Goal: Transaction & Acquisition: Purchase product/service

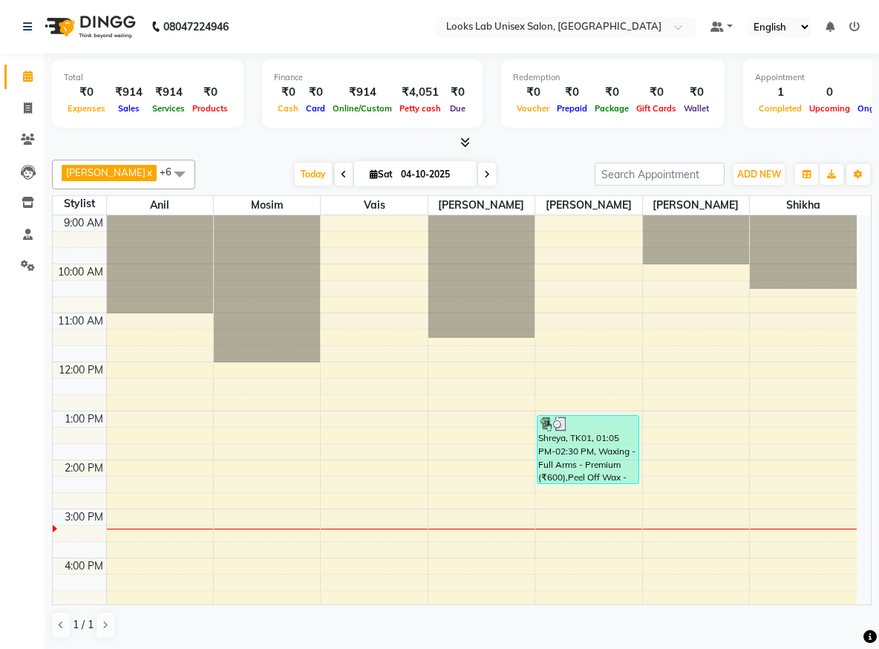
click at [369, 518] on div "9:00 AM 10:00 AM 11:00 AM 12:00 PM 1:00 PM 2:00 PM 3:00 PM 4:00 PM 5:00 PM 6:00…" at bounding box center [455, 533] width 804 height 636
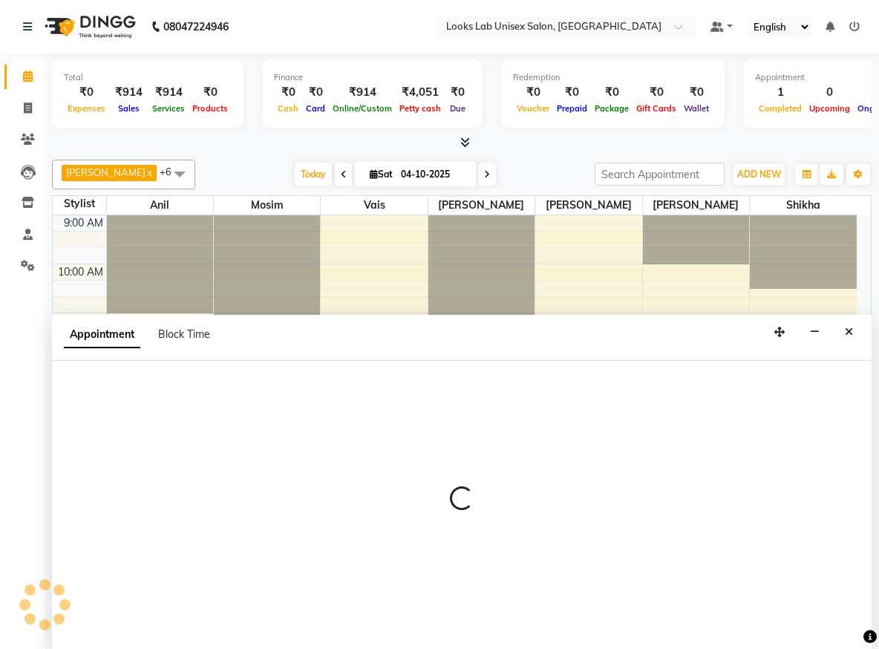
scroll to position [1, 0]
select select "93211"
select select "900"
select select "tentative"
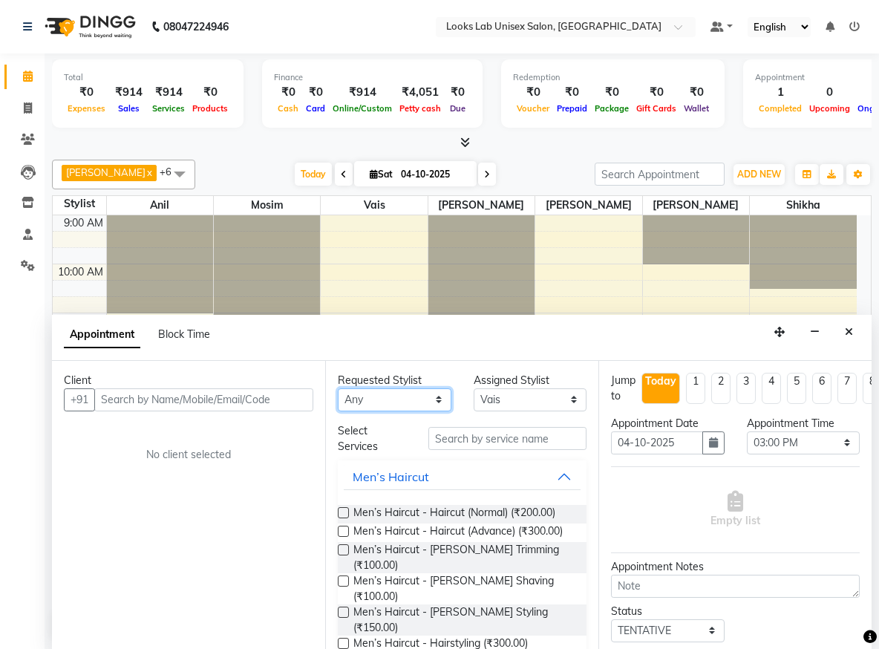
click at [376, 407] on select "Any [PERSON_NAME] [PERSON_NAME] [PERSON_NAME] [PERSON_NAME]" at bounding box center [395, 399] width 114 height 23
select select "93211"
click at [338, 388] on select "Any [PERSON_NAME] [PERSON_NAME] [PERSON_NAME] [PERSON_NAME]" at bounding box center [395, 399] width 114 height 23
click at [484, 447] on input "text" at bounding box center [507, 438] width 158 height 23
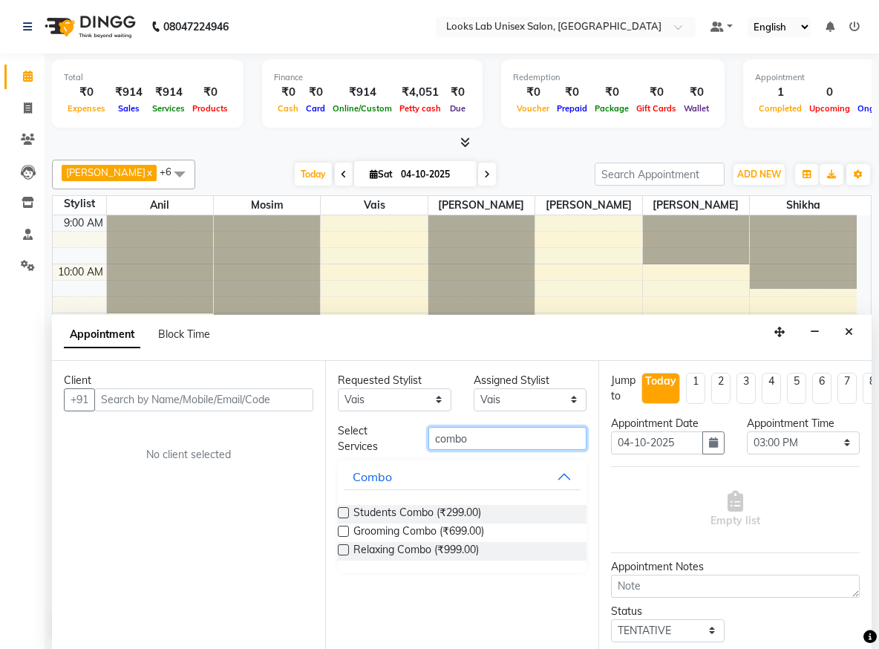
type input "combo"
click at [342, 513] on label at bounding box center [343, 512] width 11 height 11
click at [342, 513] on input "checkbox" at bounding box center [343, 514] width 10 height 10
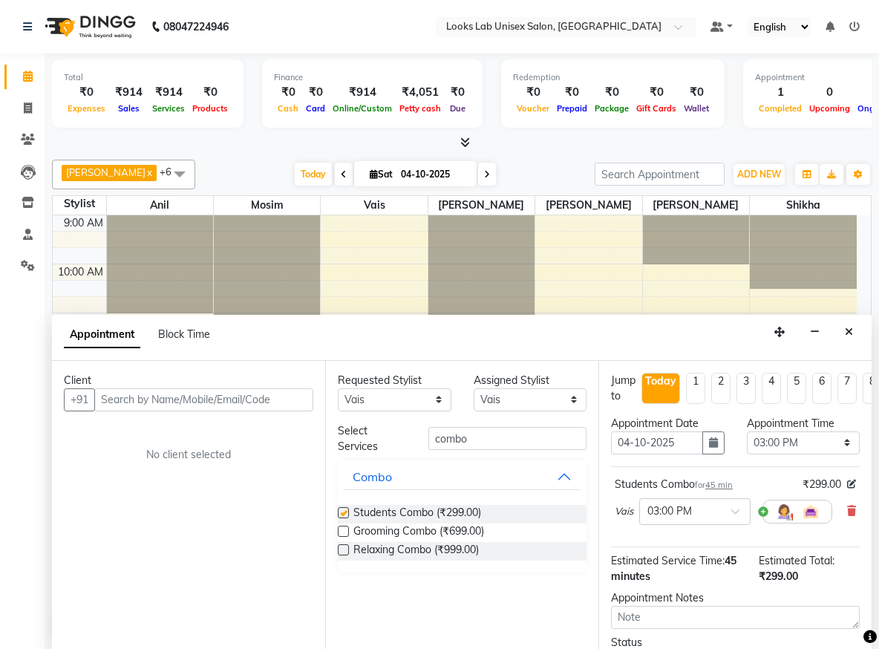
checkbox input "false"
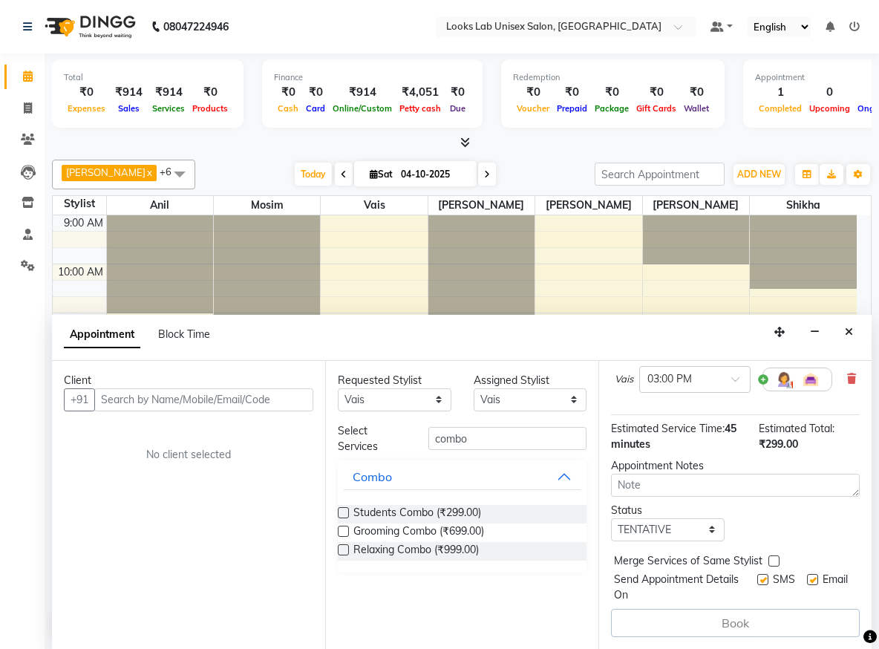
scroll to position [0, 0]
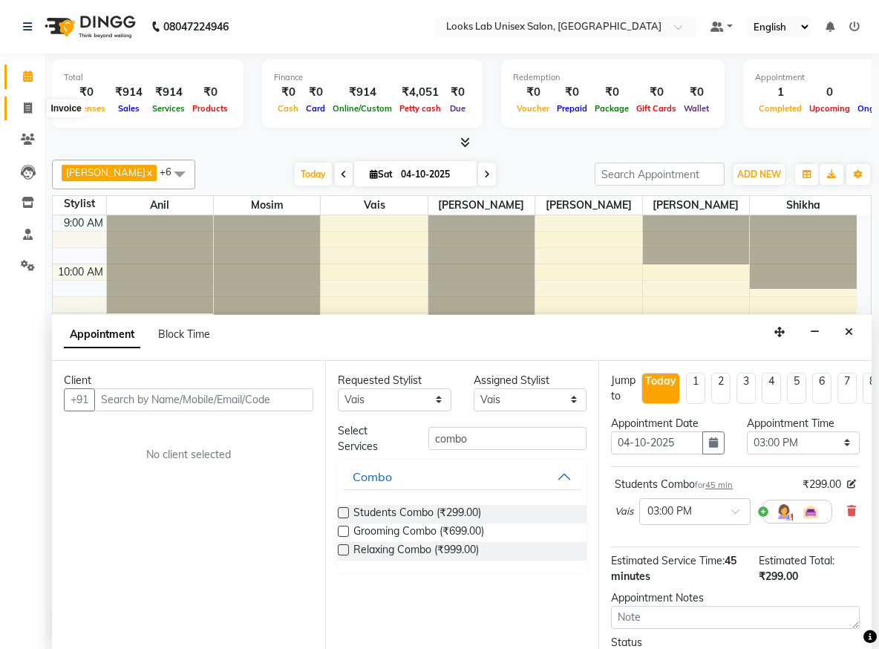
click at [27, 110] on icon at bounding box center [28, 107] width 8 height 11
select select "service"
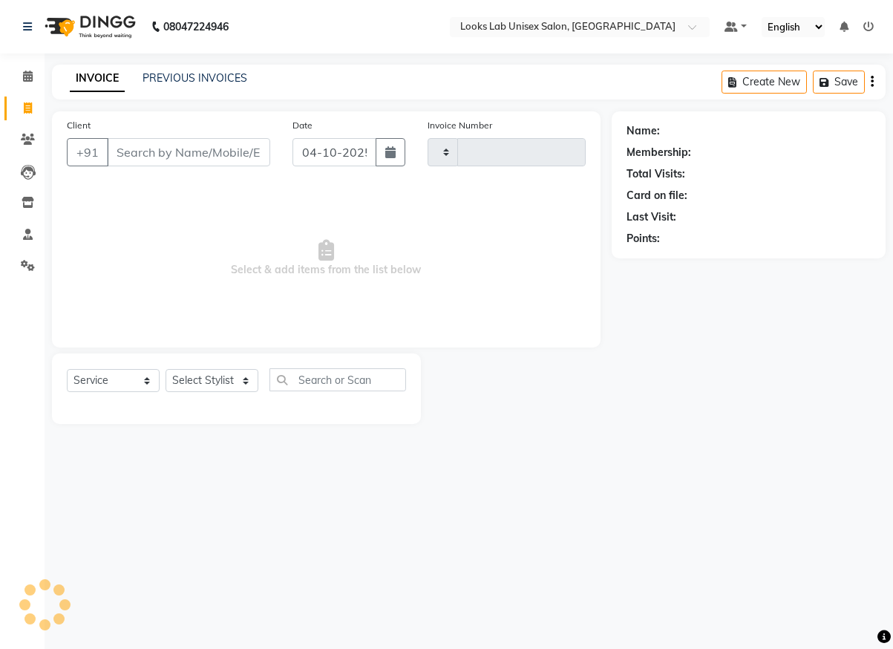
type input "1274"
select select "9115"
click at [230, 383] on select "Select Stylist [PERSON_NAME] [PERSON_NAME] Manju [PERSON_NAME] [PERSON_NAME]" at bounding box center [212, 380] width 93 height 23
select select "93211"
click at [166, 369] on select "Select Stylist [PERSON_NAME] [PERSON_NAME] Manju [PERSON_NAME] [PERSON_NAME]" at bounding box center [212, 380] width 93 height 23
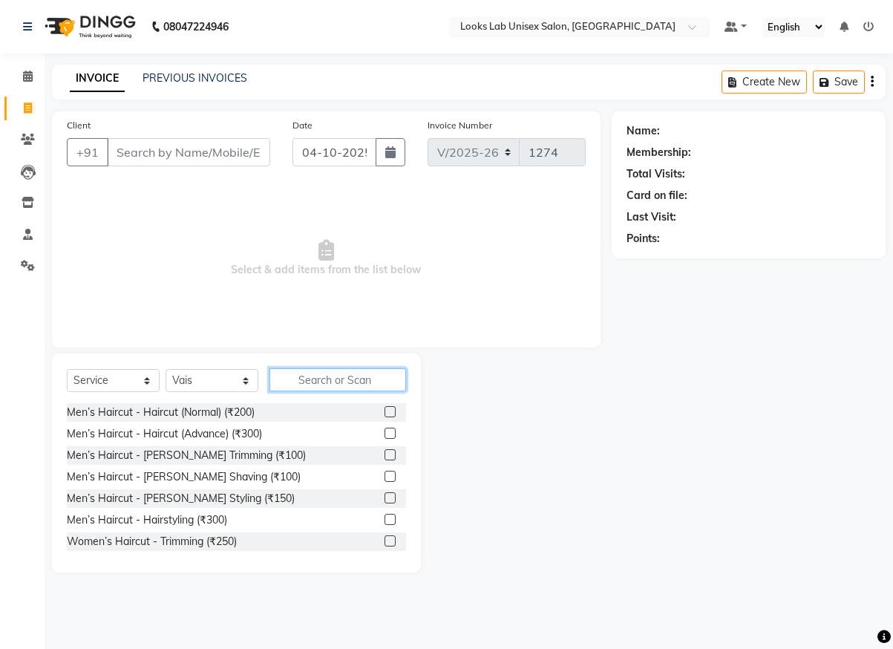
click at [327, 382] on input "text" at bounding box center [338, 379] width 137 height 23
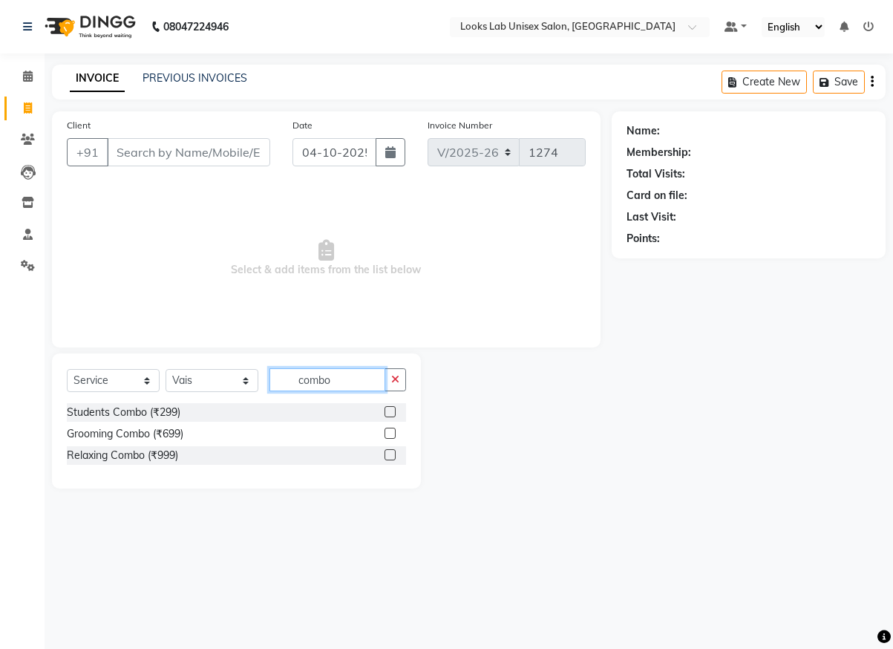
type input "combo"
click at [390, 409] on label at bounding box center [390, 411] width 11 height 11
click at [390, 409] on input "checkbox" at bounding box center [390, 413] width 10 height 10
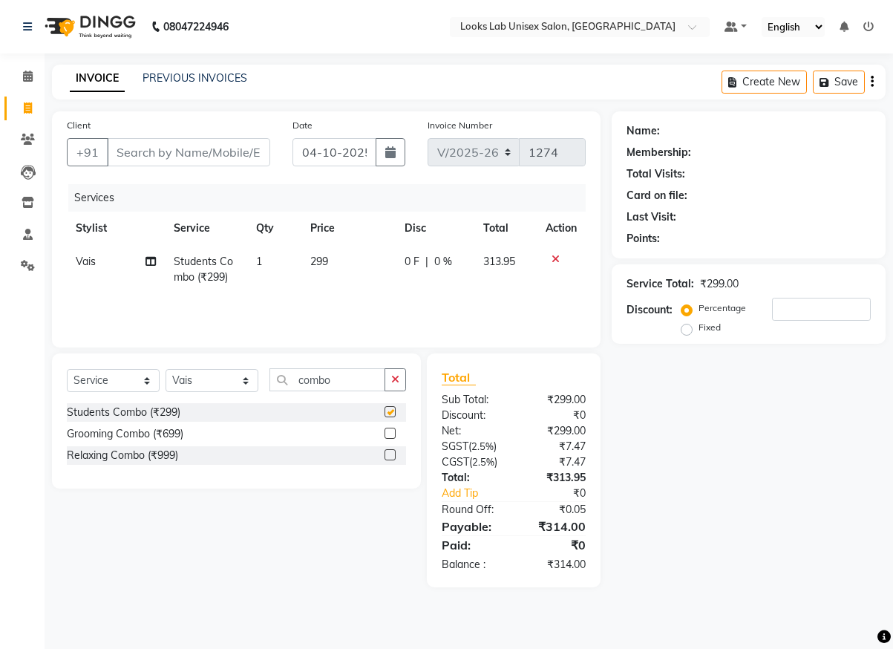
checkbox input "false"
click at [177, 158] on input "Client" at bounding box center [188, 152] width 163 height 28
type input "9"
type input "0"
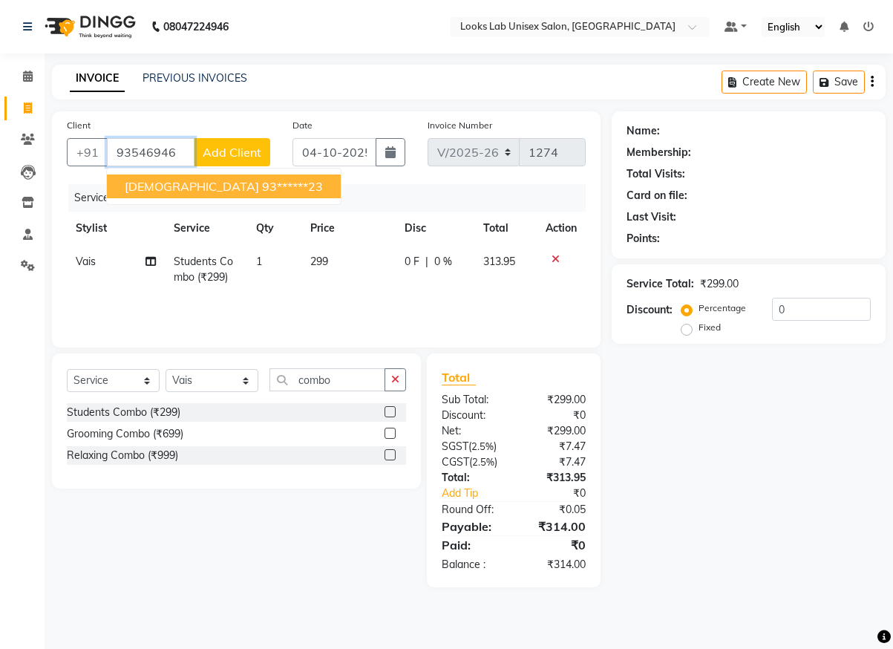
click at [262, 181] on ngb-highlight "93******23" at bounding box center [292, 186] width 61 height 15
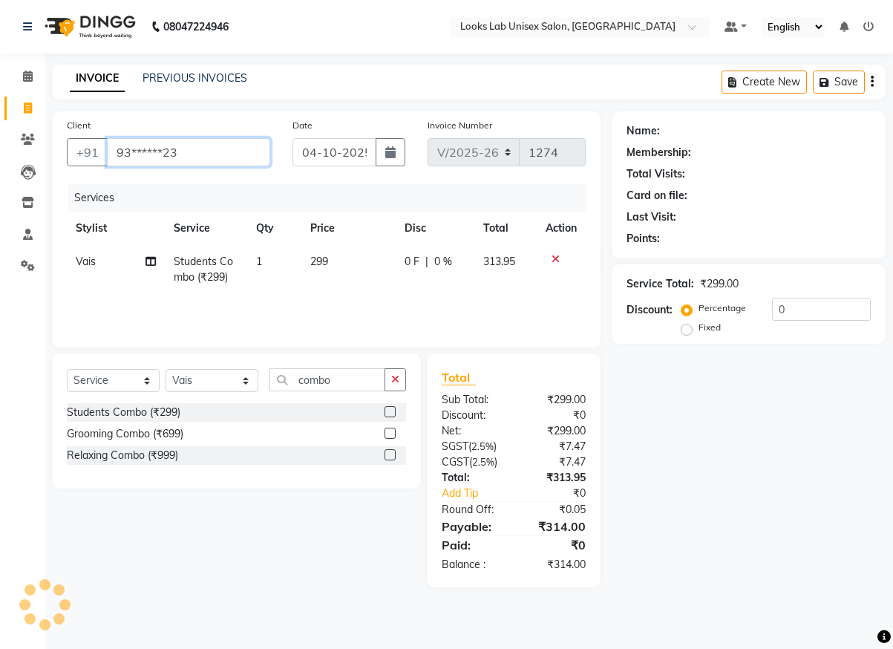
type input "93******23"
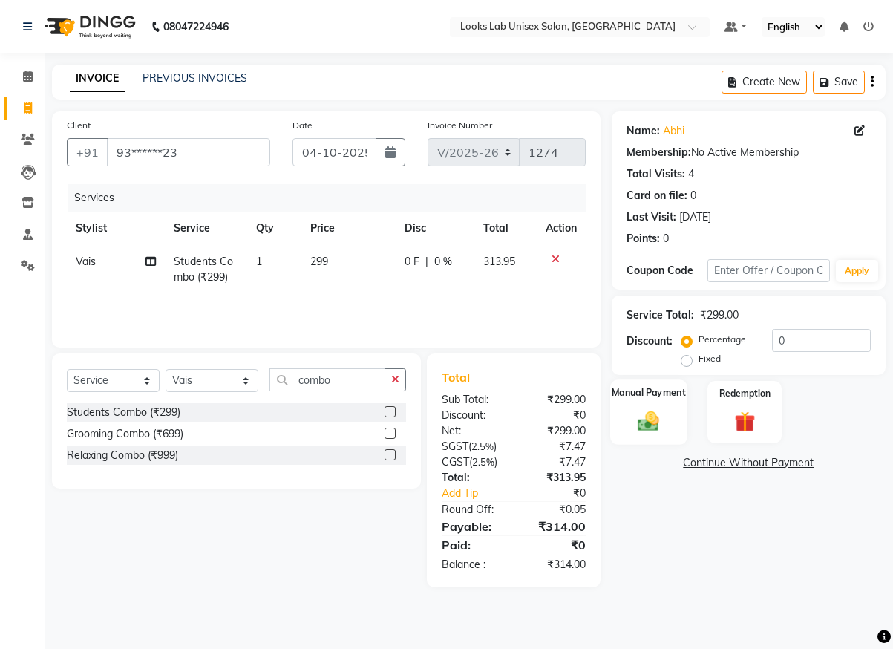
click at [658, 430] on img at bounding box center [648, 420] width 35 height 25
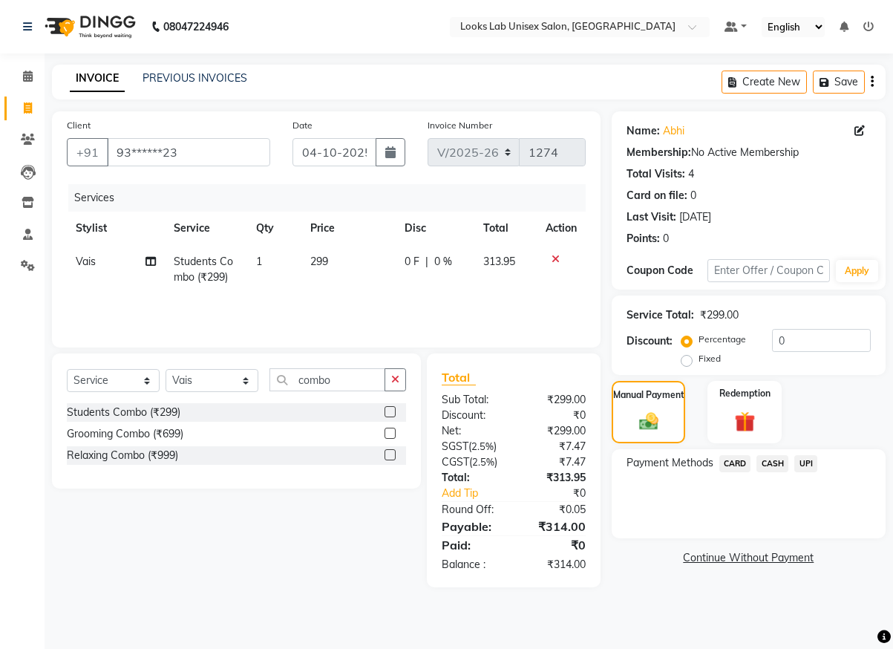
click at [817, 458] on span "UPI" at bounding box center [805, 463] width 23 height 17
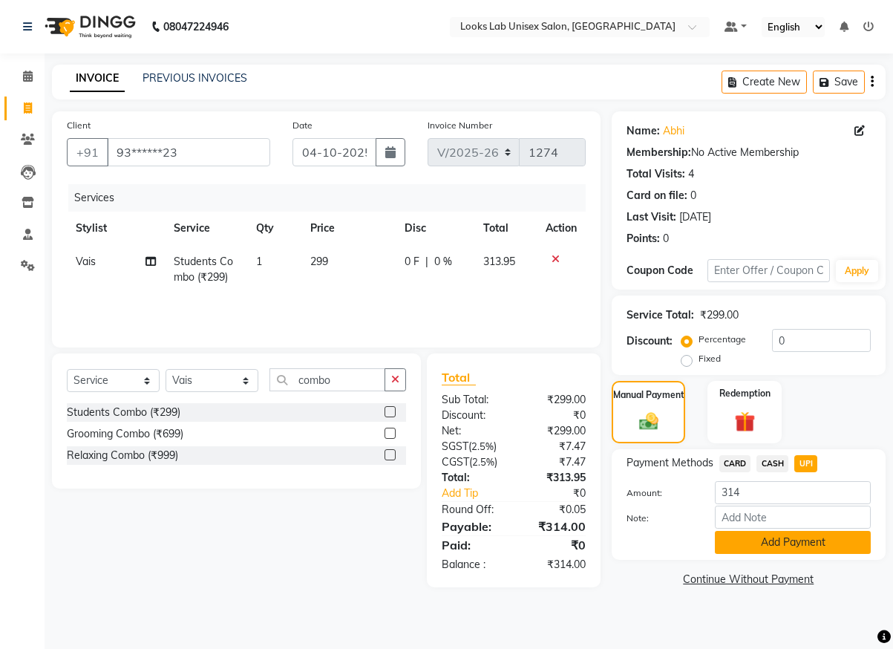
click at [760, 539] on button "Add Payment" at bounding box center [793, 542] width 156 height 23
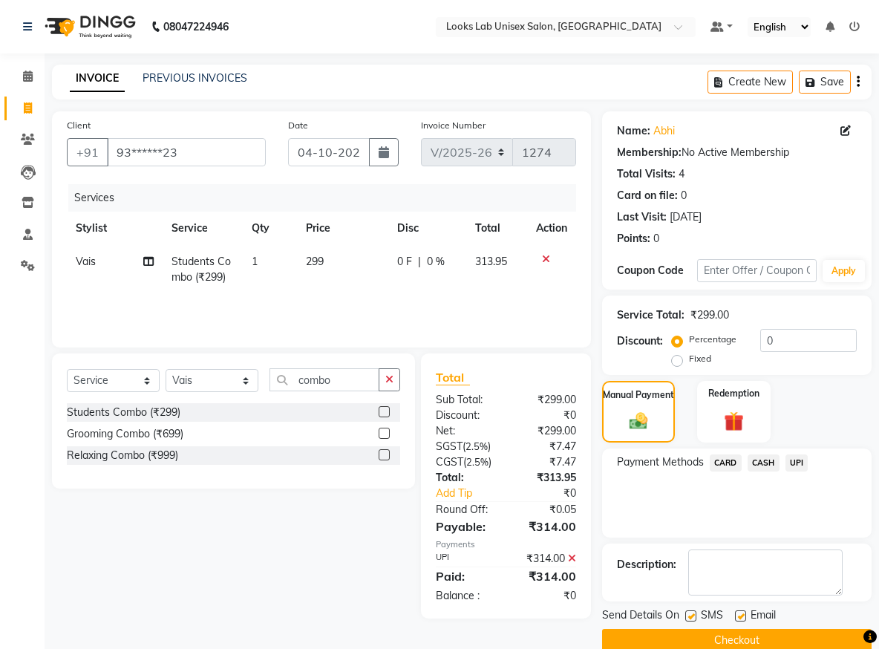
scroll to position [25, 0]
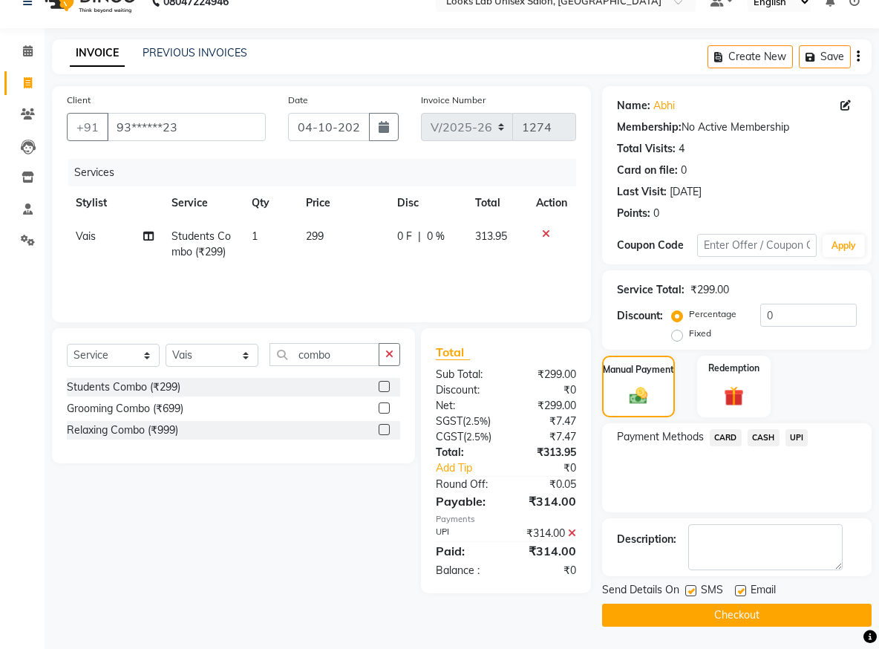
click at [713, 615] on button "Checkout" at bounding box center [737, 615] width 270 height 23
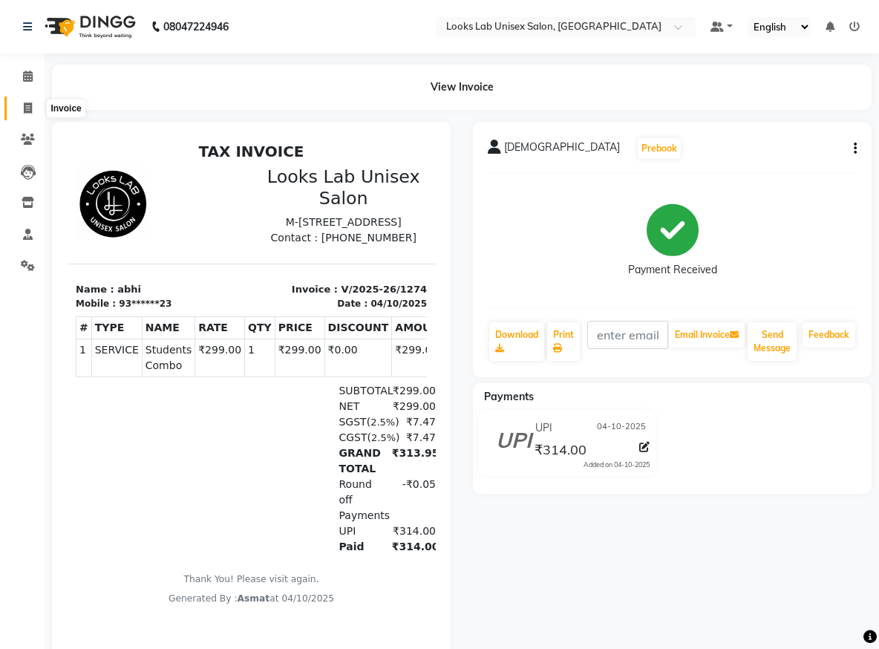
click at [29, 108] on icon at bounding box center [28, 107] width 8 height 11
select select "9115"
select select "service"
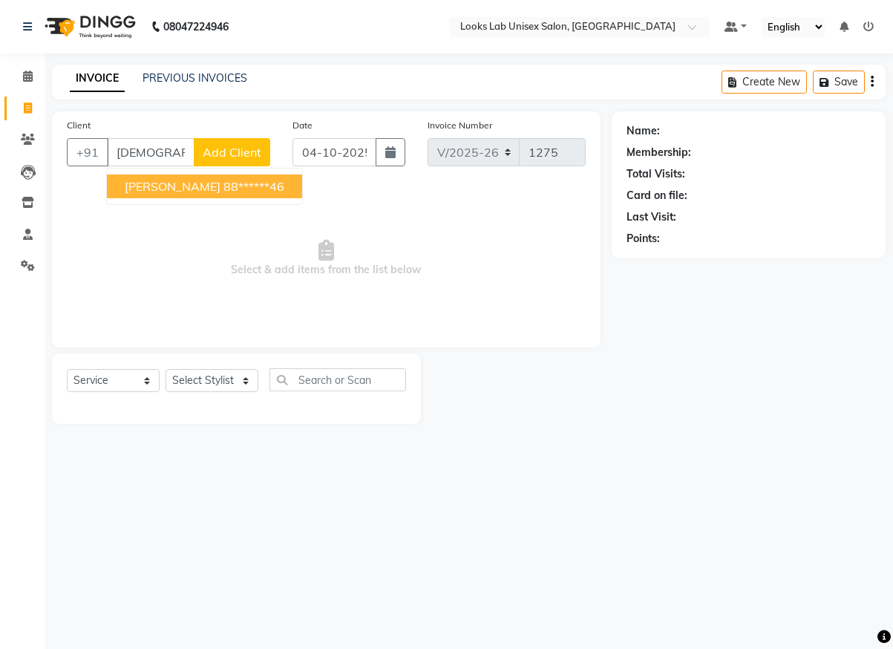
click at [223, 187] on ngb-highlight "88******46" at bounding box center [253, 186] width 61 height 15
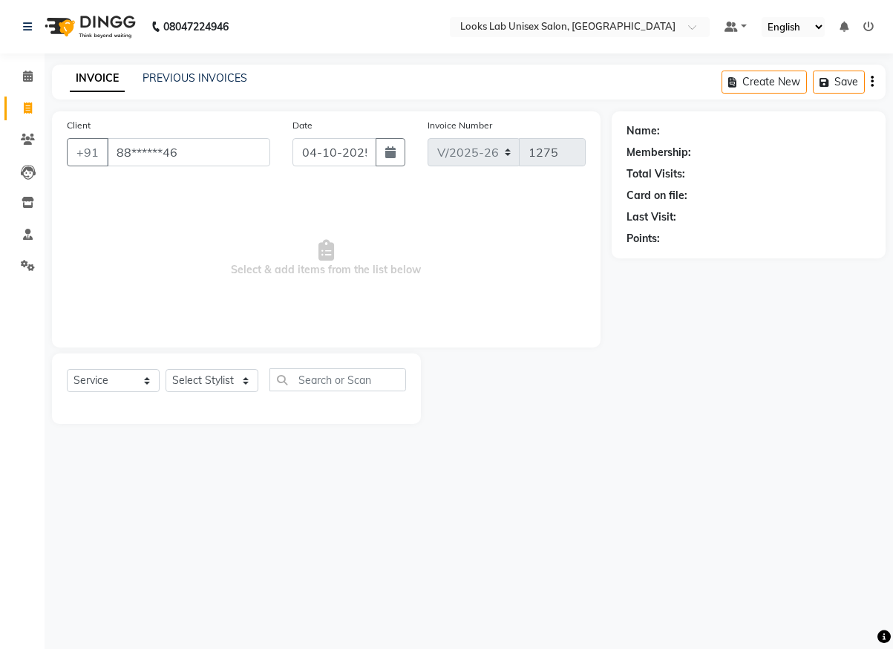
type input "88******46"
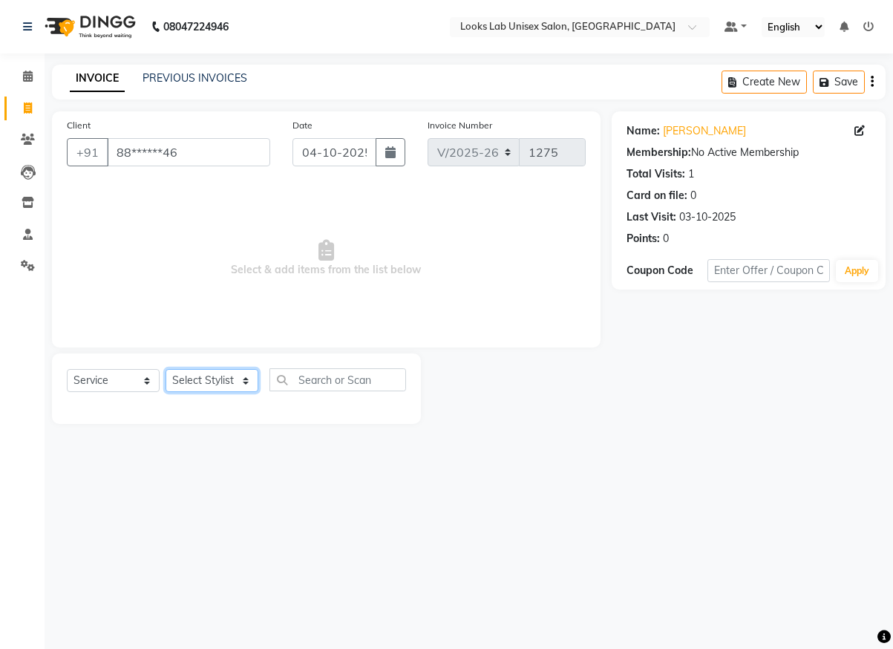
click at [241, 385] on select "Select Stylist [PERSON_NAME] [PERSON_NAME] Manju [PERSON_NAME] [PERSON_NAME]" at bounding box center [212, 380] width 93 height 23
select select "93213"
click at [166, 369] on select "Select Stylist [PERSON_NAME] [PERSON_NAME] Manju [PERSON_NAME] [PERSON_NAME]" at bounding box center [212, 380] width 93 height 23
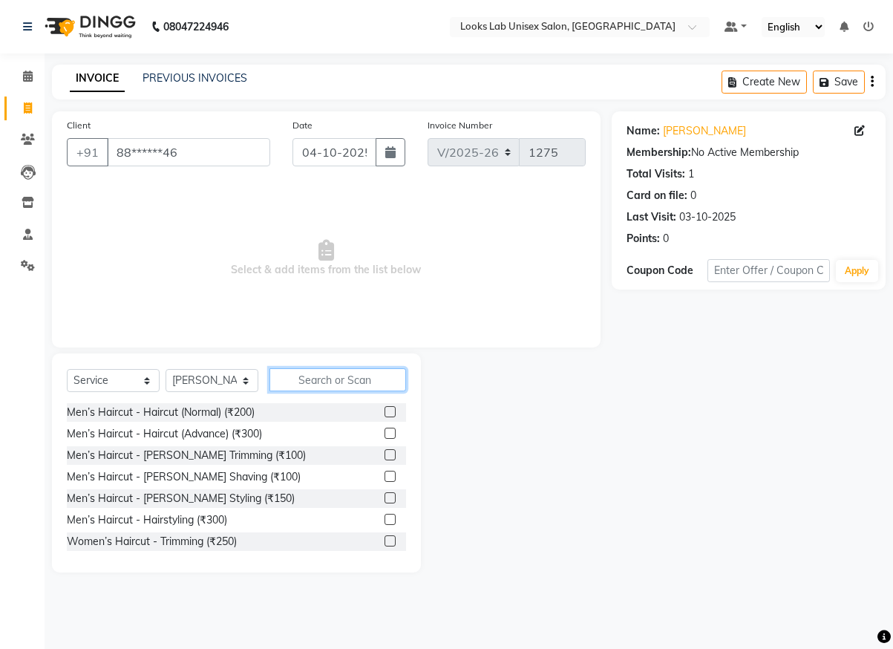
click at [307, 379] on input "text" at bounding box center [338, 379] width 137 height 23
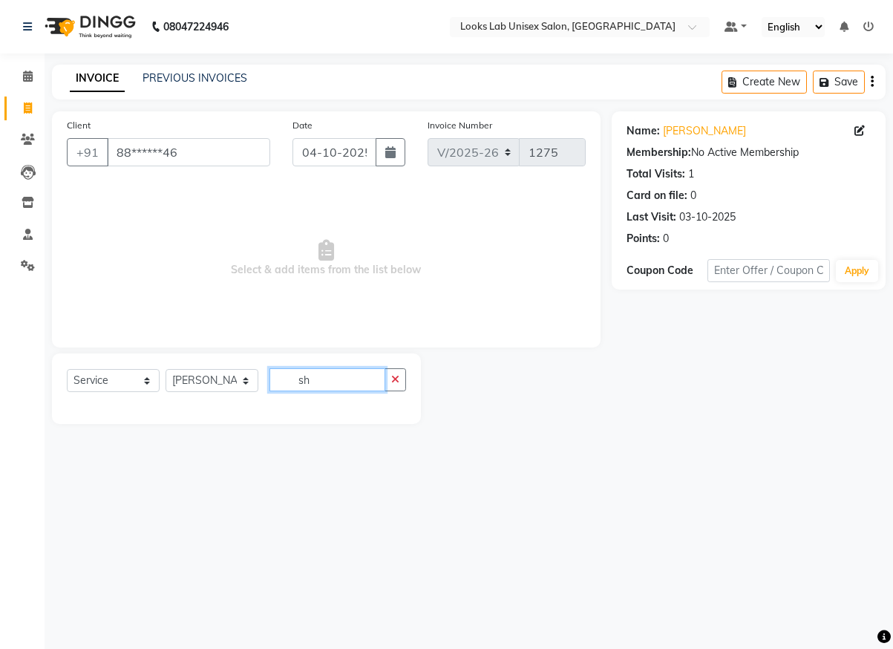
type input "s"
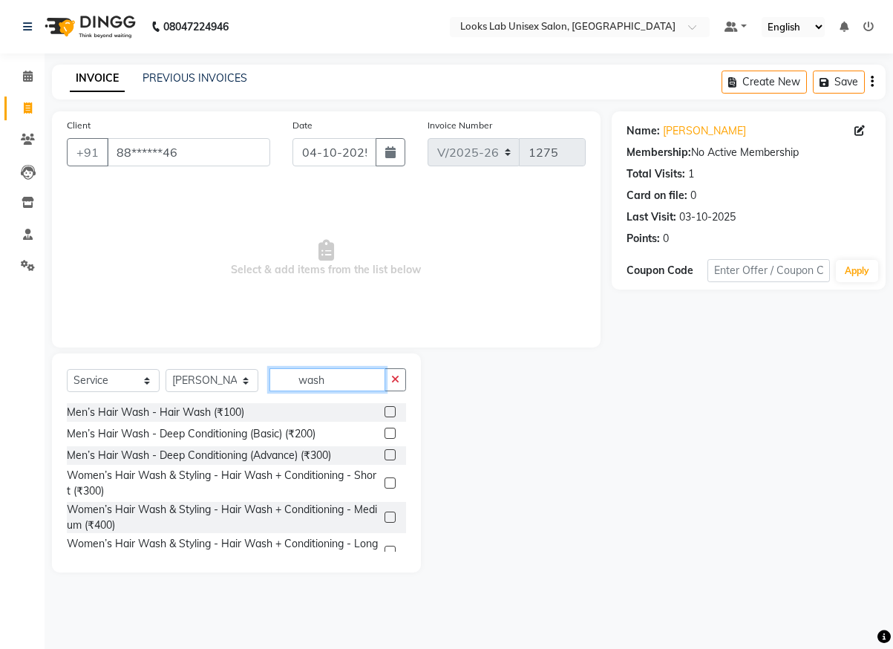
type input "wash"
click at [385, 517] on label at bounding box center [390, 517] width 11 height 11
click at [385, 517] on input "checkbox" at bounding box center [390, 518] width 10 height 10
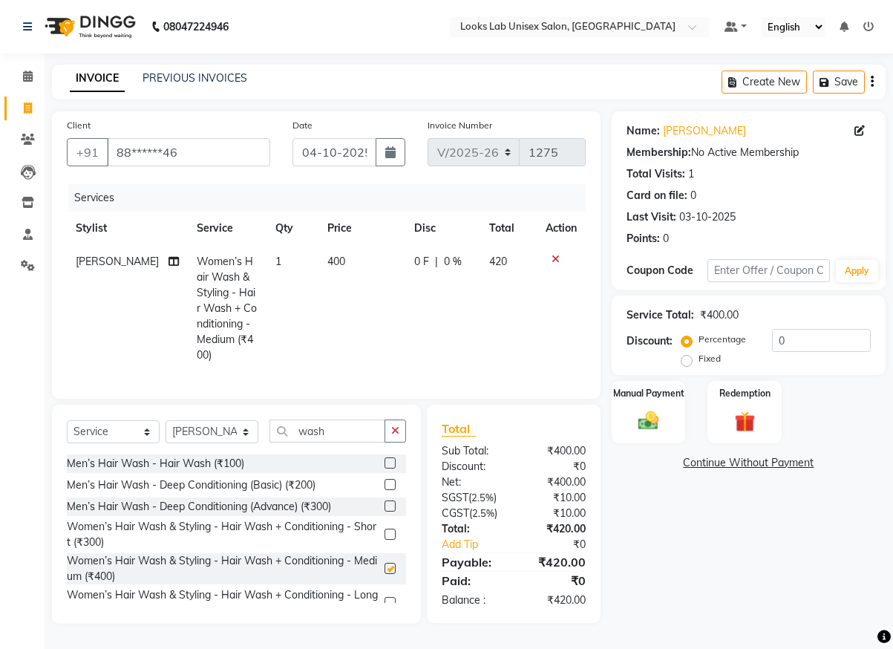
checkbox input "false"
click at [223, 427] on select "Select Stylist [PERSON_NAME] [PERSON_NAME] Manju [PERSON_NAME] [PERSON_NAME]" at bounding box center [212, 431] width 93 height 23
select select "93212"
click at [166, 420] on select "Select Stylist [PERSON_NAME] [PERSON_NAME] Manju [PERSON_NAME] [PERSON_NAME]" at bounding box center [212, 431] width 93 height 23
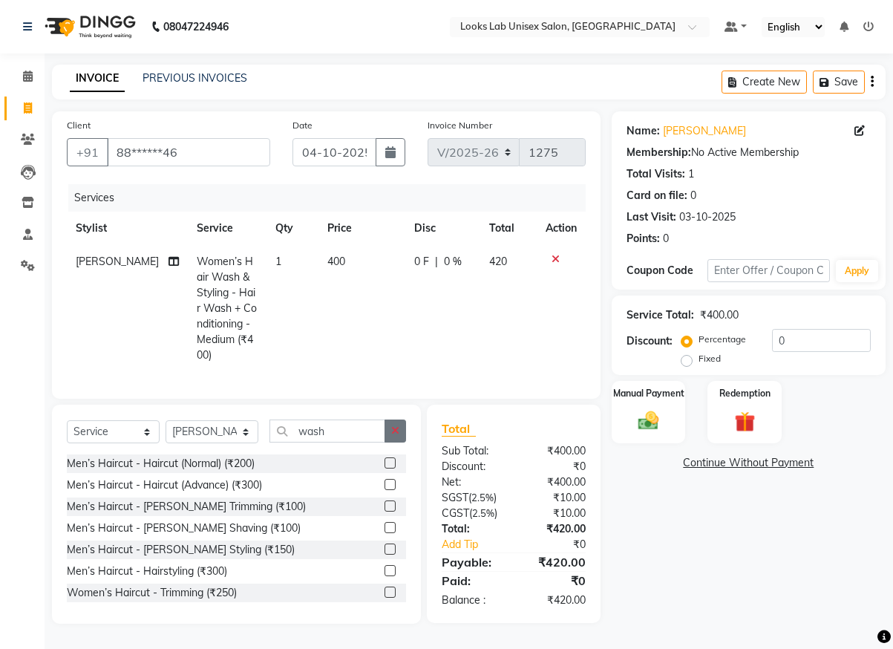
click at [385, 431] on button "button" at bounding box center [396, 430] width 22 height 23
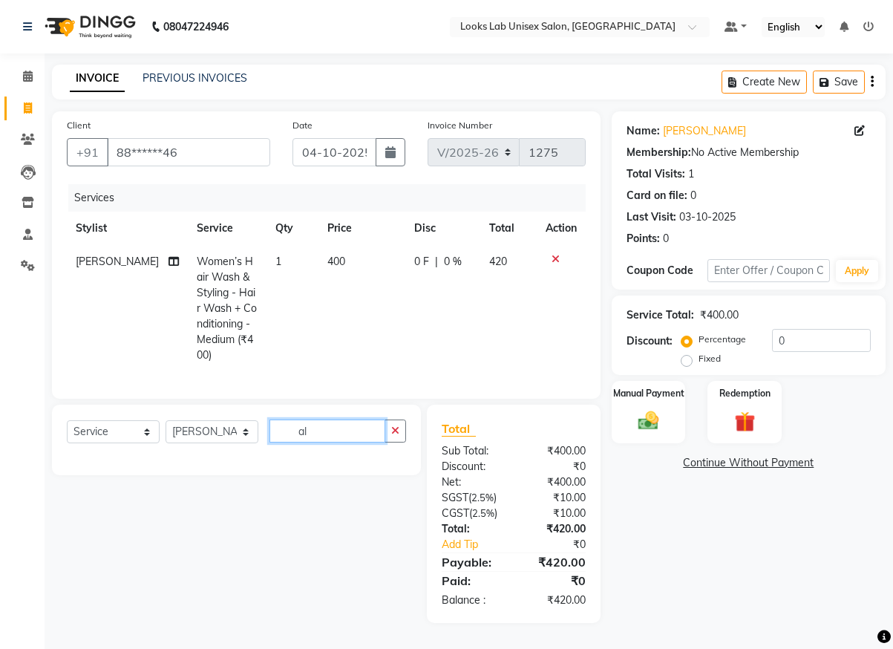
type input "a"
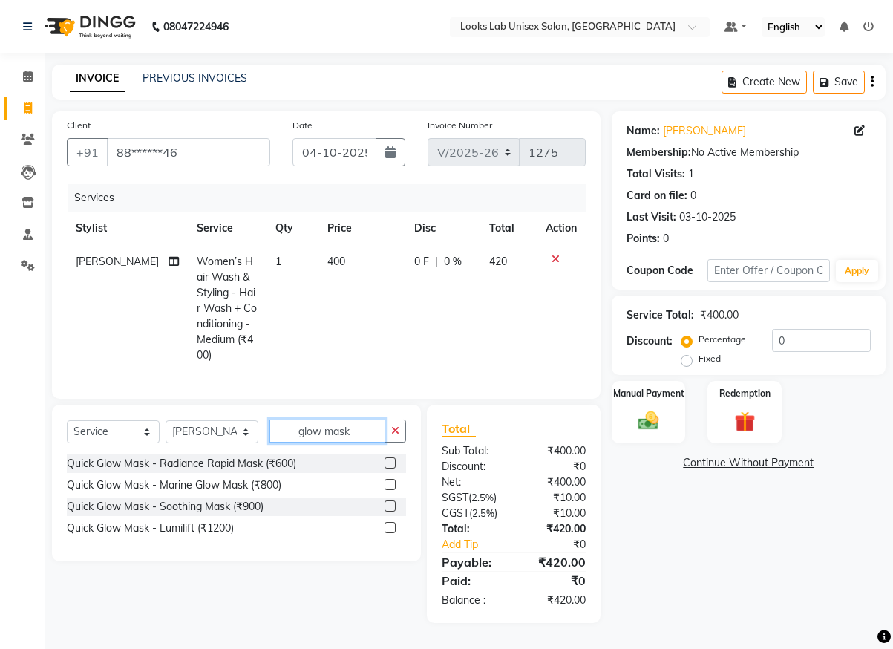
type input "glow mask"
click at [388, 488] on label at bounding box center [390, 484] width 11 height 11
click at [388, 488] on input "checkbox" at bounding box center [390, 485] width 10 height 10
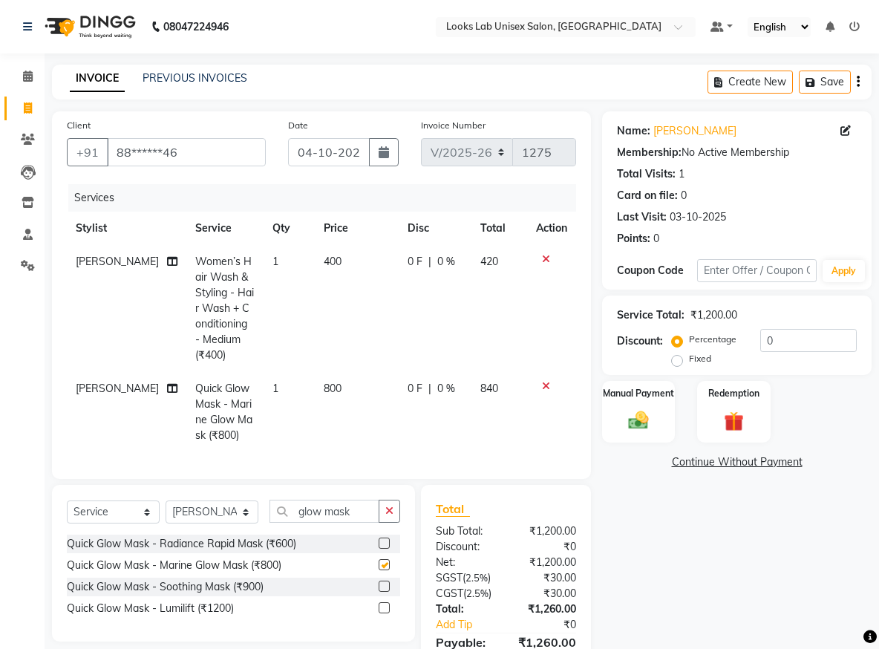
checkbox input "false"
click at [387, 523] on button "button" at bounding box center [390, 511] width 22 height 23
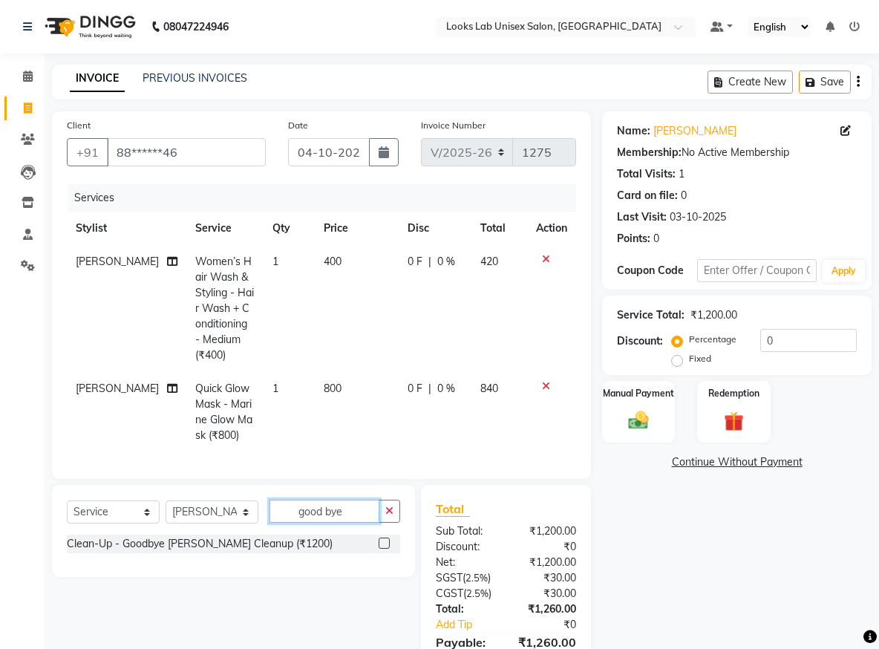
type input "good bye"
click at [390, 553] on div at bounding box center [390, 544] width 22 height 19
click at [382, 549] on label at bounding box center [384, 543] width 11 height 11
click at [382, 549] on input "checkbox" at bounding box center [384, 544] width 10 height 10
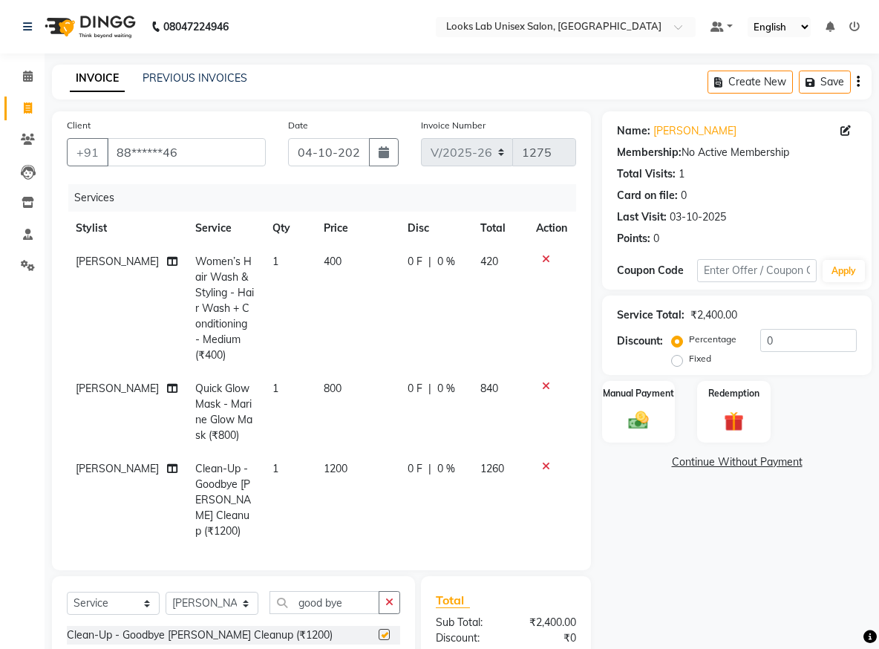
checkbox input "false"
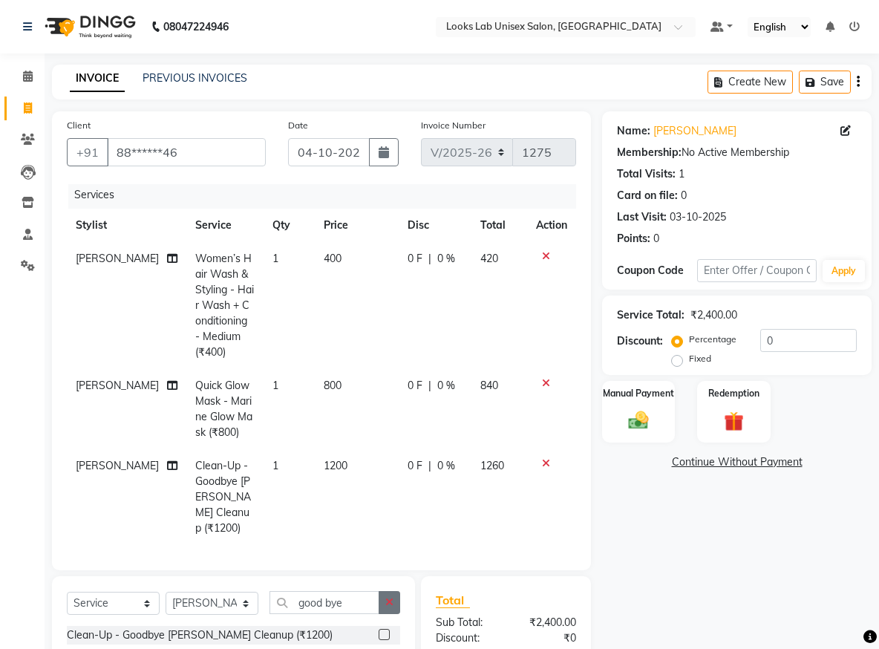
click at [393, 598] on icon "button" at bounding box center [389, 602] width 8 height 10
click at [237, 607] on select "Select Stylist [PERSON_NAME] [PERSON_NAME] Manju [PERSON_NAME] [PERSON_NAME]" at bounding box center [212, 603] width 93 height 23
select select "93661"
click at [166, 592] on select "Select Stylist [PERSON_NAME] [PERSON_NAME] Manju [PERSON_NAME] [PERSON_NAME]" at bounding box center [212, 603] width 93 height 23
click at [327, 604] on input "text" at bounding box center [335, 602] width 131 height 23
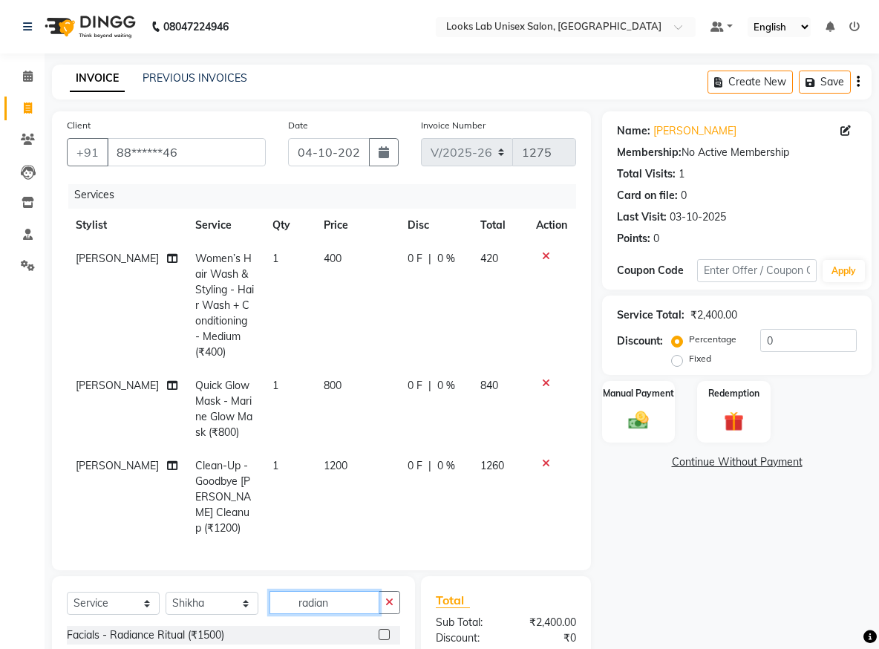
type input "radian"
click at [382, 632] on label at bounding box center [384, 634] width 11 height 11
click at [382, 632] on input "checkbox" at bounding box center [384, 635] width 10 height 10
checkbox input "false"
click at [228, 601] on select "Select Stylist [PERSON_NAME] [PERSON_NAME] Manju [PERSON_NAME] [PERSON_NAME]" at bounding box center [212, 603] width 93 height 23
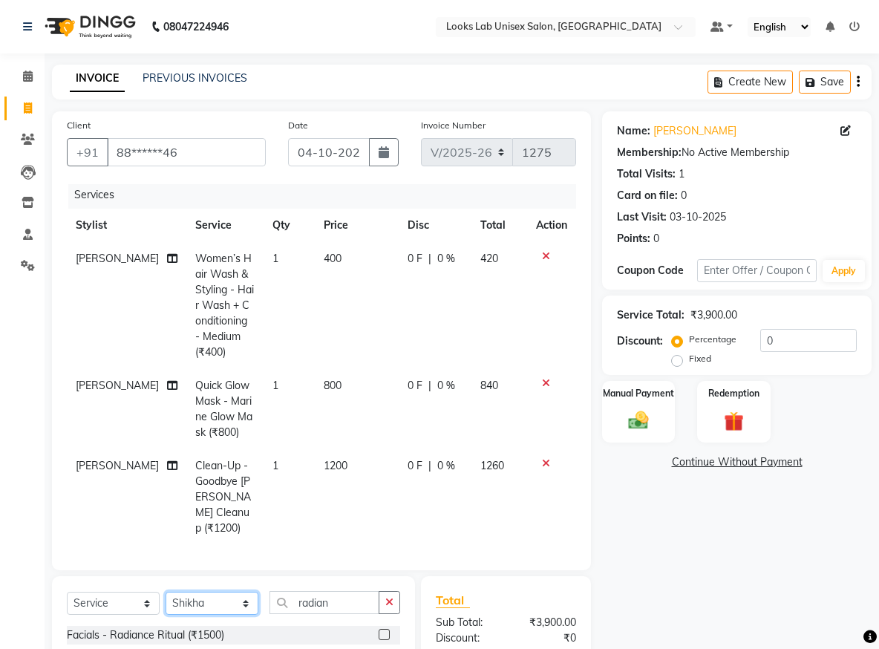
select select "93209"
click at [166, 592] on select "Select Stylist [PERSON_NAME] [PERSON_NAME] Manju [PERSON_NAME] [PERSON_NAME]" at bounding box center [212, 603] width 93 height 23
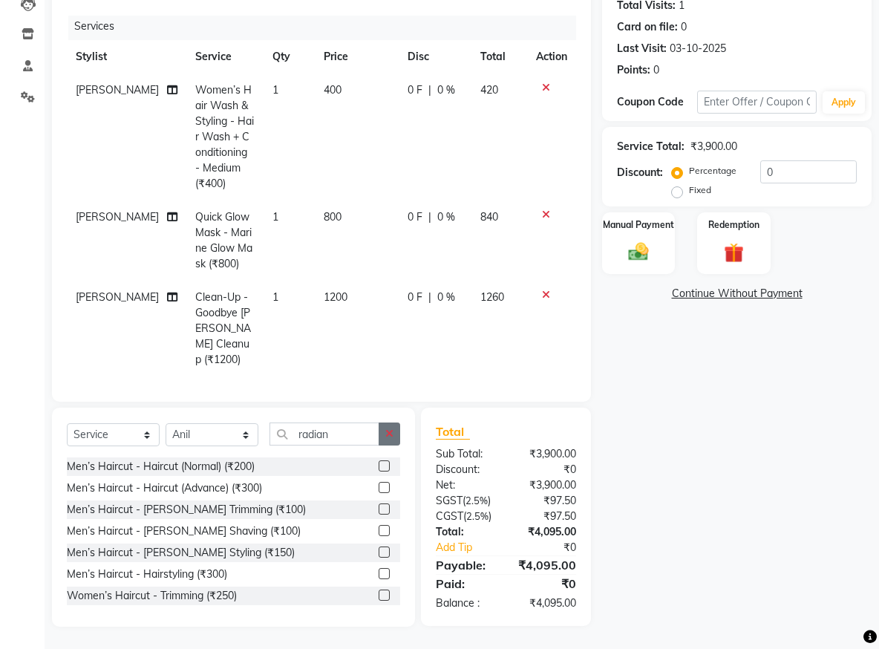
click at [389, 431] on icon "button" at bounding box center [389, 433] width 8 height 10
click at [379, 431] on input "text" at bounding box center [325, 433] width 110 height 23
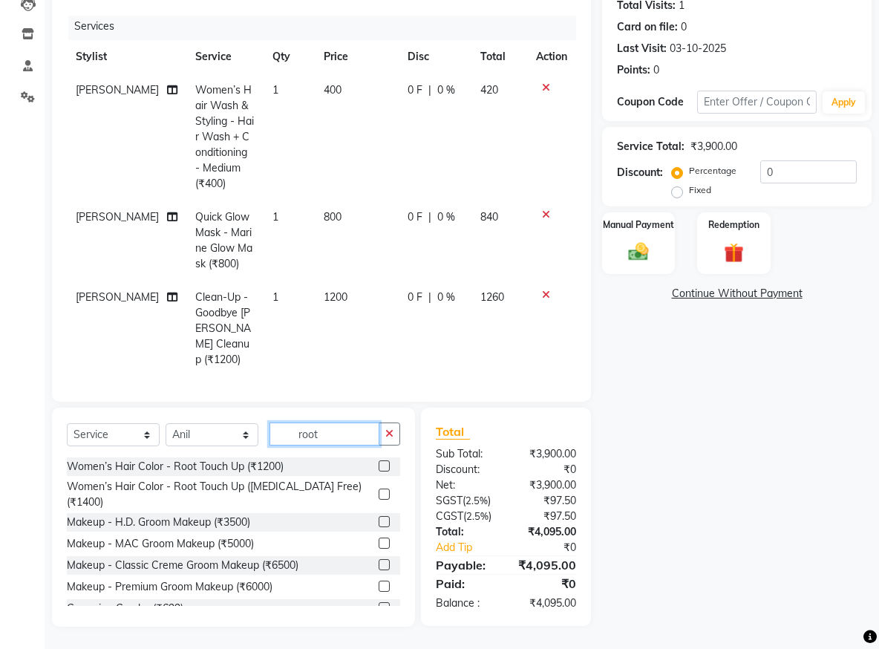
scroll to position [168, 0]
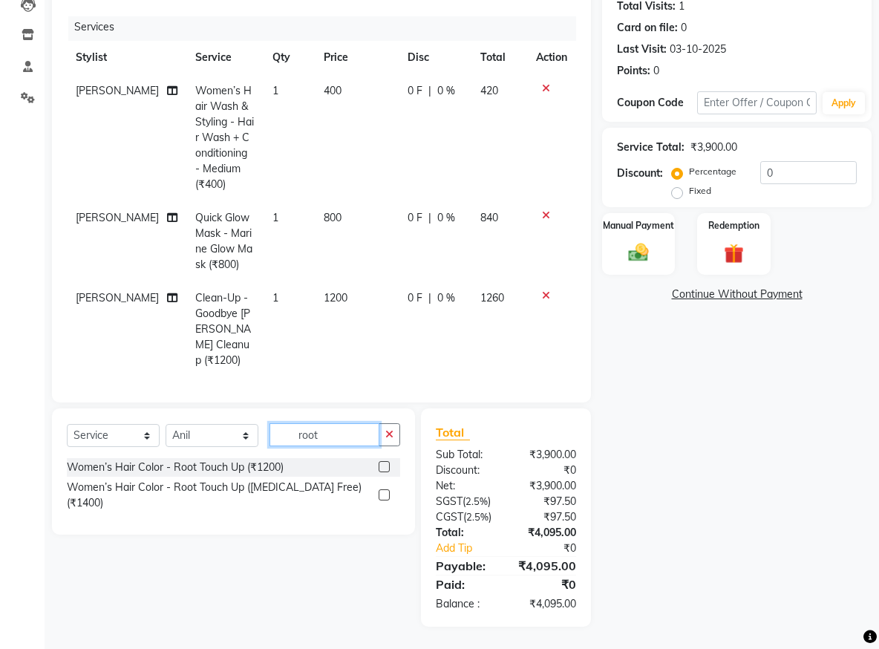
type input "root"
click at [382, 489] on label at bounding box center [384, 494] width 11 height 11
click at [382, 491] on input "checkbox" at bounding box center [384, 496] width 10 height 10
checkbox input "false"
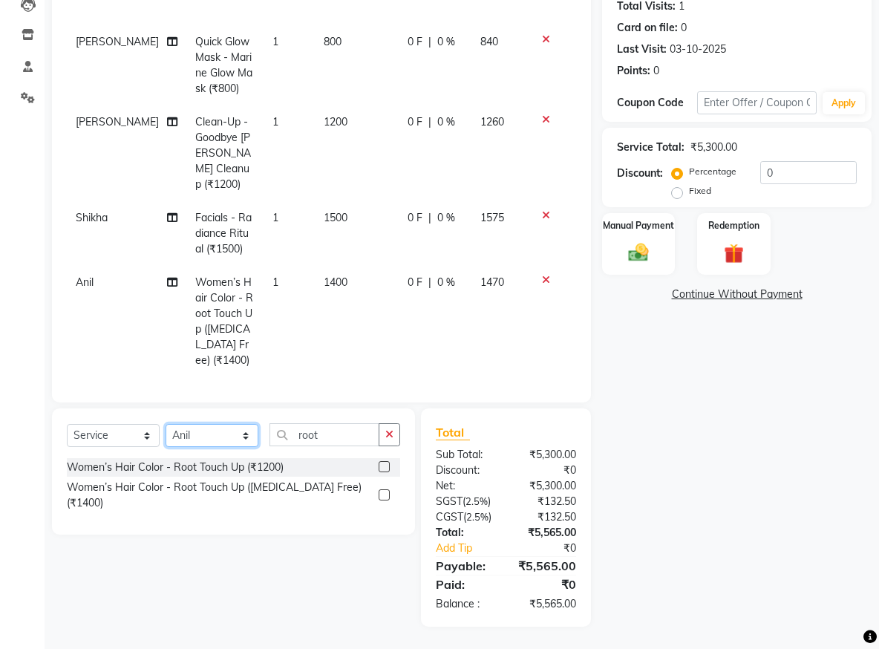
click at [243, 436] on select "Select Stylist [PERSON_NAME] [PERSON_NAME] Manju [PERSON_NAME] [PERSON_NAME]" at bounding box center [212, 435] width 93 height 23
click at [350, 397] on div "Client +91 88******46 Date [DATE] Invoice Number V/2025 V/[PHONE_NUMBER] Servic…" at bounding box center [321, 173] width 539 height 459
click at [218, 426] on select "Select Stylist [PERSON_NAME] [PERSON_NAME] Manju [PERSON_NAME] [PERSON_NAME]" at bounding box center [212, 435] width 93 height 23
select select "93661"
click at [166, 424] on select "Select Stylist [PERSON_NAME] [PERSON_NAME] Manju [PERSON_NAME] [PERSON_NAME]" at bounding box center [212, 435] width 93 height 23
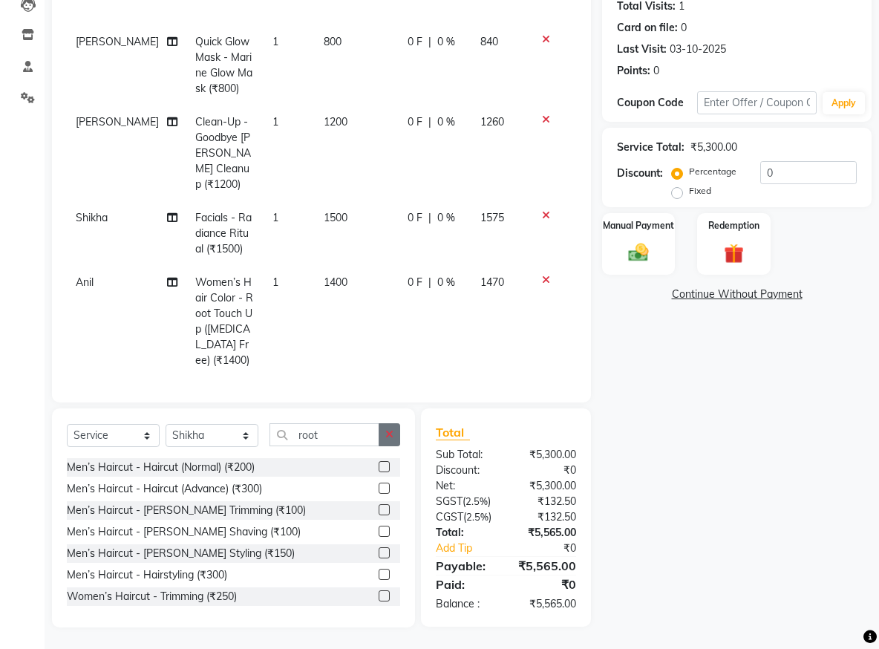
click at [393, 435] on icon "button" at bounding box center [389, 434] width 8 height 10
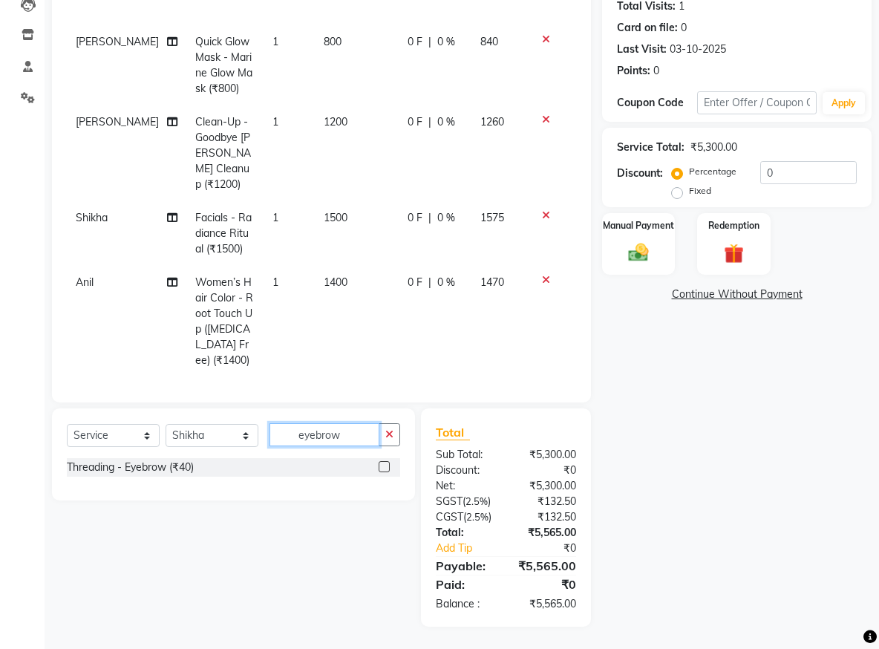
type input "eyebrow"
click at [384, 468] on label at bounding box center [384, 466] width 11 height 11
click at [384, 468] on input "checkbox" at bounding box center [384, 468] width 10 height 10
checkbox input "false"
drag, startPoint x: 367, startPoint y: 434, endPoint x: 288, endPoint y: 437, distance: 78.7
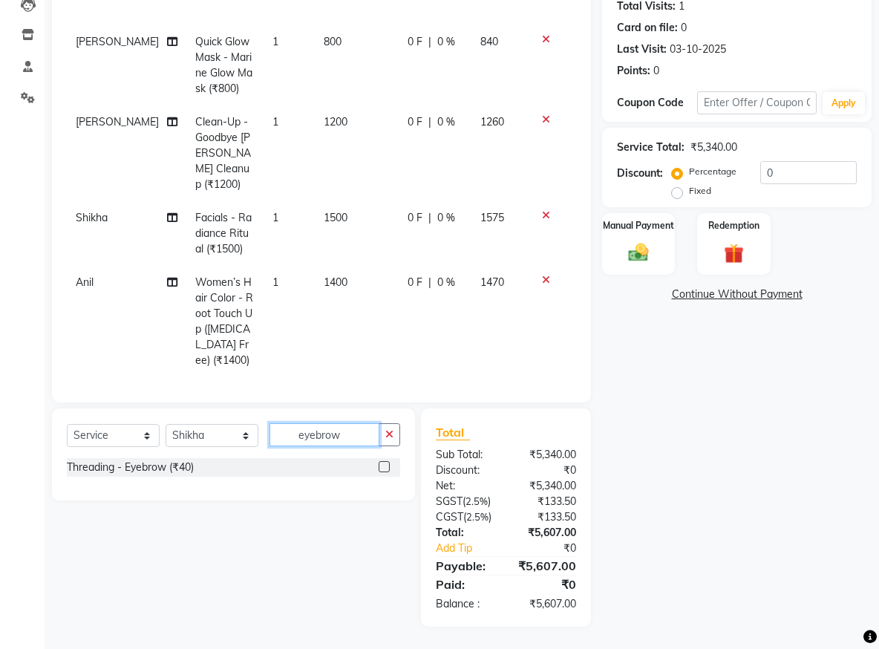
click at [288, 437] on input "eyebrow" at bounding box center [325, 434] width 110 height 23
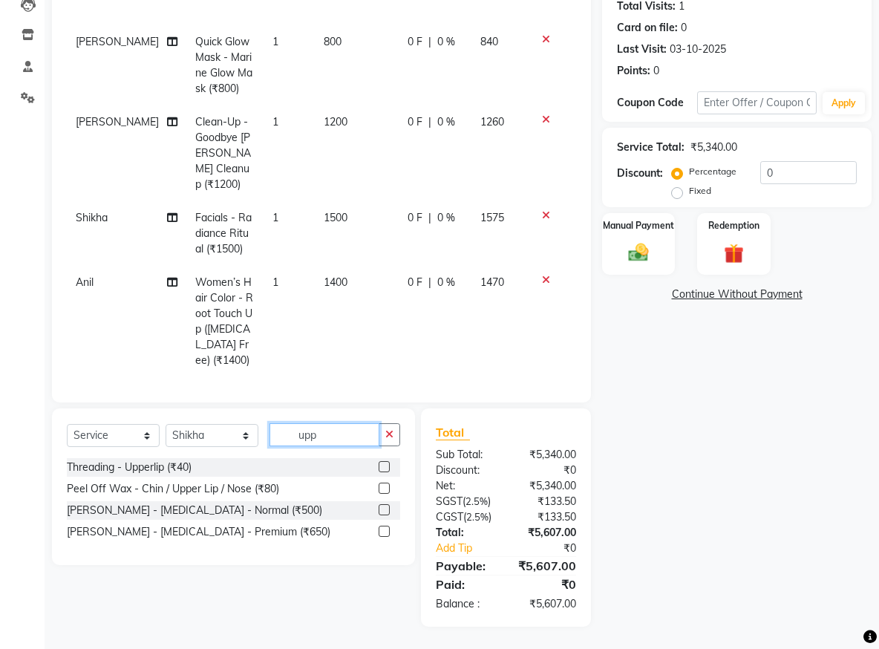
type input "upp"
click at [389, 469] on label at bounding box center [384, 466] width 11 height 11
click at [388, 469] on input "checkbox" at bounding box center [384, 468] width 10 height 10
checkbox input "false"
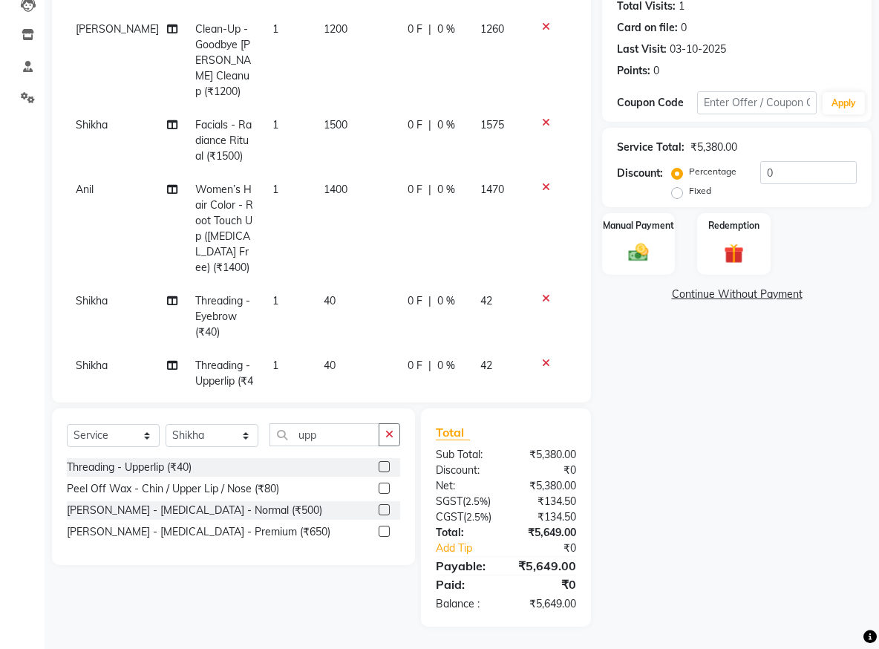
scroll to position [308, 0]
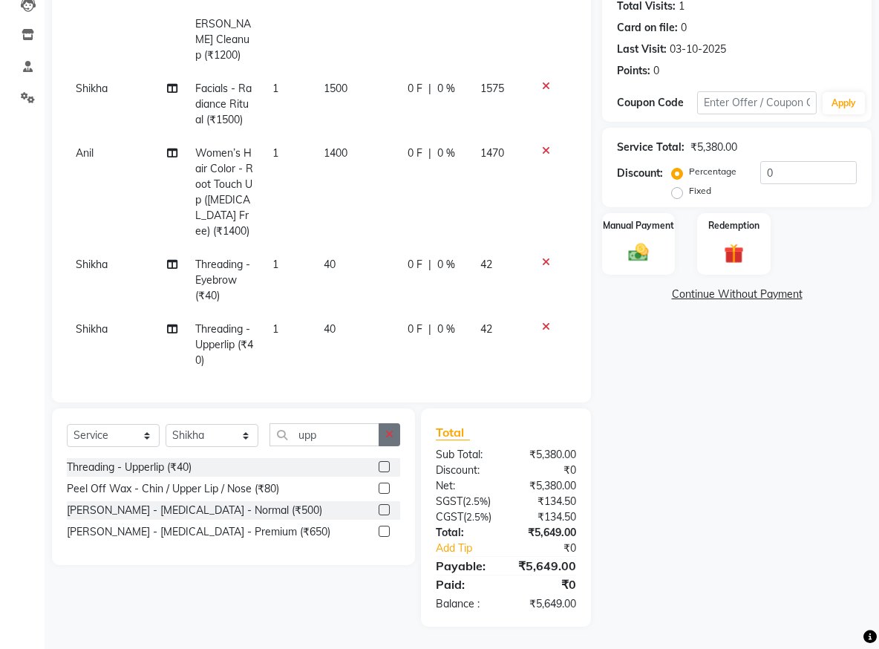
click at [392, 441] on button "button" at bounding box center [390, 434] width 22 height 23
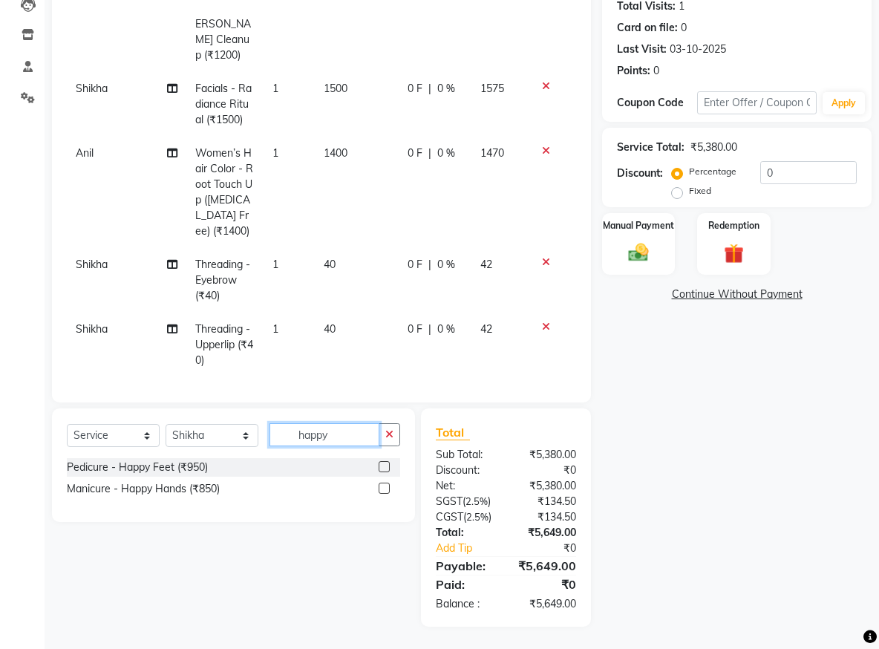
type input "happy"
click at [235, 437] on select "Select Stylist [PERSON_NAME] [PERSON_NAME] Manju [PERSON_NAME] [PERSON_NAME]" at bounding box center [212, 435] width 93 height 23
select select "93215"
click at [166, 424] on select "Select Stylist [PERSON_NAME] [PERSON_NAME] Manju [PERSON_NAME] [PERSON_NAME]" at bounding box center [212, 435] width 93 height 23
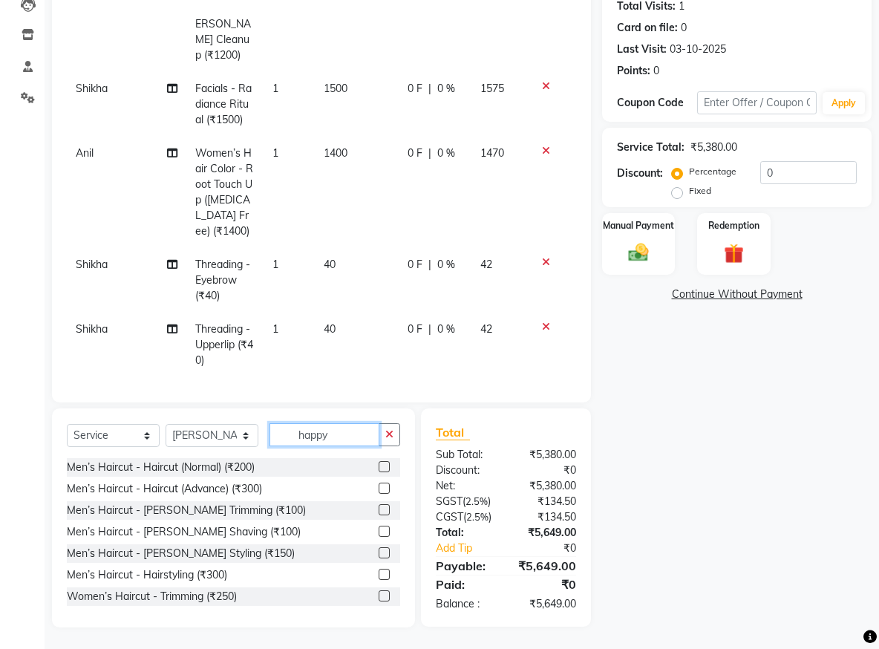
click at [346, 431] on input "happy" at bounding box center [325, 434] width 110 height 23
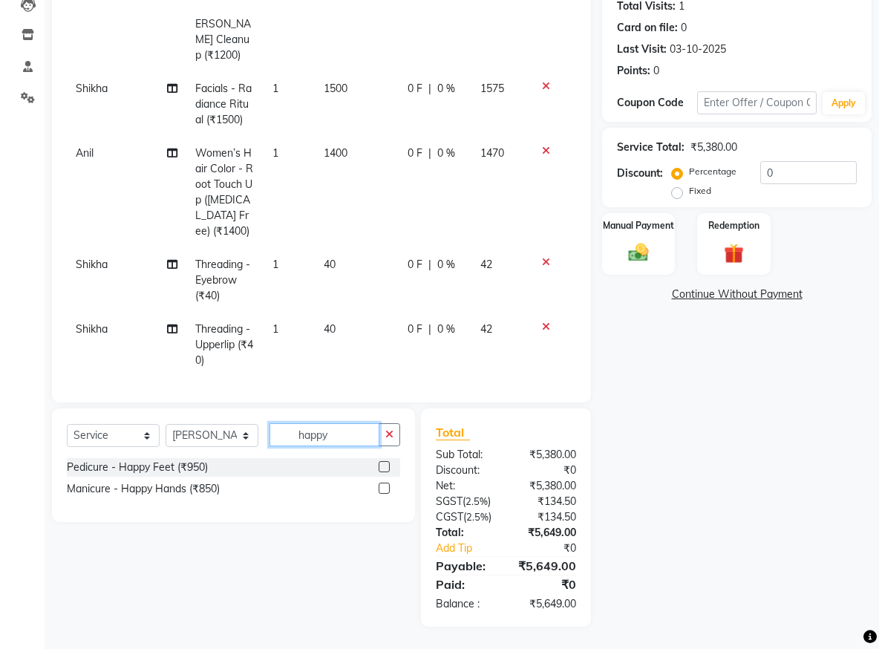
type input "happy"
click at [382, 466] on label at bounding box center [384, 466] width 11 height 11
click at [382, 466] on input "checkbox" at bounding box center [384, 468] width 10 height 10
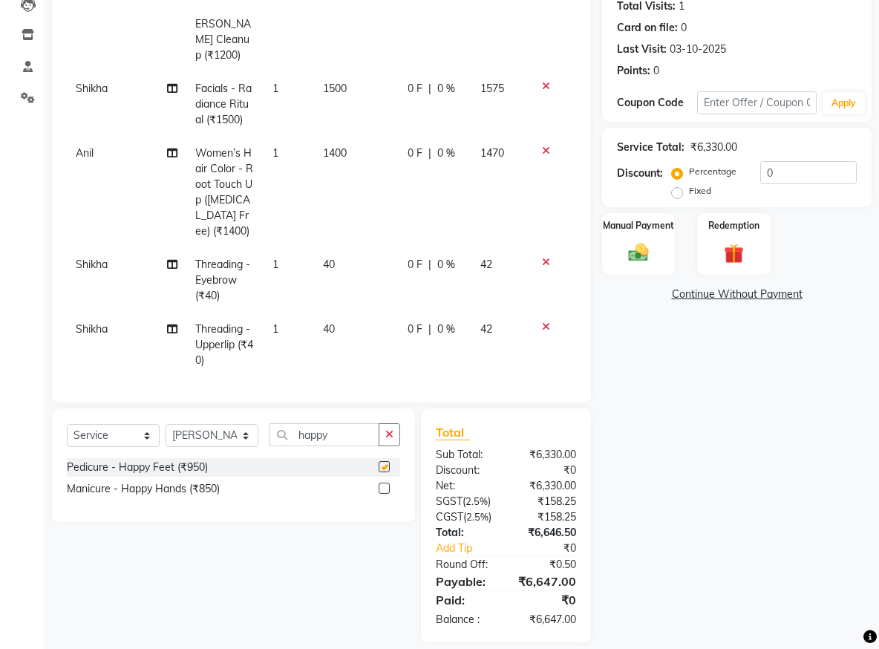
checkbox input "false"
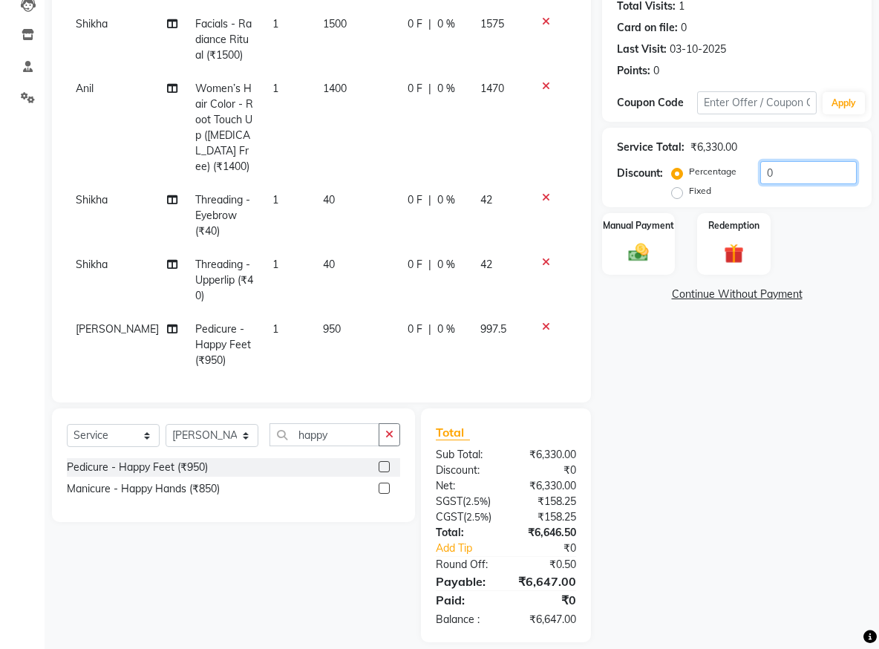
drag, startPoint x: 816, startPoint y: 171, endPoint x: 700, endPoint y: 171, distance: 115.8
click at [700, 171] on div "Percentage Fixed 0" at bounding box center [766, 181] width 182 height 40
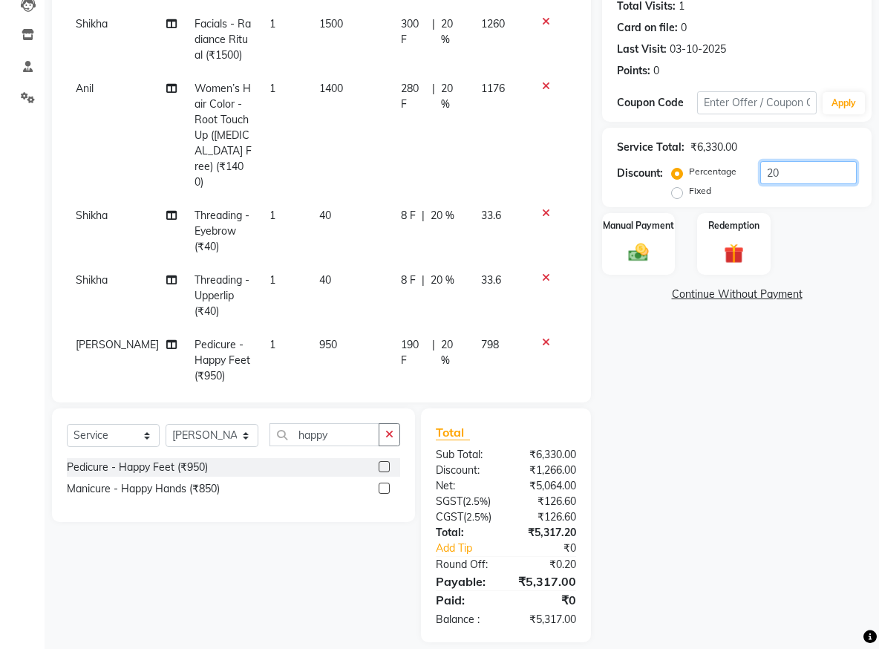
scroll to position [183, 0]
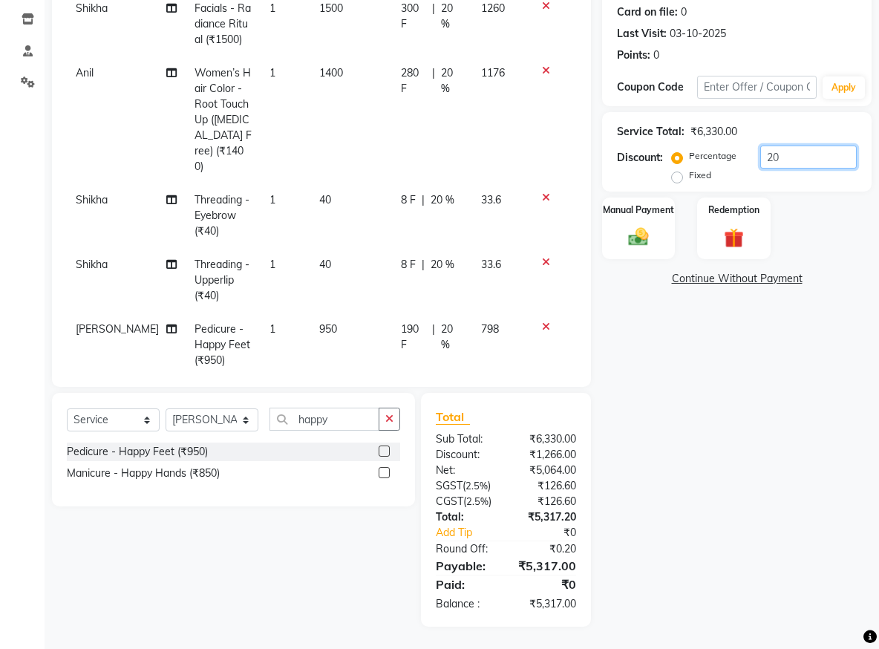
type input "2"
type input "1"
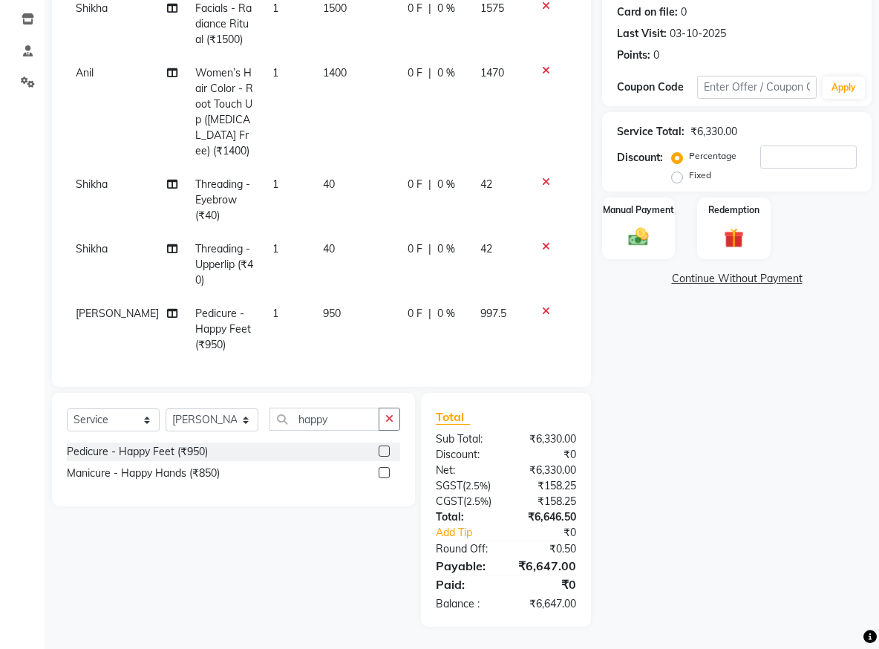
click at [689, 174] on label "Fixed" at bounding box center [700, 175] width 22 height 13
click at [679, 174] on input "Fixed" at bounding box center [680, 175] width 10 height 10
radio input "true"
click at [768, 156] on input "number" at bounding box center [808, 157] width 97 height 23
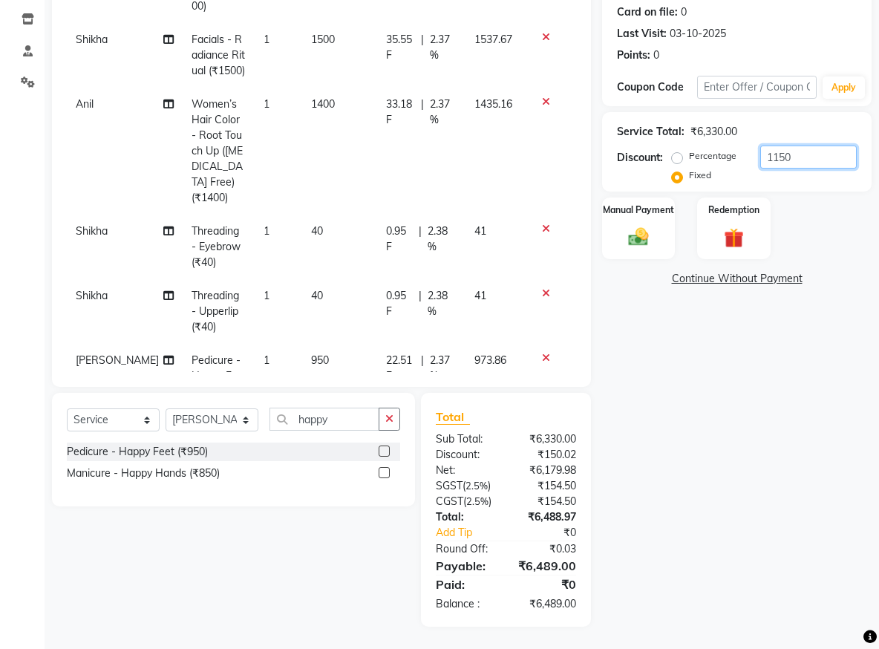
scroll to position [168, 0]
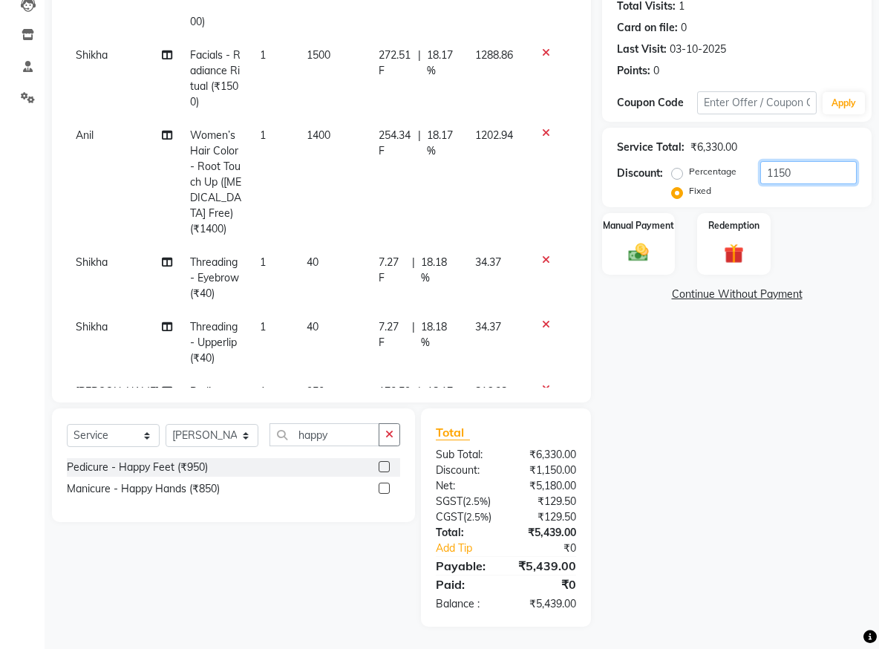
click at [799, 164] on input "1150" at bounding box center [808, 172] width 97 height 23
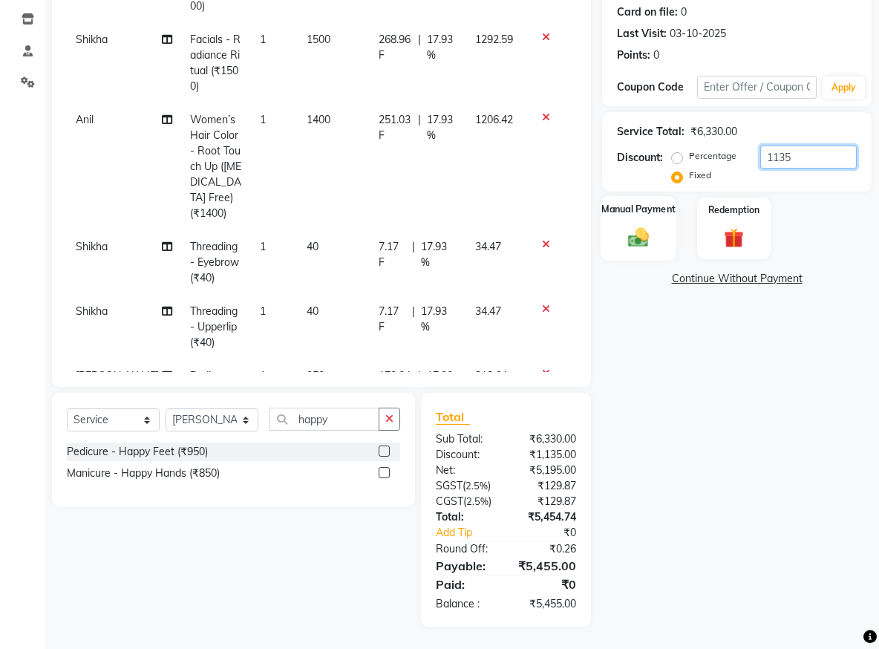
type input "1135"
click at [657, 233] on div "Manual Payment" at bounding box center [639, 228] width 76 height 65
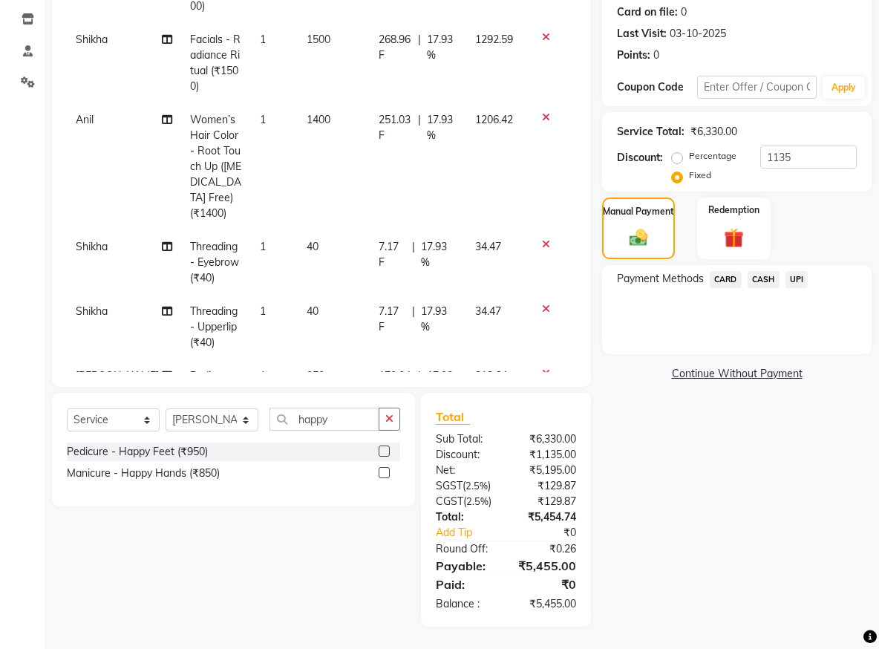
click at [722, 273] on span "CARD" at bounding box center [726, 279] width 32 height 17
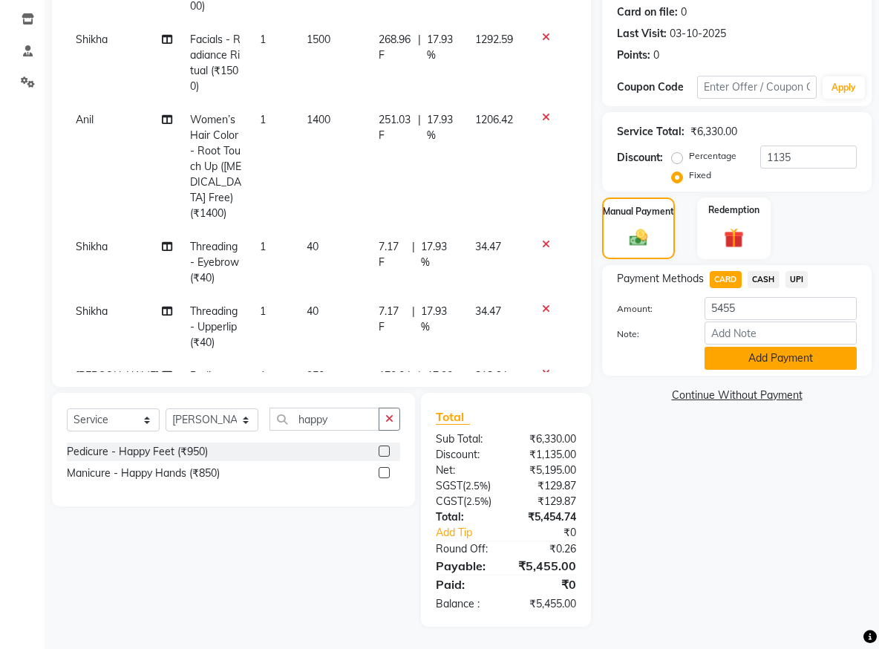
click at [757, 367] on button "Add Payment" at bounding box center [781, 358] width 152 height 23
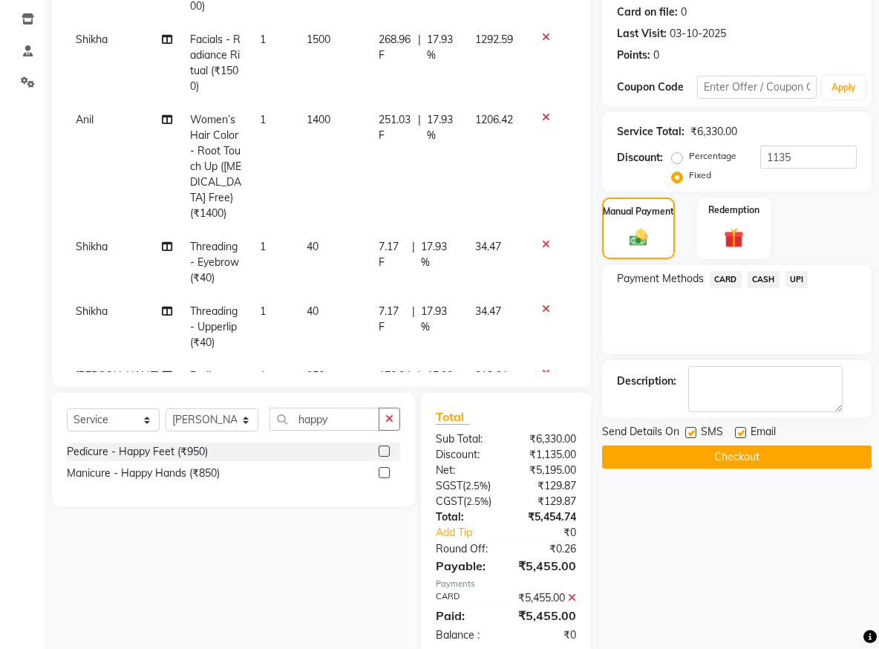
click at [719, 458] on button "Checkout" at bounding box center [737, 456] width 270 height 23
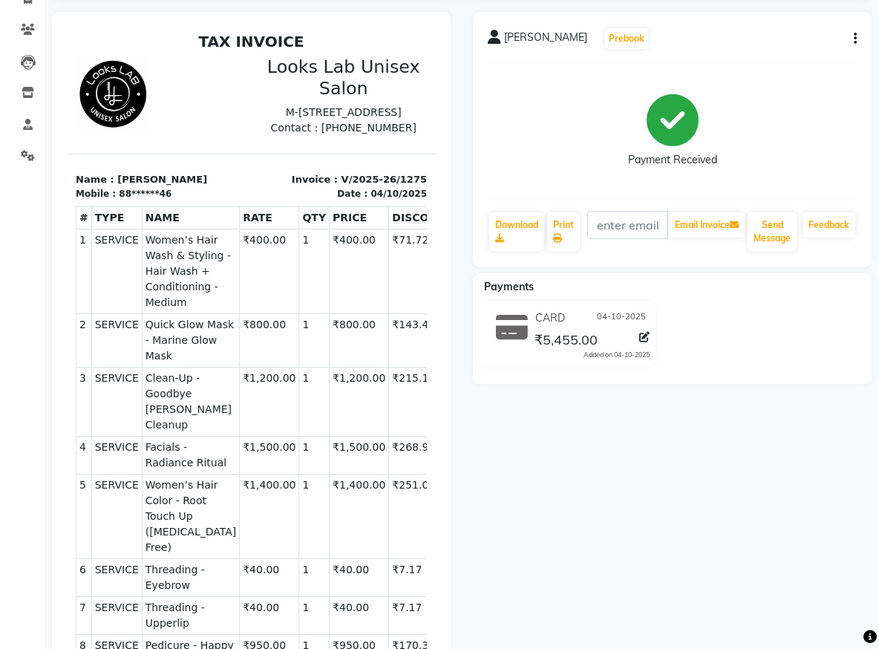
scroll to position [17, 0]
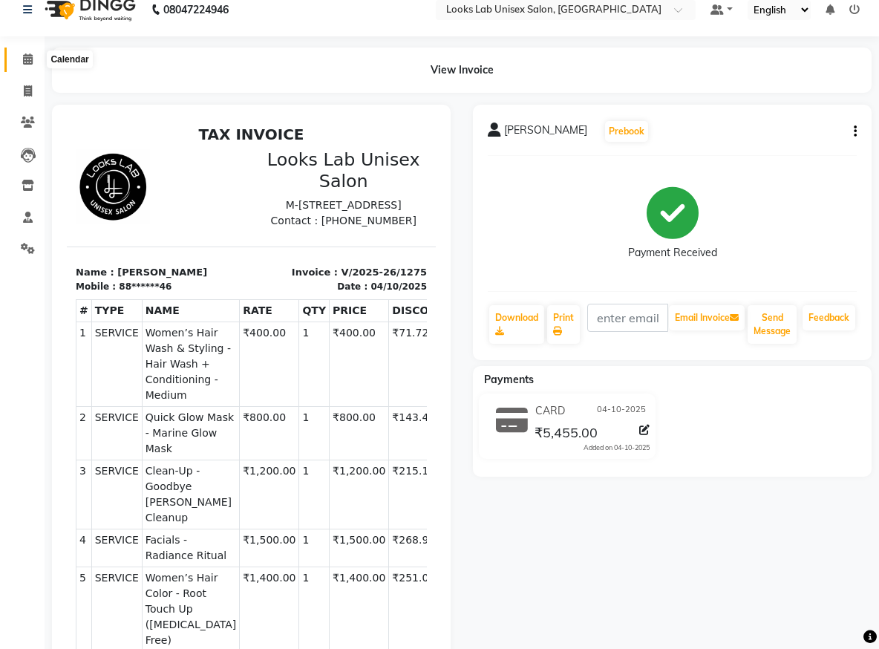
click at [30, 64] on icon at bounding box center [28, 58] width 10 height 11
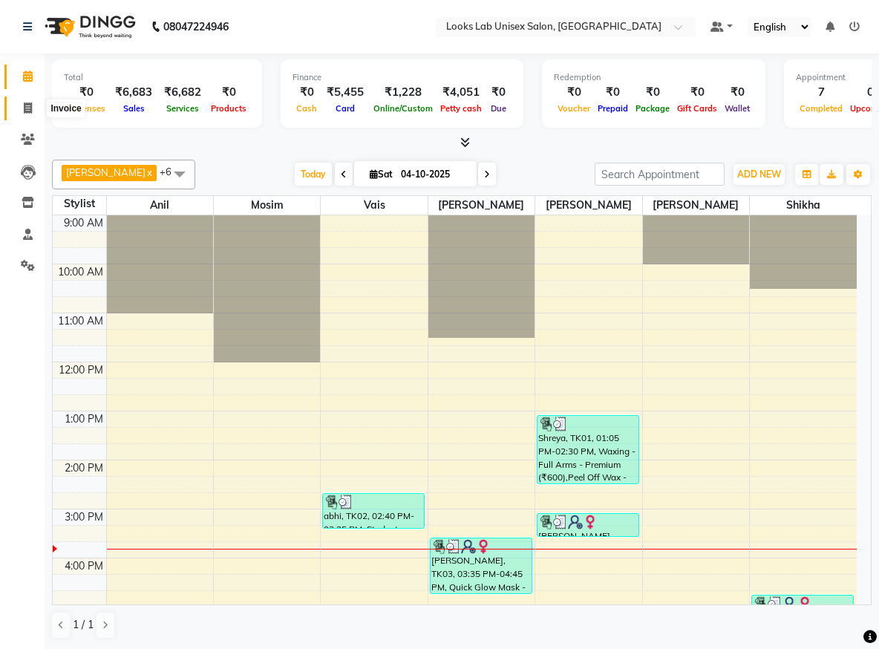
click at [30, 114] on span at bounding box center [28, 108] width 26 height 17
select select "service"
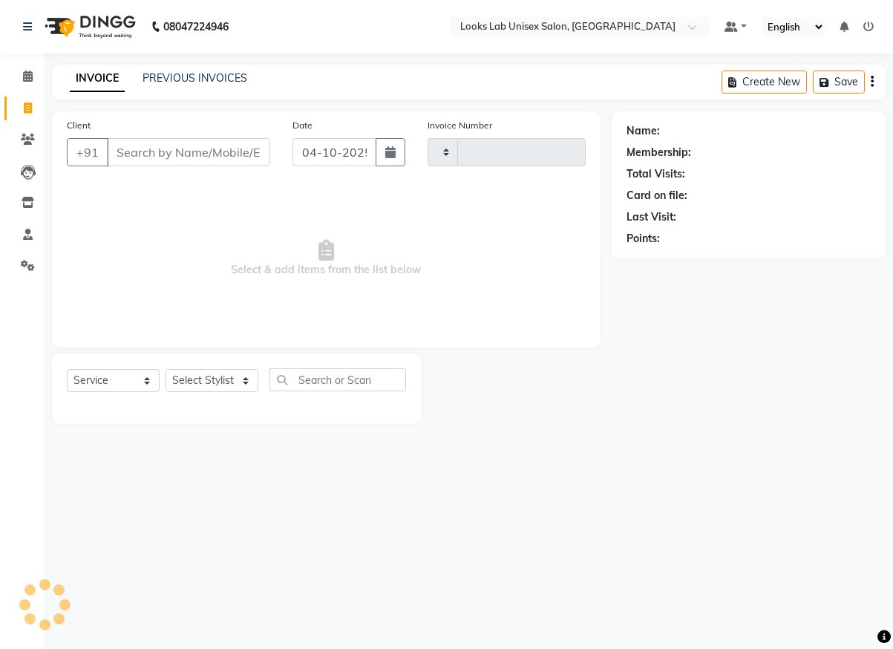
type input "1276"
select select "9115"
click at [180, 376] on select "Select Stylist [PERSON_NAME] [PERSON_NAME] Manju [PERSON_NAME] [PERSON_NAME]" at bounding box center [212, 380] width 93 height 23
select select "93209"
click at [166, 369] on select "Select Stylist [PERSON_NAME] [PERSON_NAME] Manju [PERSON_NAME] [PERSON_NAME]" at bounding box center [212, 380] width 93 height 23
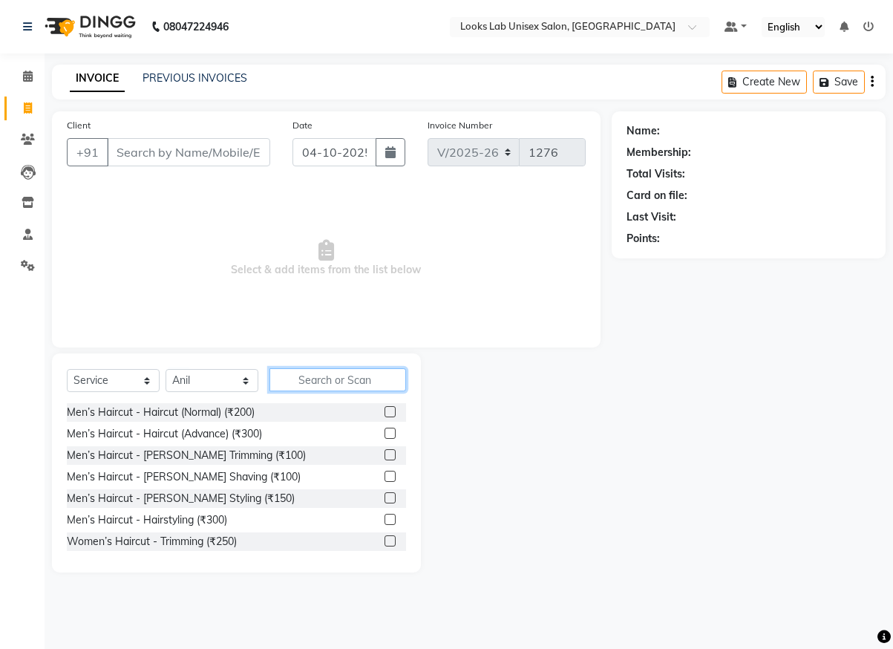
click at [325, 377] on input "text" at bounding box center [338, 379] width 137 height 23
click at [385, 411] on label at bounding box center [390, 411] width 11 height 11
click at [385, 411] on input "checkbox" at bounding box center [390, 413] width 10 height 10
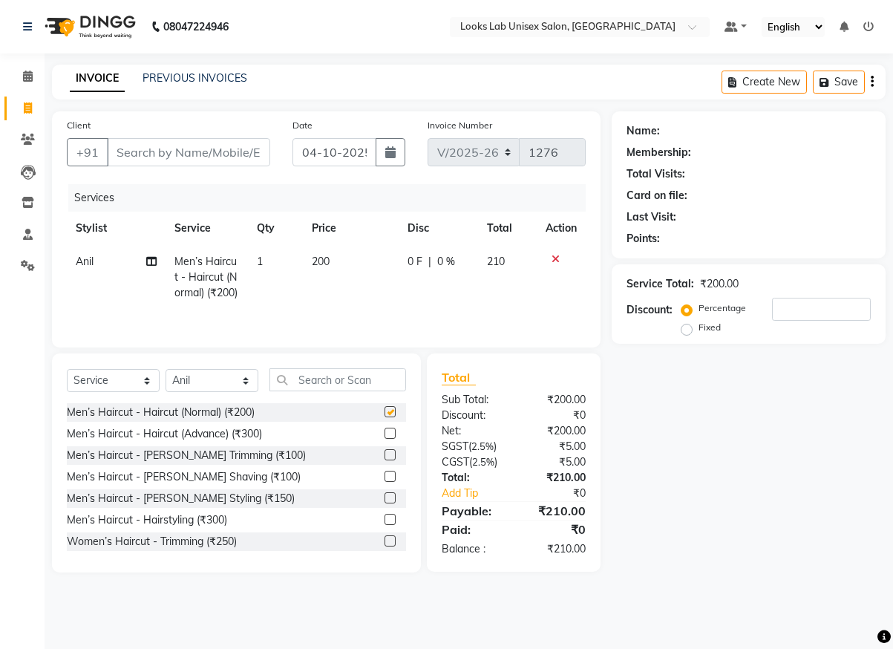
checkbox input "false"
click at [385, 482] on label at bounding box center [390, 476] width 11 height 11
click at [385, 482] on input "checkbox" at bounding box center [390, 477] width 10 height 10
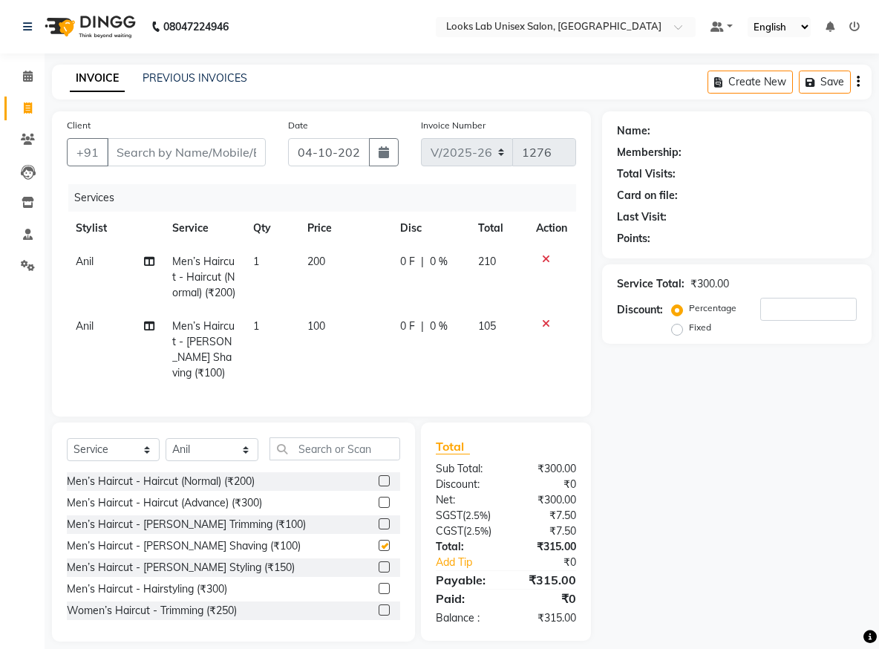
checkbox input "false"
click at [203, 146] on input "Client" at bounding box center [186, 152] width 159 height 28
type input "n"
type input "0"
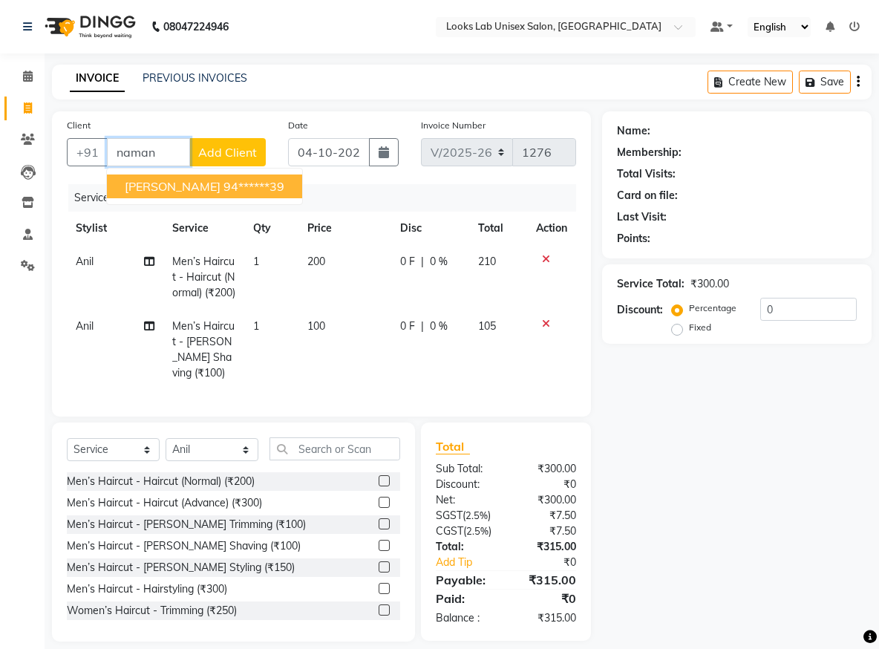
click at [192, 195] on button "[PERSON_NAME] 94******39" at bounding box center [204, 186] width 195 height 24
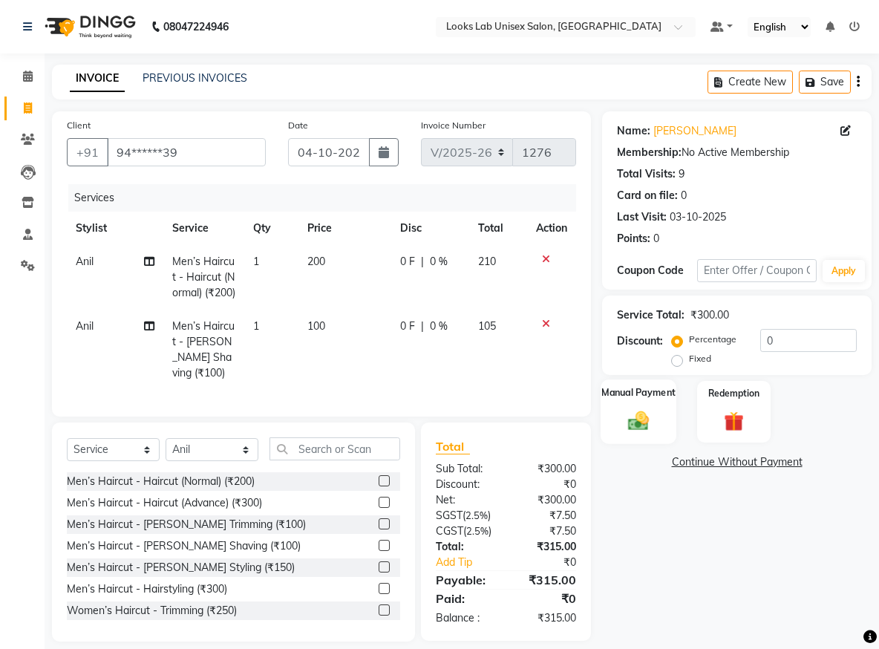
click at [652, 418] on img at bounding box center [637, 420] width 33 height 24
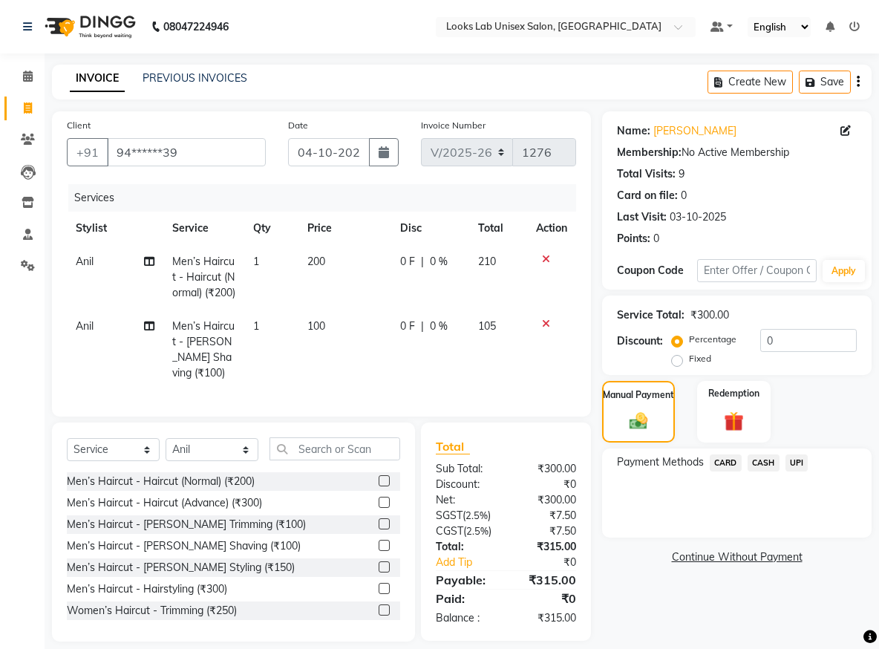
click at [799, 466] on span "UPI" at bounding box center [796, 462] width 23 height 17
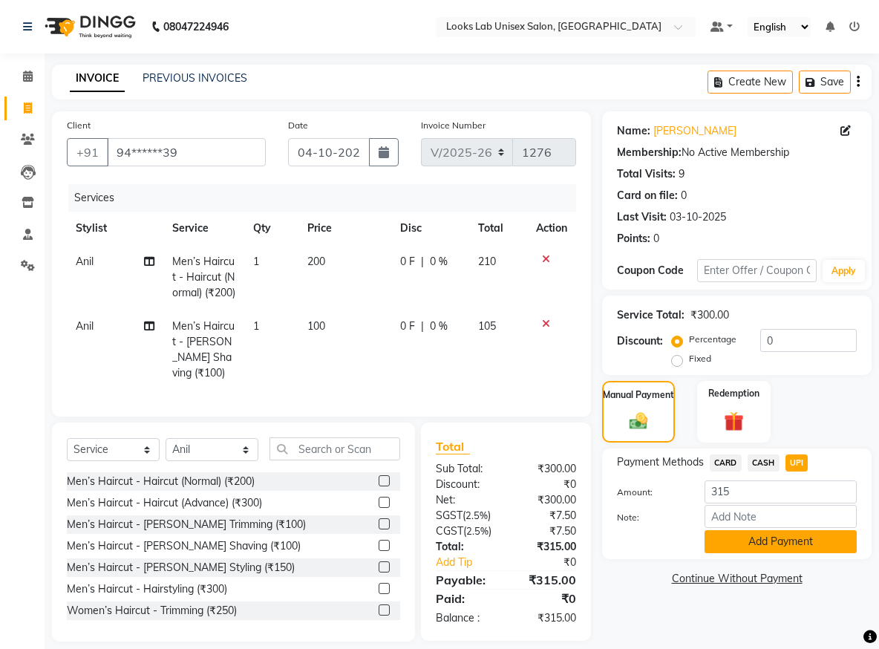
click at [761, 543] on button "Add Payment" at bounding box center [781, 541] width 152 height 23
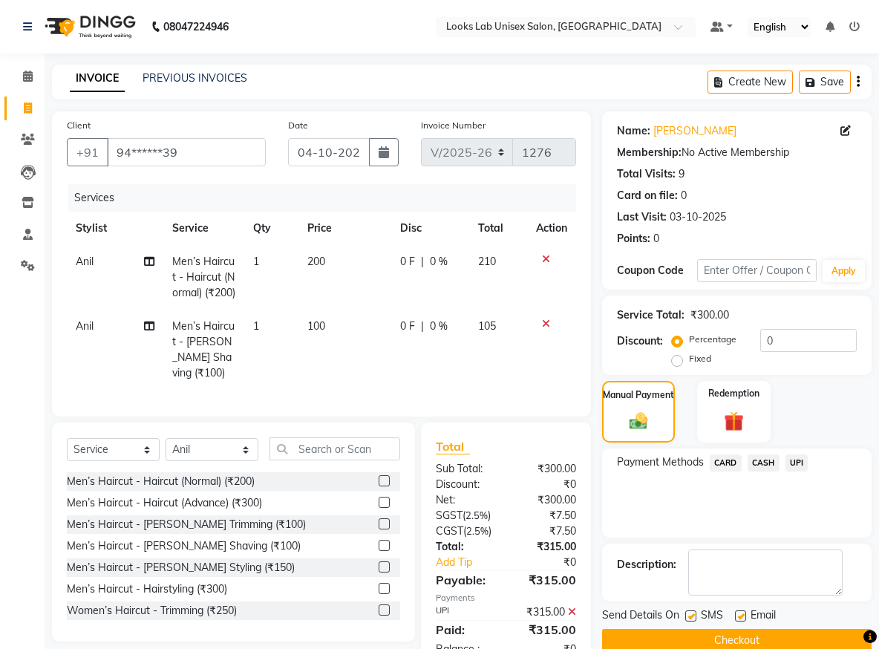
click at [548, 255] on icon at bounding box center [546, 259] width 8 height 10
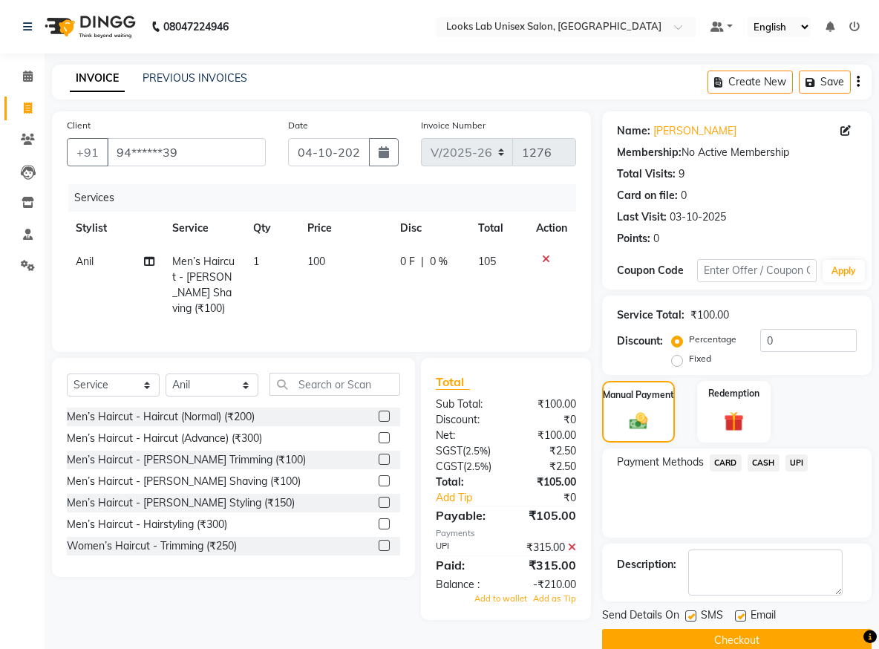
click at [542, 257] on icon at bounding box center [546, 259] width 8 height 10
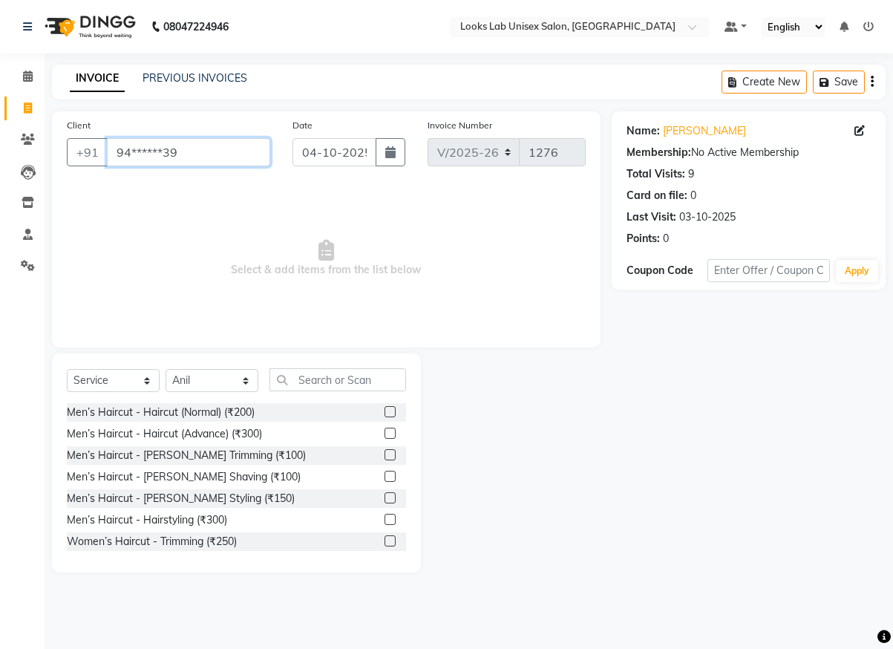
click at [214, 157] on input "94******39" at bounding box center [188, 152] width 163 height 28
type input "9"
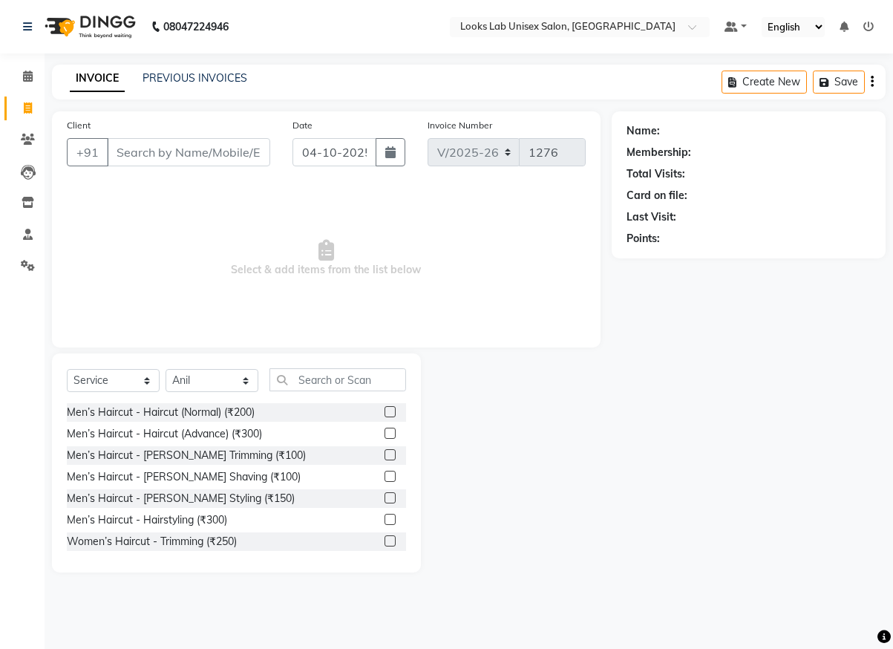
click at [93, 229] on span "Select & add items from the list below" at bounding box center [326, 258] width 519 height 148
click at [31, 75] on icon at bounding box center [28, 76] width 10 height 11
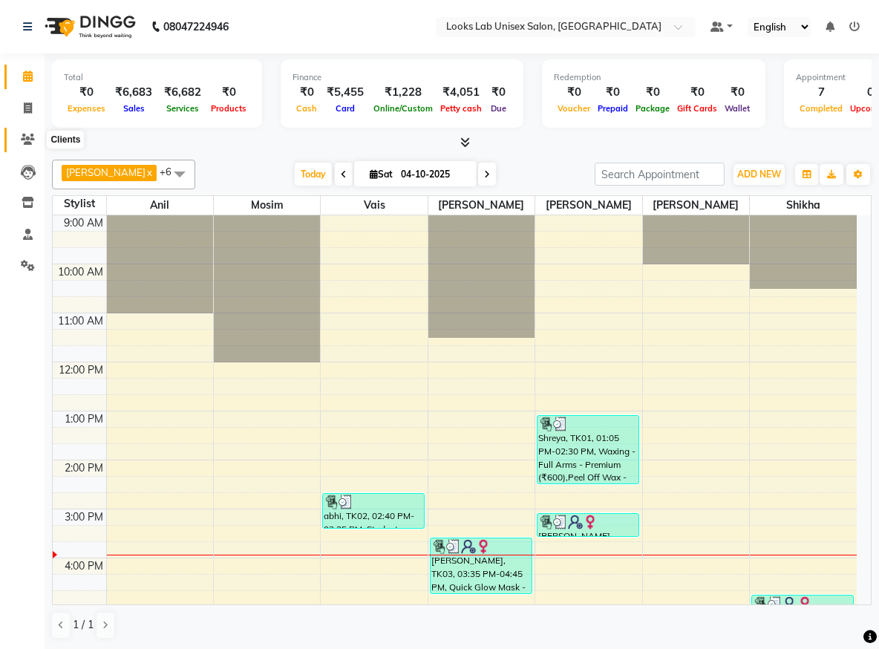
click at [24, 135] on icon at bounding box center [28, 139] width 14 height 11
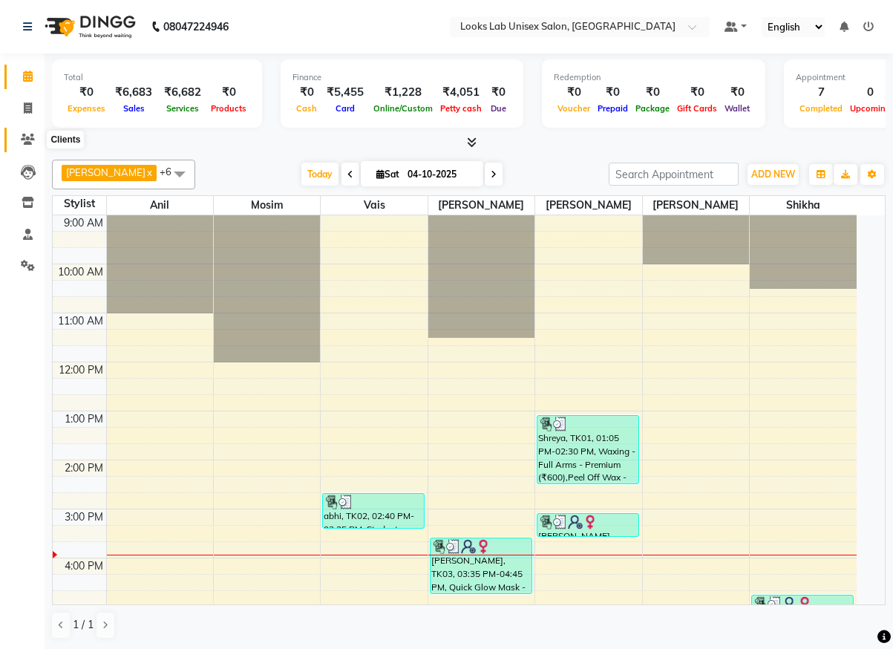
click at [24, 135] on icon at bounding box center [28, 139] width 14 height 11
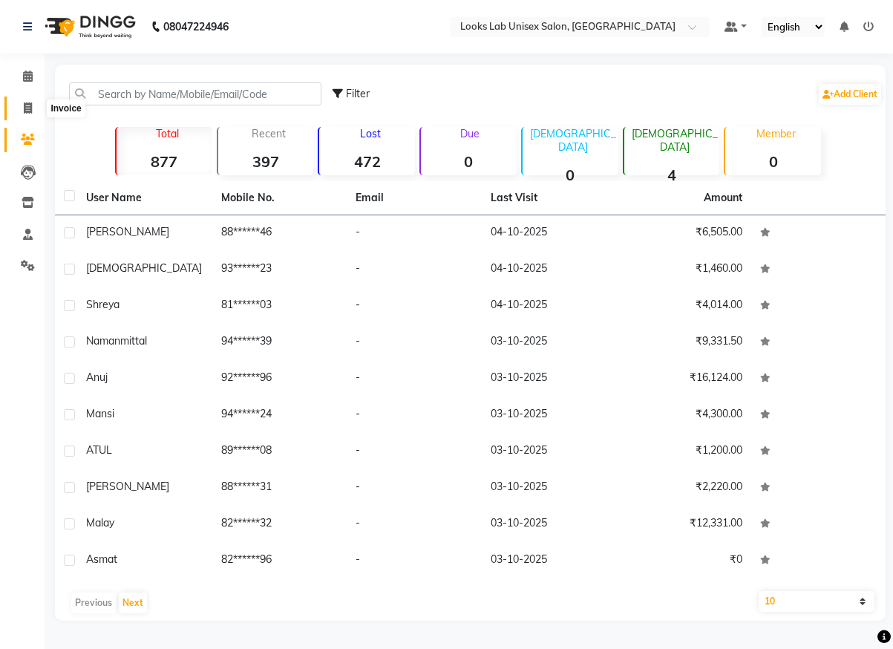
click at [27, 102] on icon at bounding box center [28, 107] width 8 height 11
select select "9115"
select select "service"
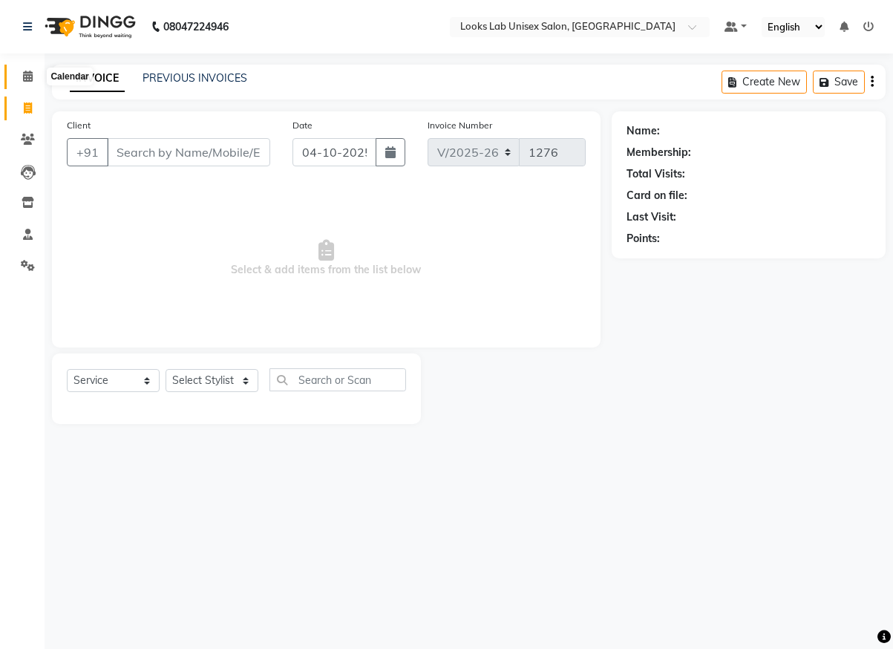
click at [27, 74] on icon at bounding box center [28, 76] width 10 height 11
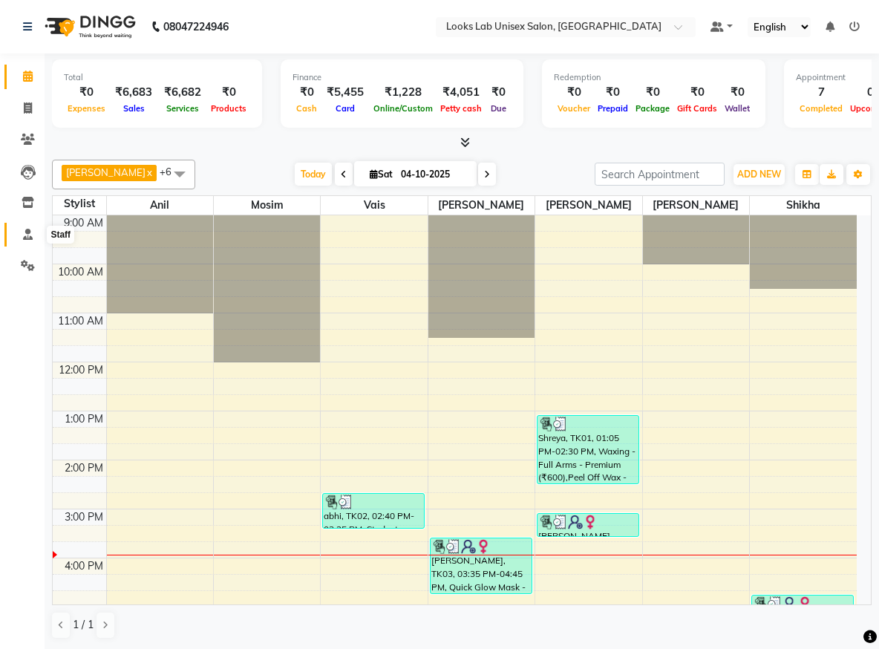
click at [29, 231] on icon at bounding box center [28, 234] width 10 height 11
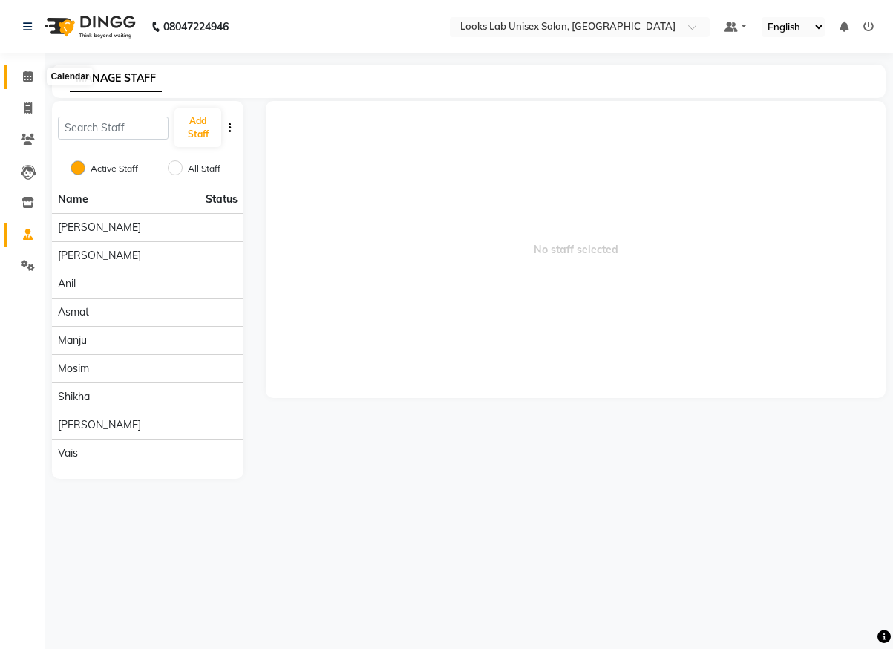
click at [30, 71] on icon at bounding box center [28, 76] width 10 height 11
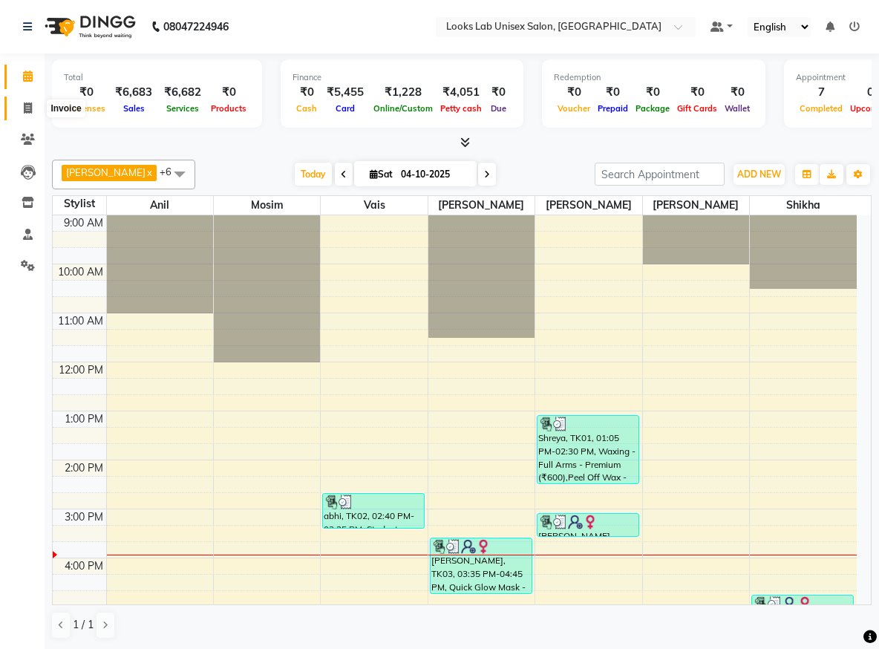
click at [36, 108] on span at bounding box center [28, 108] width 26 height 17
select select "service"
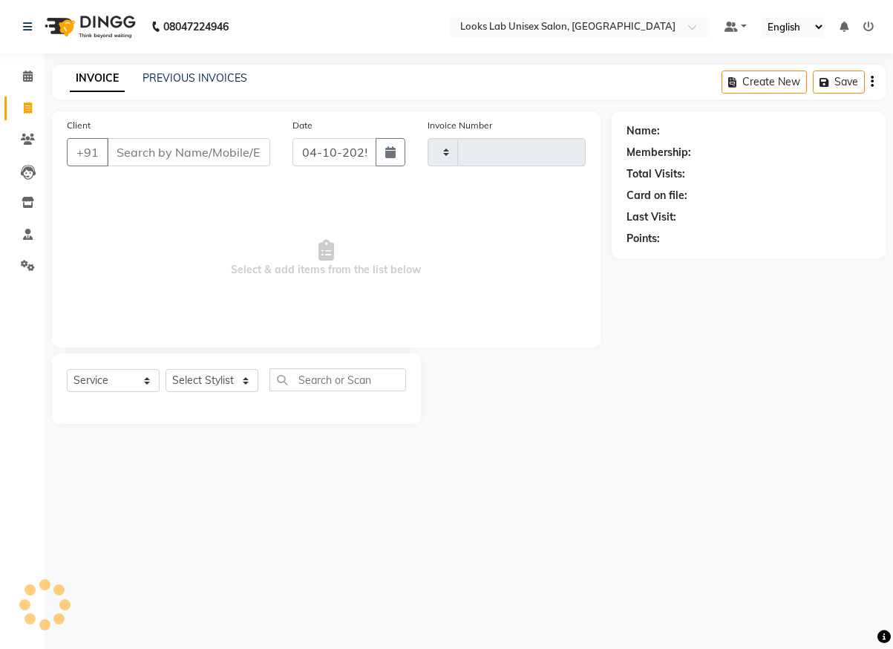
type input "1276"
select select "9115"
click at [160, 148] on input "Client" at bounding box center [188, 152] width 163 height 28
type input "m"
type input "215646525"
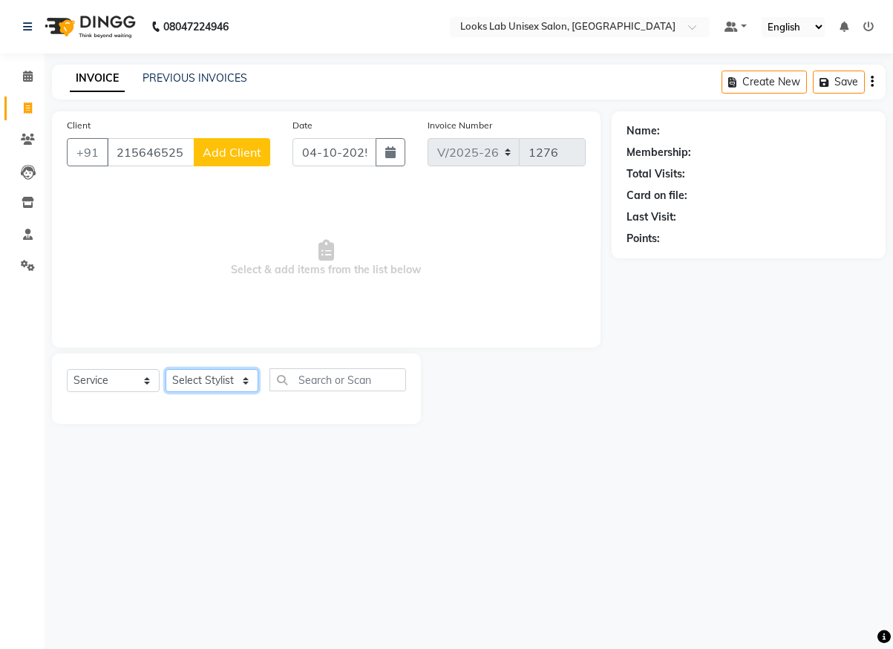
click at [245, 373] on select "Select Stylist [PERSON_NAME] [PERSON_NAME] Manju [PERSON_NAME] [PERSON_NAME]" at bounding box center [212, 380] width 93 height 23
select select "93209"
click at [166, 369] on select "Select Stylist [PERSON_NAME] [PERSON_NAME] Manju [PERSON_NAME] [PERSON_NAME]" at bounding box center [212, 380] width 93 height 23
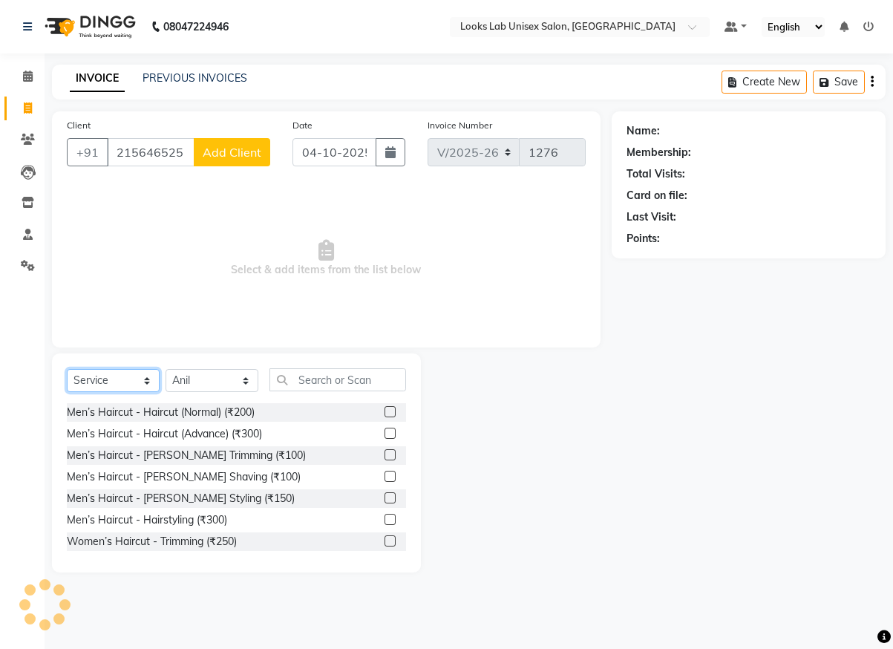
click at [146, 379] on select "Select Service Product Membership Package Voucher Prepaid Gift Card" at bounding box center [113, 380] width 93 height 23
click at [146, 383] on select "Select Service Product Membership Package Voucher Prepaid Gift Card" at bounding box center [113, 380] width 93 height 23
click at [370, 379] on input "text" at bounding box center [338, 379] width 137 height 23
click at [244, 376] on select "Select Stylist [PERSON_NAME] [PERSON_NAME] Manju [PERSON_NAME] [PERSON_NAME]" at bounding box center [212, 380] width 93 height 23
click at [166, 369] on select "Select Stylist [PERSON_NAME] [PERSON_NAME] Manju [PERSON_NAME] [PERSON_NAME]" at bounding box center [212, 380] width 93 height 23
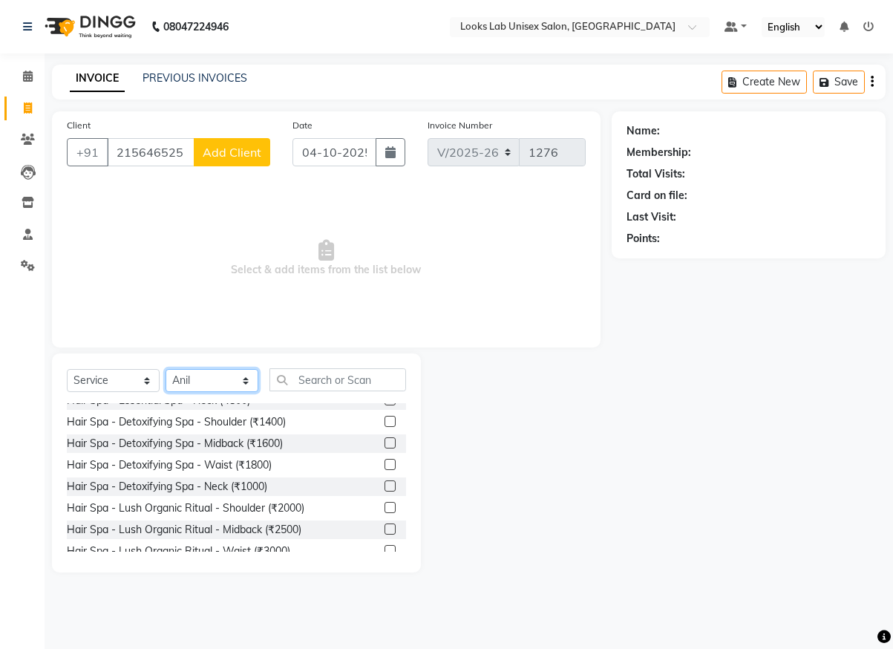
scroll to position [3991, 0]
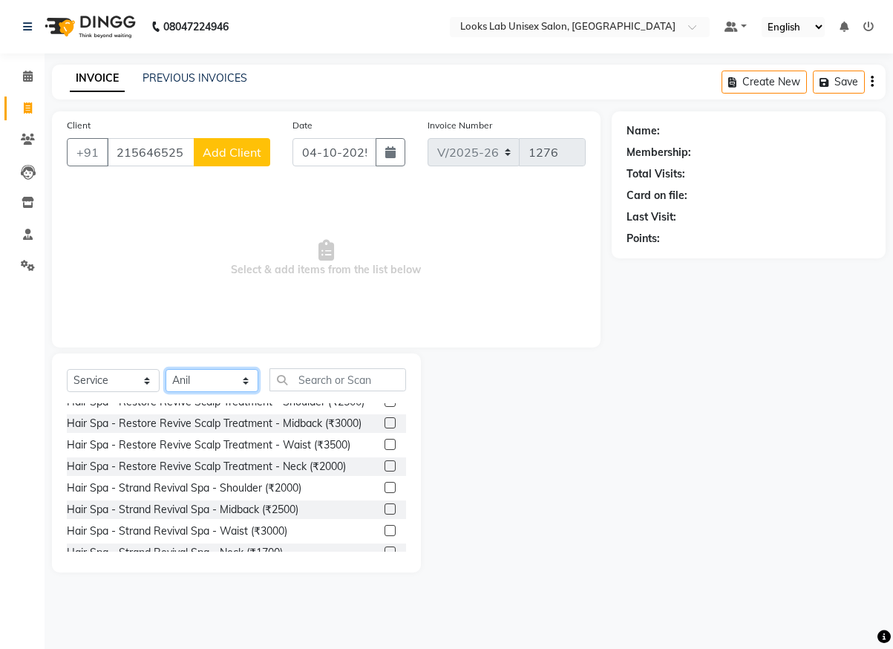
click at [253, 373] on select "Select Stylist [PERSON_NAME] [PERSON_NAME] Manju [PERSON_NAME] [PERSON_NAME]" at bounding box center [212, 380] width 93 height 23
click at [247, 378] on select "Select Stylist [PERSON_NAME] [PERSON_NAME] Manju [PERSON_NAME] [PERSON_NAME]" at bounding box center [212, 380] width 93 height 23
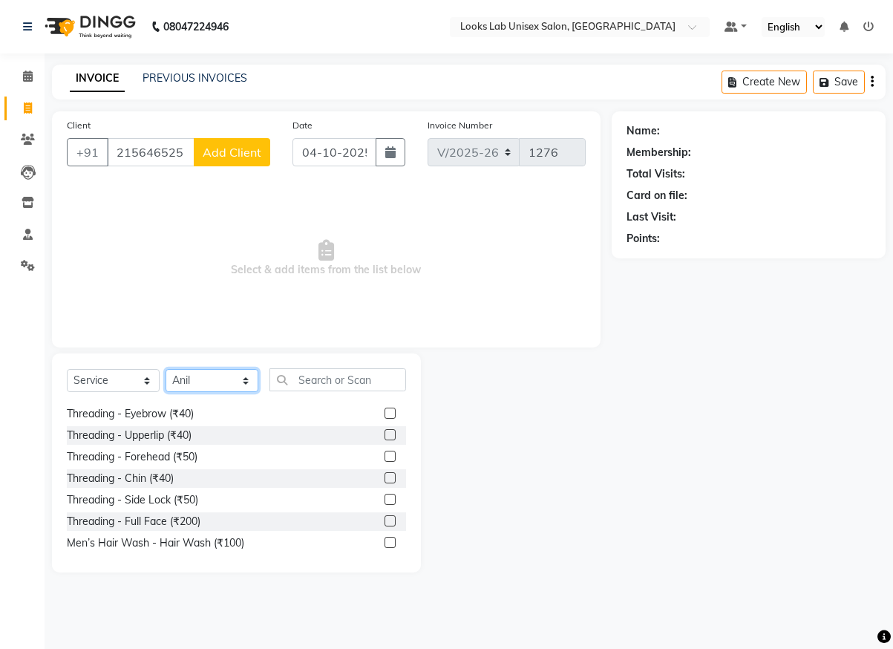
scroll to position [0, 0]
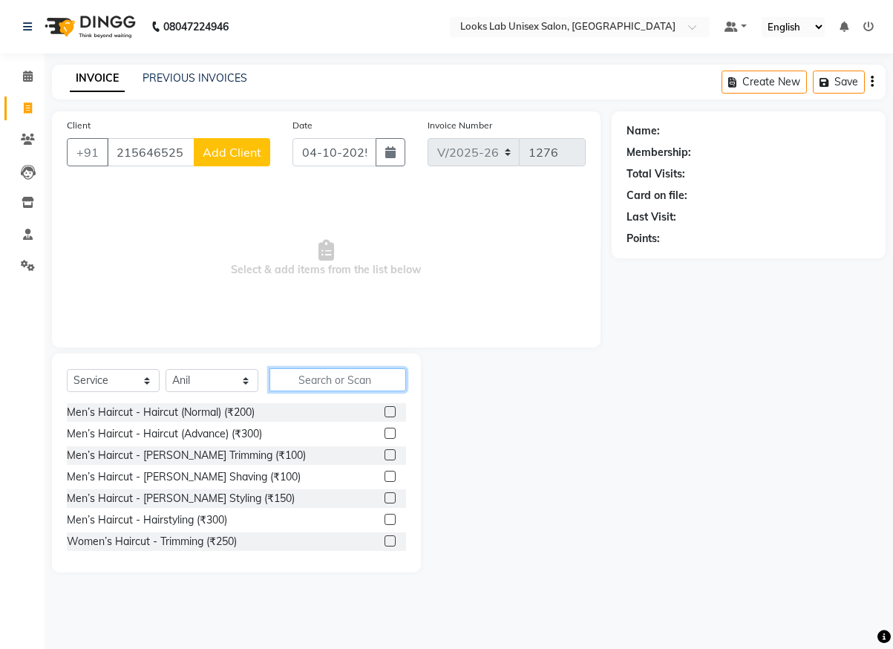
click at [327, 375] on input "text" at bounding box center [338, 379] width 137 height 23
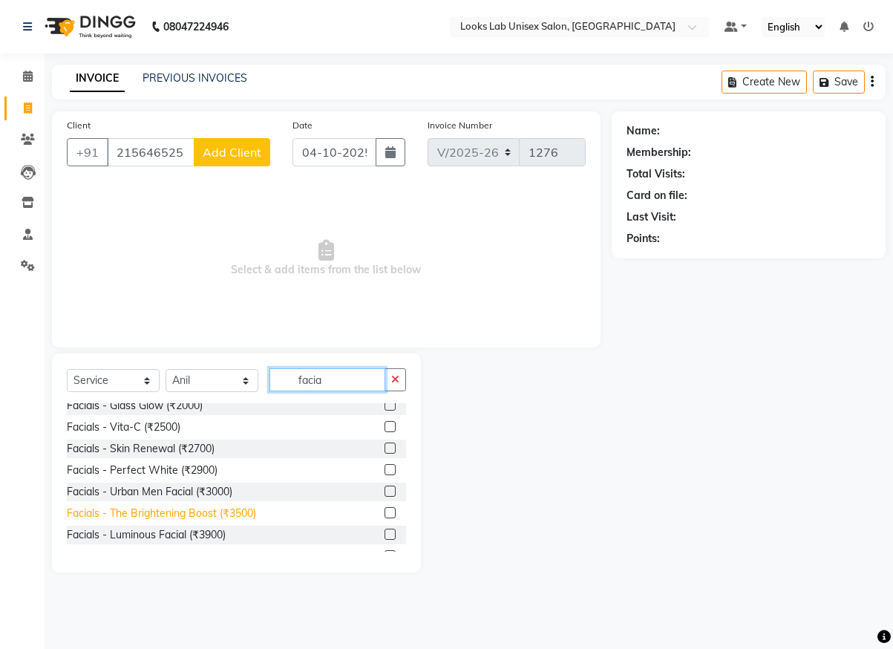
scroll to position [131, 0]
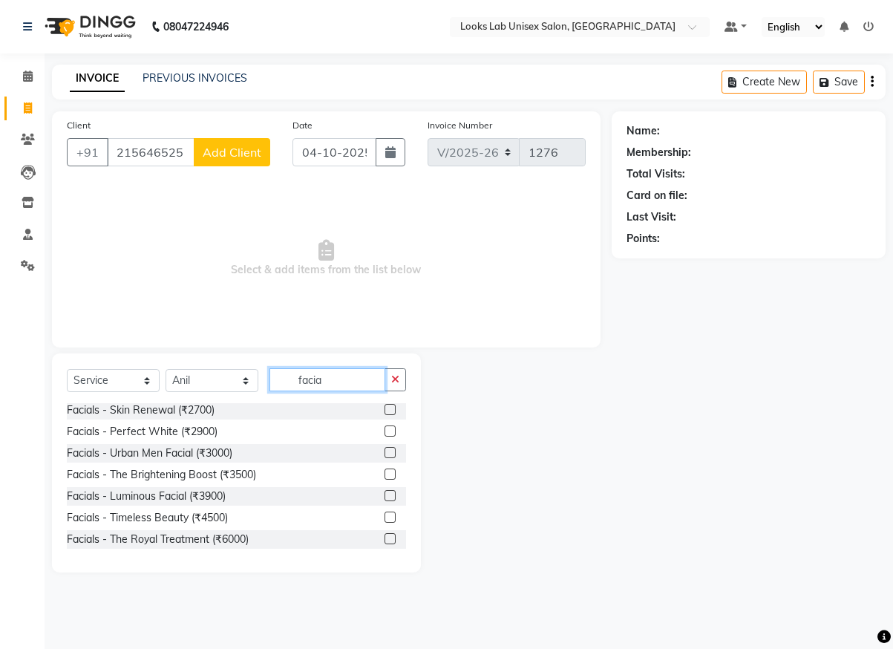
type input "facia"
click at [220, 156] on span "Add Client" at bounding box center [232, 152] width 59 height 15
select select "22"
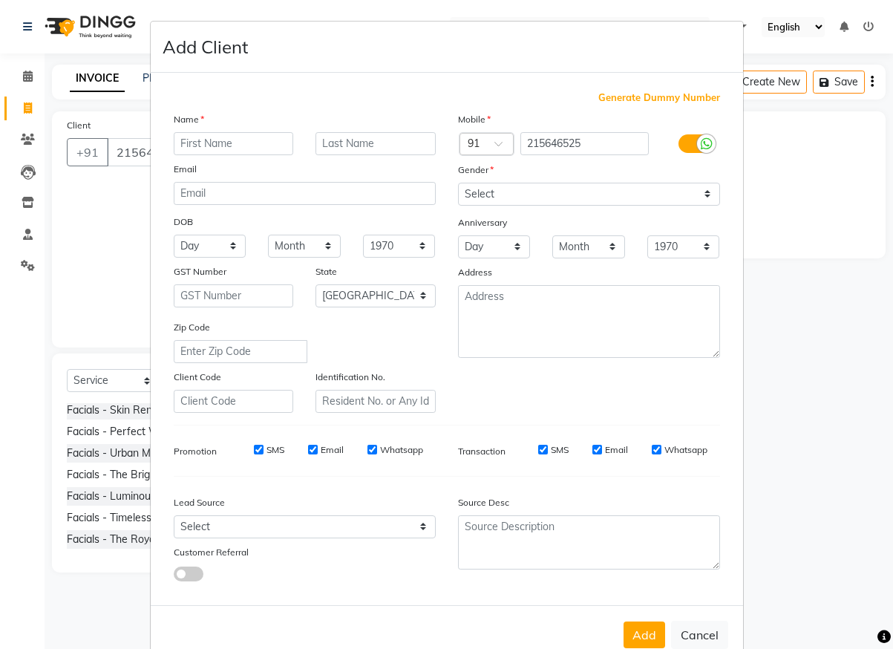
click at [694, 618] on div "Add Cancel" at bounding box center [447, 634] width 592 height 59
click at [696, 632] on button "Cancel" at bounding box center [699, 635] width 57 height 28
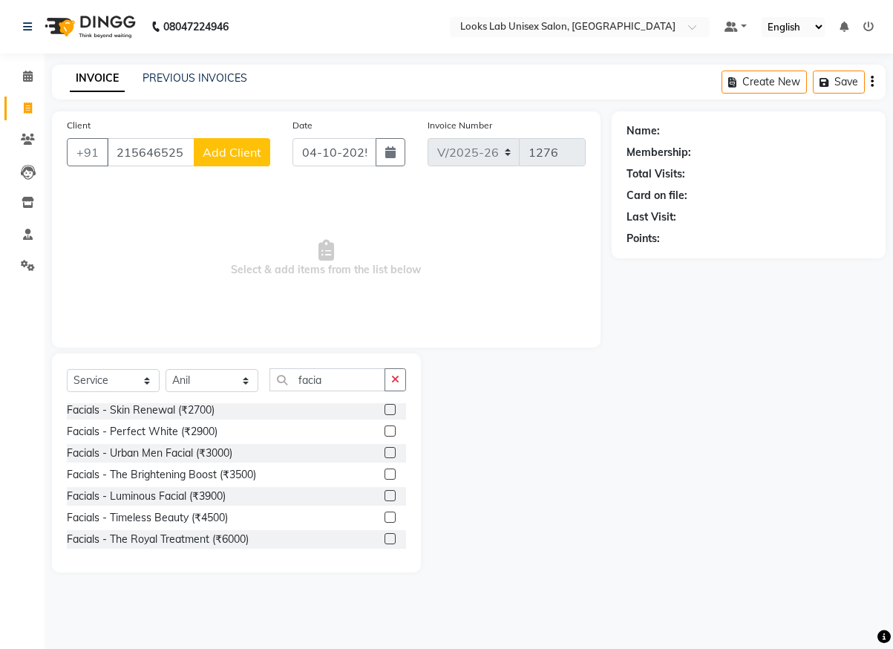
click at [239, 132] on div "Client [PHONE_NUMBER] Add Client" at bounding box center [169, 147] width 226 height 61
click at [242, 163] on button "Add Client" at bounding box center [232, 152] width 76 height 28
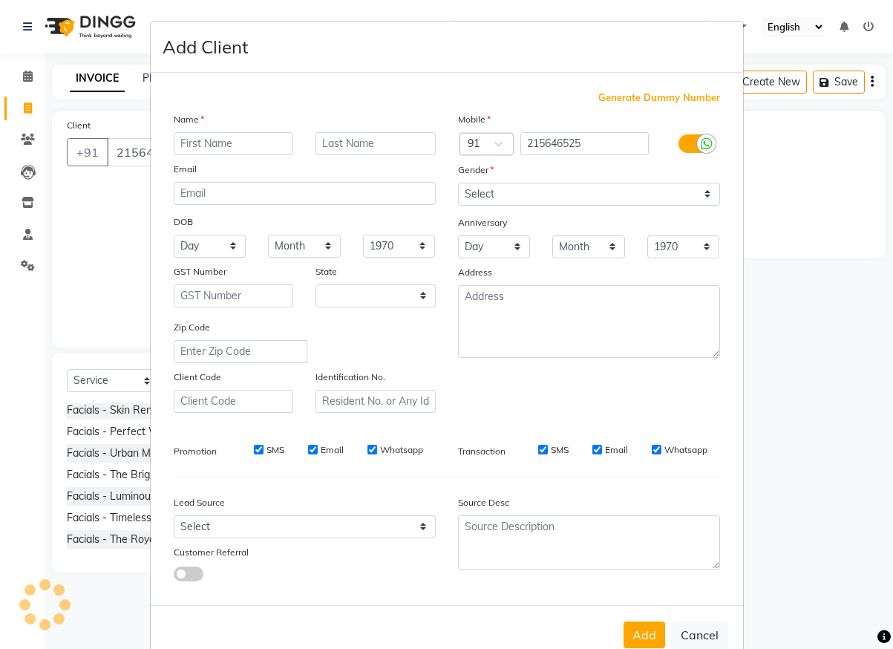
select select "22"
type input "l"
drag, startPoint x: 653, startPoint y: 647, endPoint x: 658, endPoint y: 616, distance: 30.9
click at [653, 644] on button "Add" at bounding box center [645, 634] width 42 height 27
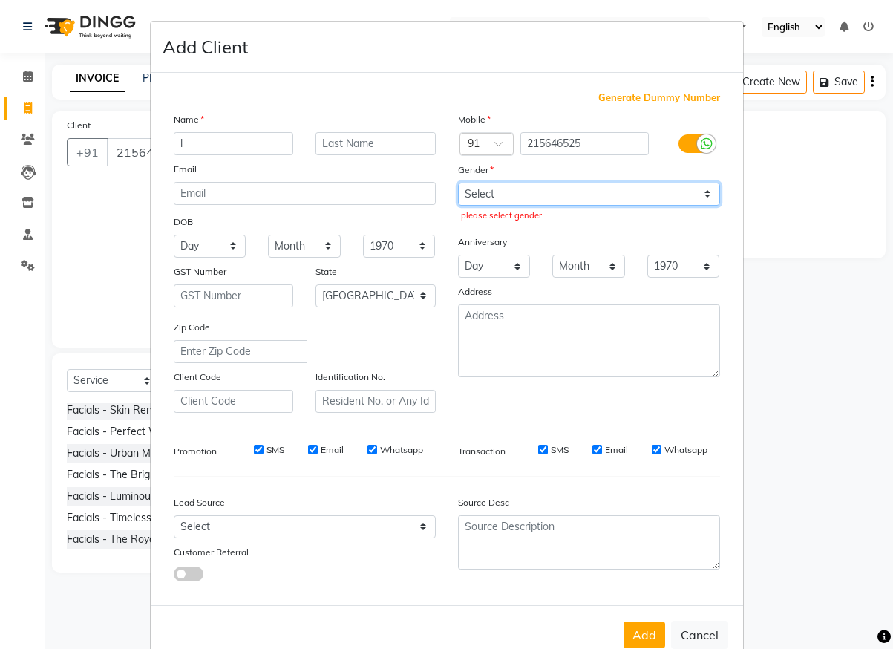
click at [705, 185] on select "Select [DEMOGRAPHIC_DATA] [DEMOGRAPHIC_DATA] Other Prefer Not To Say" at bounding box center [589, 194] width 262 height 23
select select "[DEMOGRAPHIC_DATA]"
click at [458, 183] on select "Select [DEMOGRAPHIC_DATA] [DEMOGRAPHIC_DATA] Other Prefer Not To Say" at bounding box center [589, 194] width 262 height 23
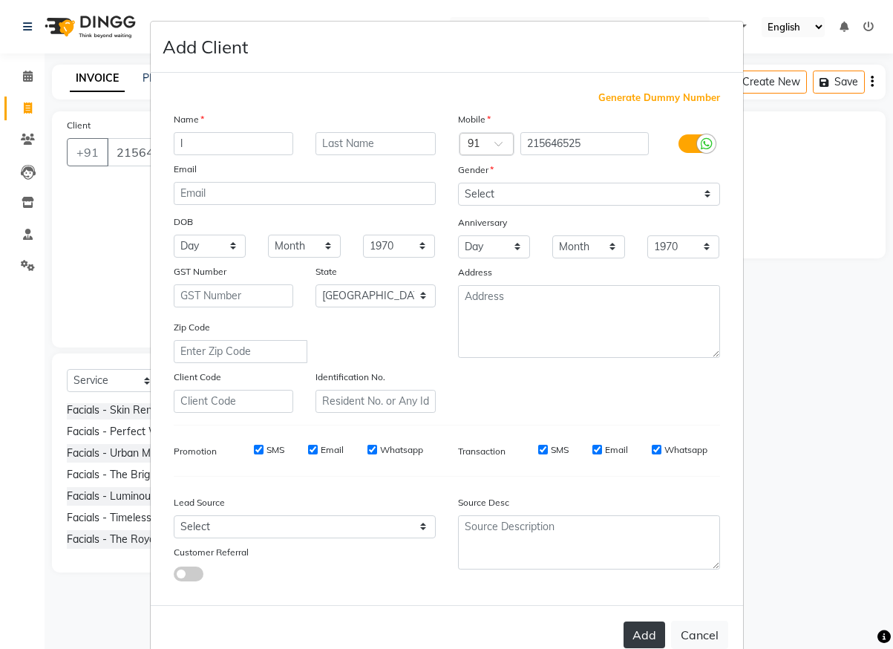
click at [656, 638] on button "Add" at bounding box center [645, 634] width 42 height 27
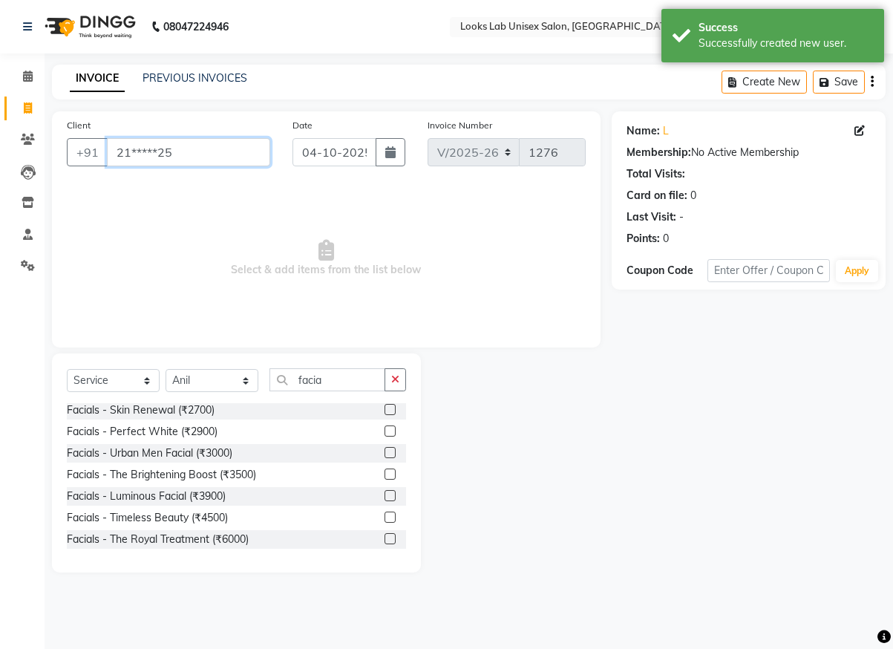
click at [215, 154] on input "21*****25" at bounding box center [188, 152] width 163 height 28
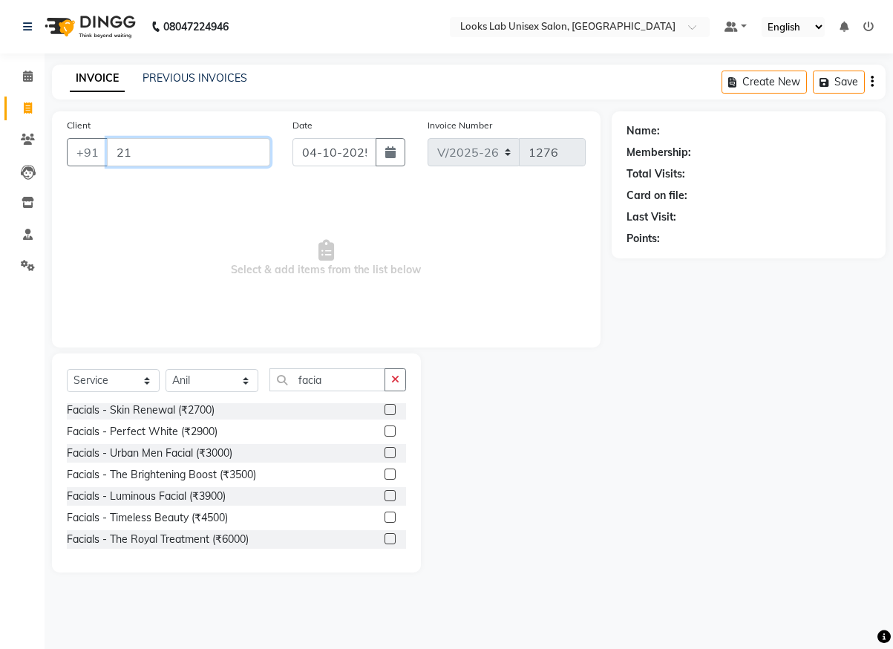
type input "2"
click at [393, 382] on icon "button" at bounding box center [395, 379] width 8 height 10
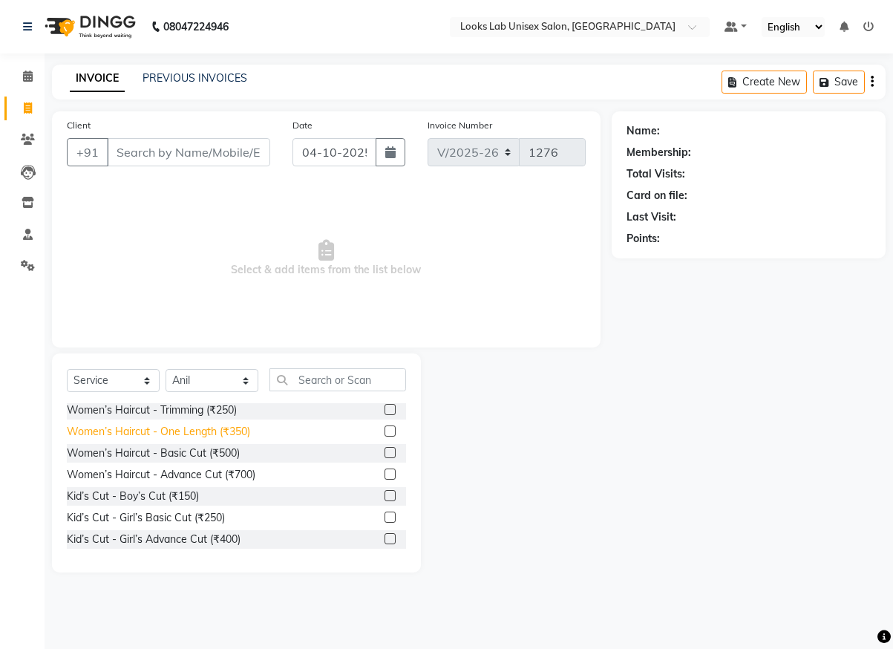
click at [188, 430] on div "Women’s Haircut - One Length (₹350)" at bounding box center [158, 432] width 183 height 16
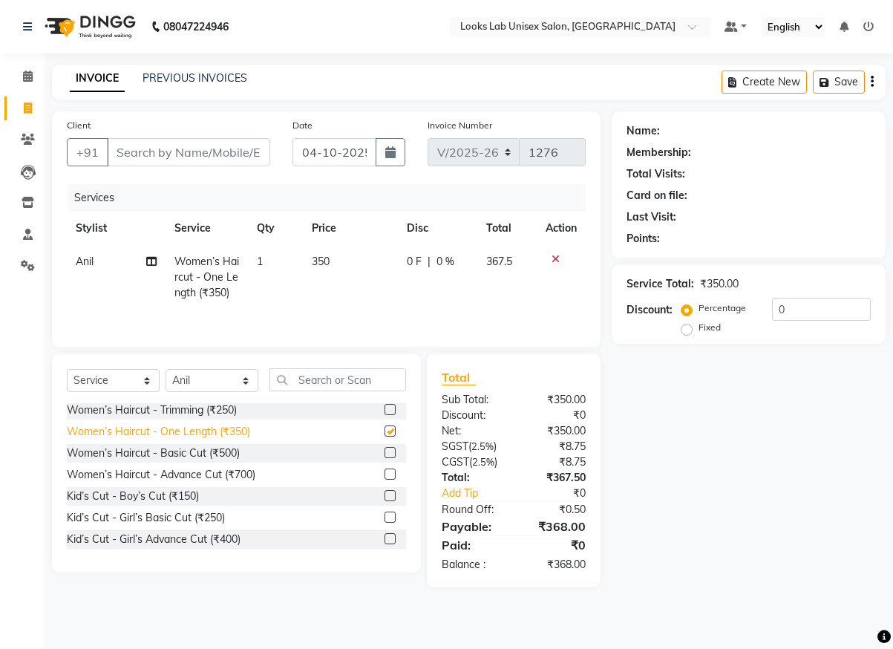
checkbox input "false"
click at [699, 327] on label "Fixed" at bounding box center [710, 327] width 22 height 13
click at [691, 327] on input "Fixed" at bounding box center [690, 327] width 10 height 10
radio input "true"
click at [682, 302] on div "Discount: Percentage Fixed 0" at bounding box center [749, 318] width 244 height 40
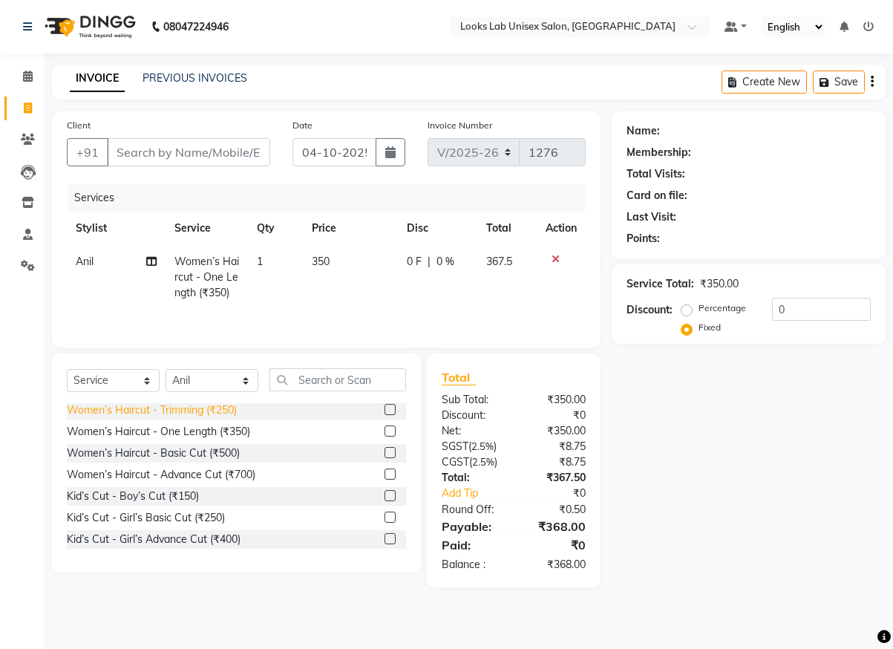
scroll to position [39, 0]
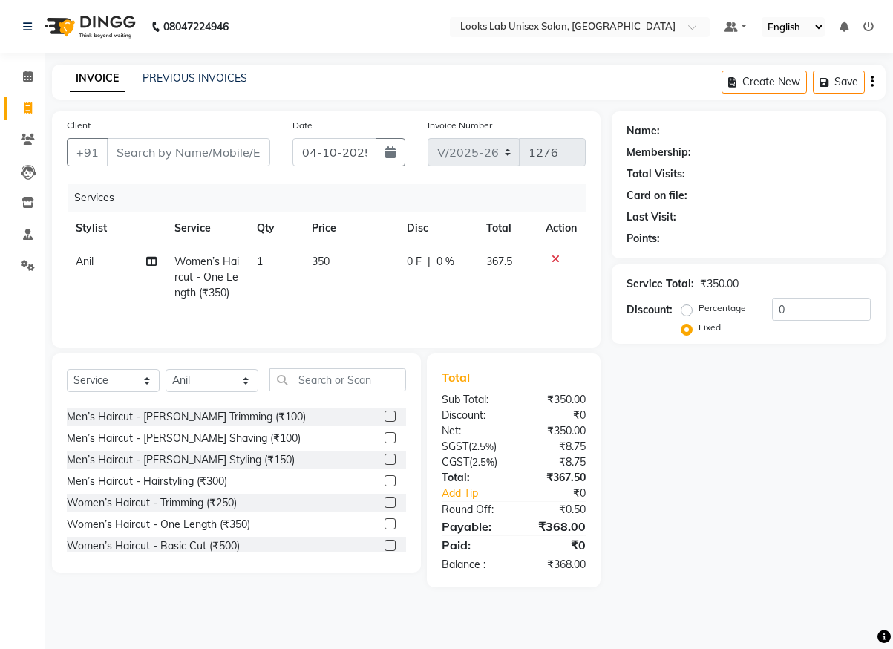
click at [369, 258] on td "350" at bounding box center [350, 277] width 95 height 65
select select "93209"
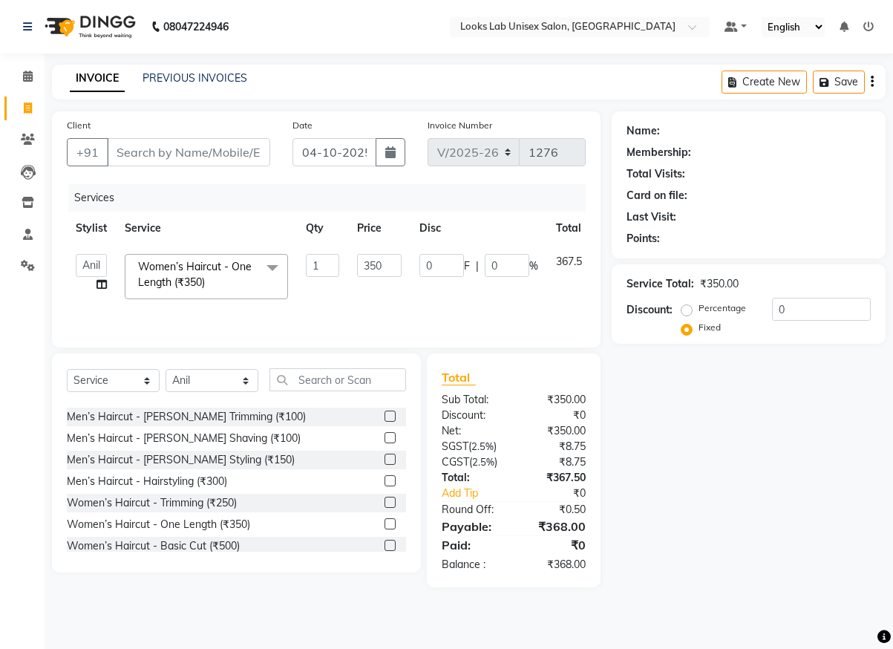
click at [872, 82] on icon "button" at bounding box center [872, 82] width 3 height 1
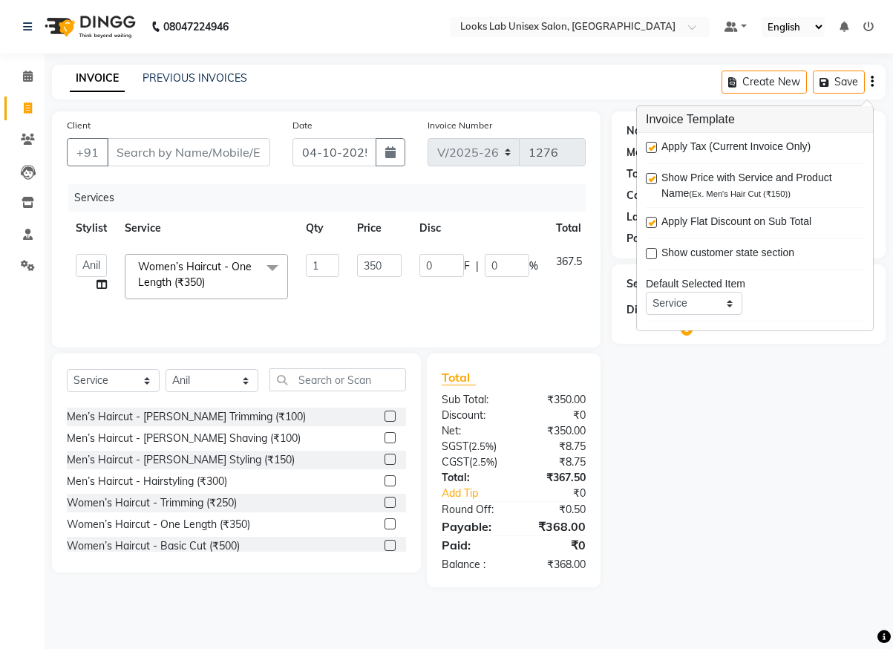
click at [690, 482] on div "Name: Membership: Total Visits: Card on file: Last Visit: Points: Service Total…" at bounding box center [754, 349] width 285 height 476
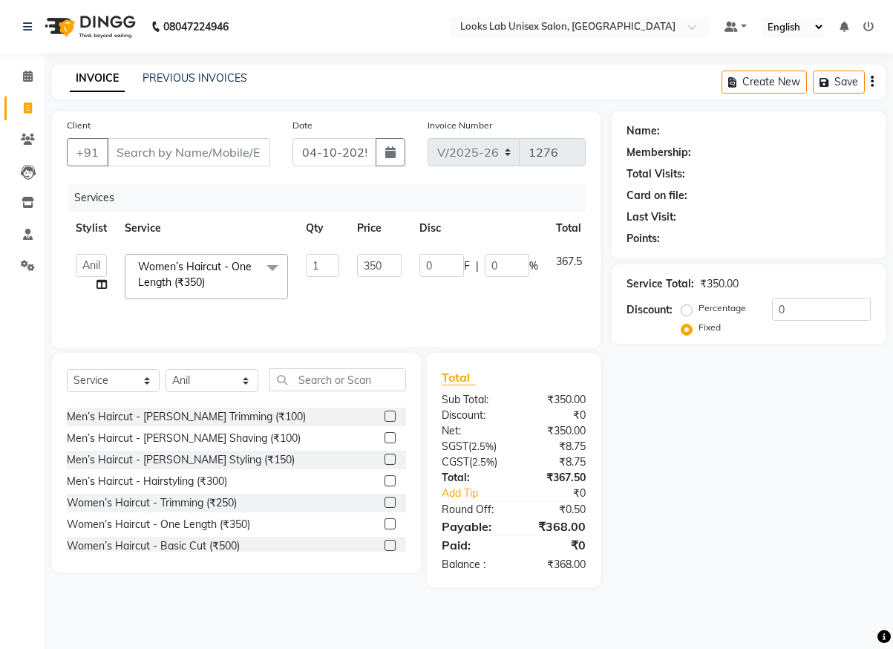
click at [348, 235] on th "Price" at bounding box center [379, 228] width 62 height 33
click at [340, 259] on td "1" at bounding box center [322, 276] width 51 height 63
click at [339, 259] on input "1" at bounding box center [322, 265] width 33 height 23
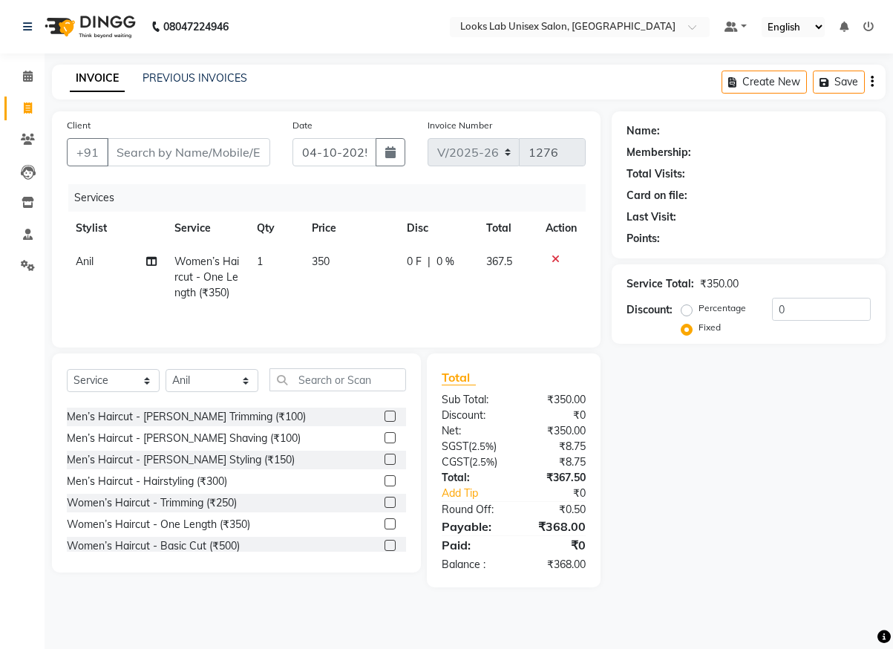
click at [552, 259] on icon at bounding box center [556, 259] width 8 height 10
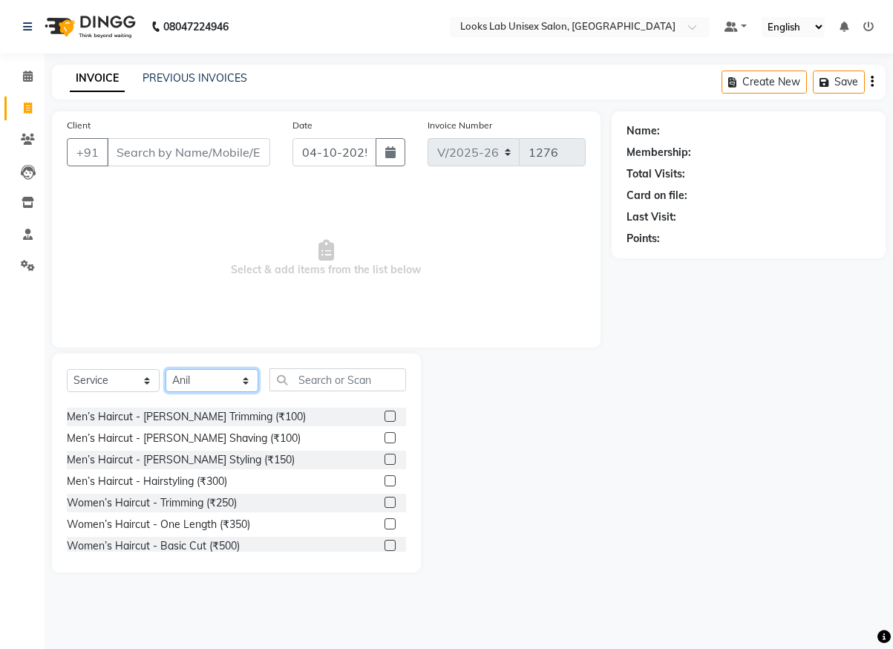
click at [197, 376] on select "Select Stylist [PERSON_NAME] [PERSON_NAME] Manju [PERSON_NAME] [PERSON_NAME]" at bounding box center [212, 380] width 93 height 23
select select
click at [166, 369] on select "Select Stylist [PERSON_NAME] [PERSON_NAME] Manju [PERSON_NAME] [PERSON_NAME]" at bounding box center [212, 380] width 93 height 23
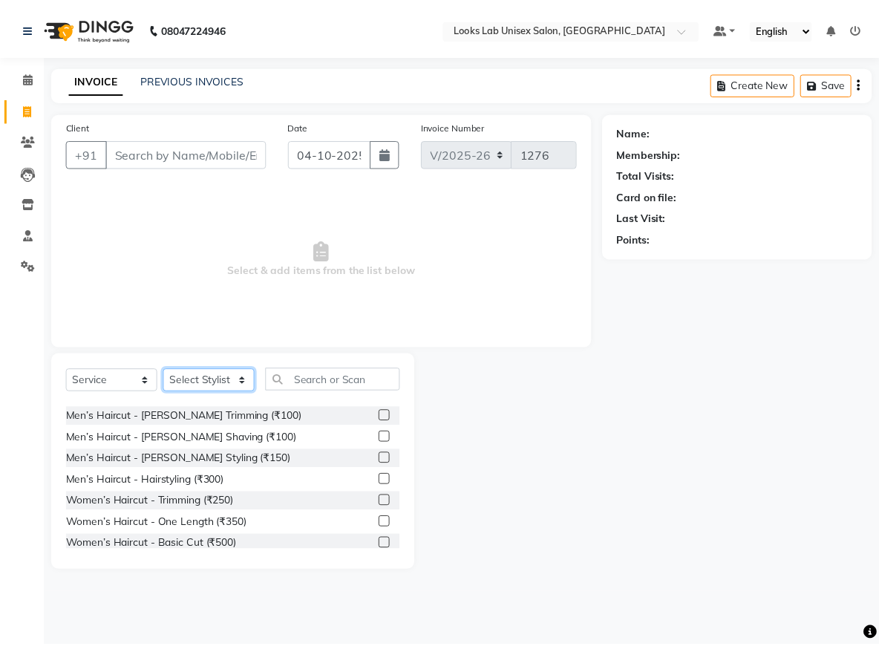
scroll to position [0, 0]
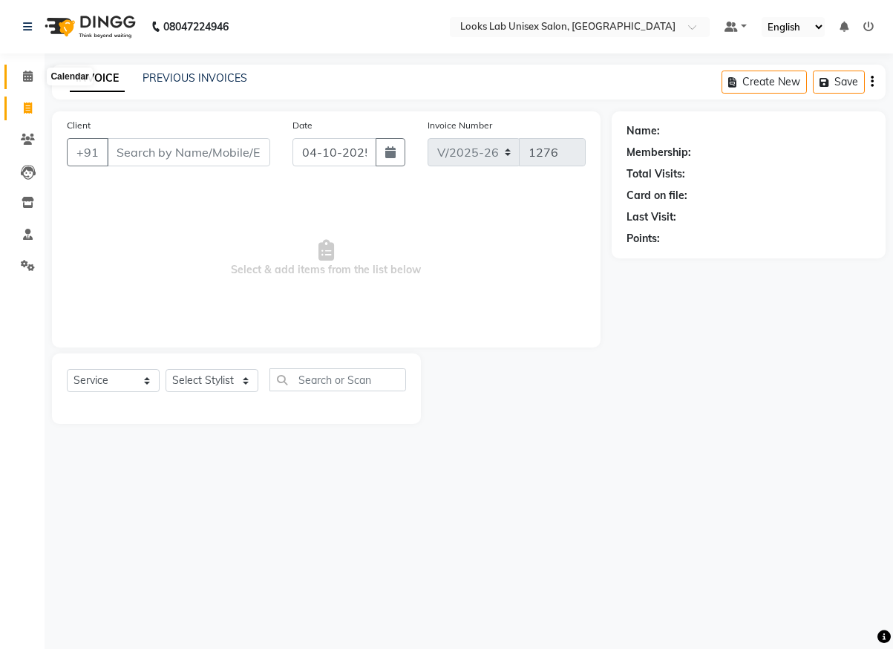
click at [27, 80] on icon at bounding box center [28, 76] width 10 height 11
click at [24, 79] on icon at bounding box center [28, 76] width 10 height 11
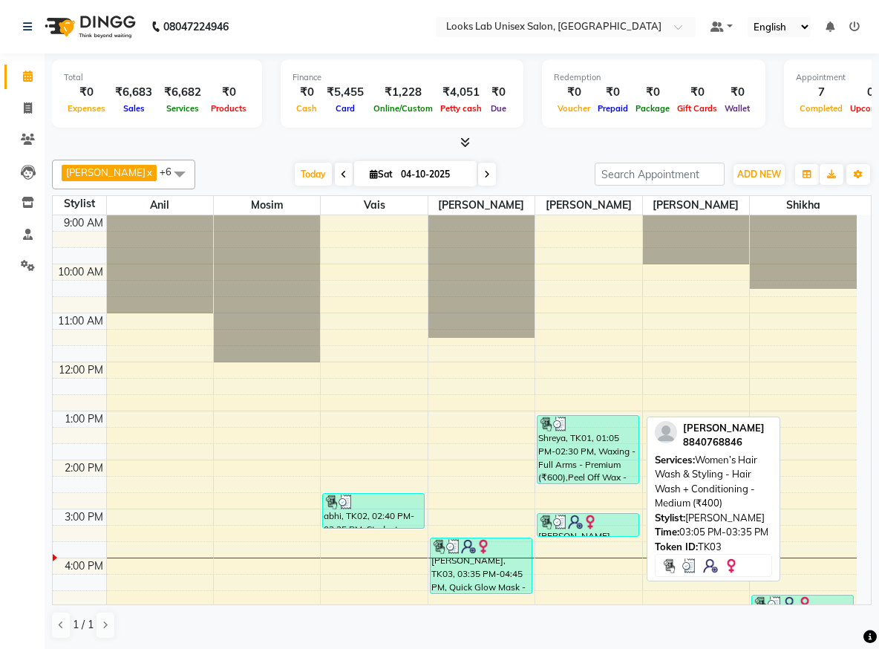
click at [614, 521] on div at bounding box center [587, 522] width 99 height 15
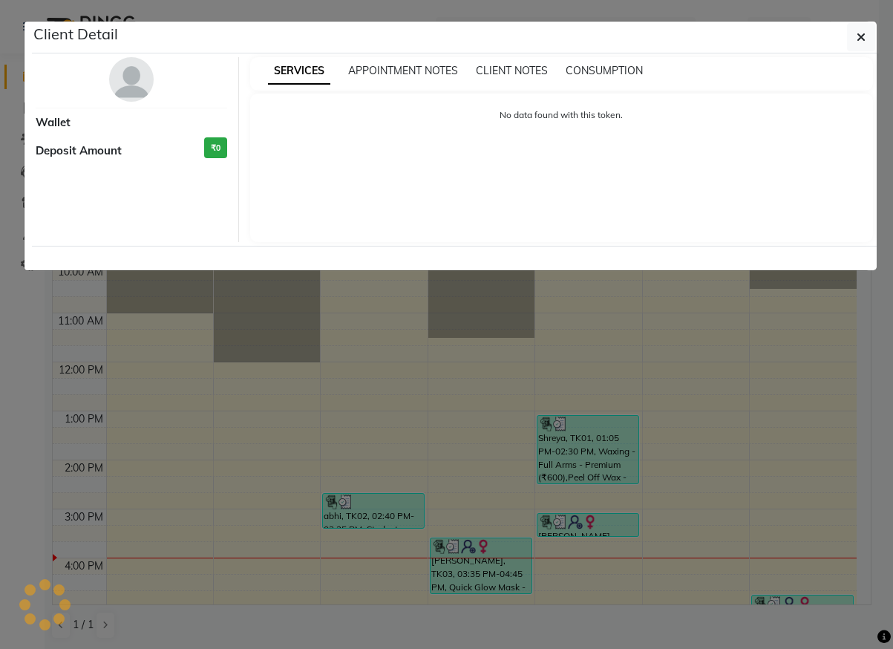
select select "3"
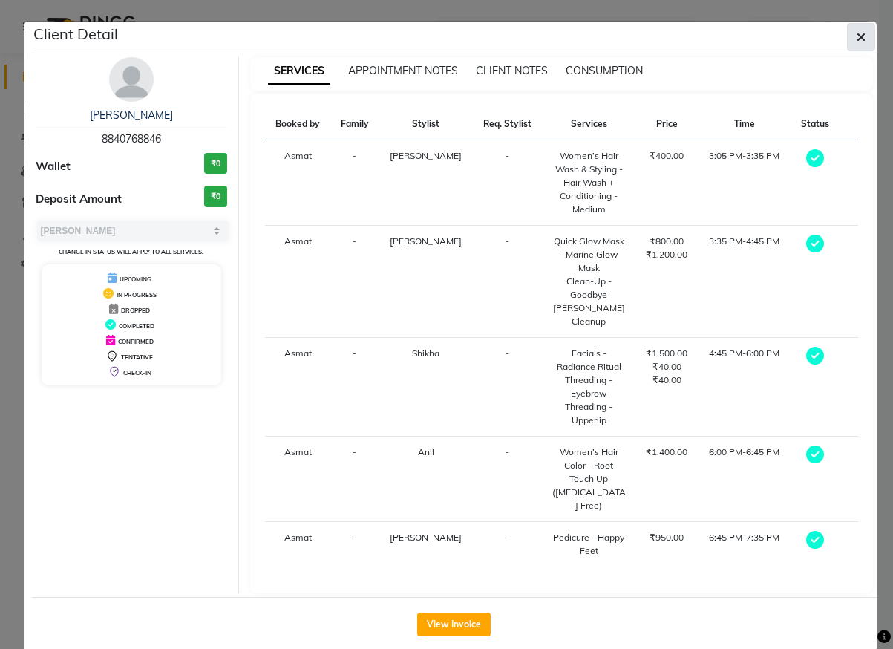
click at [863, 35] on icon "button" at bounding box center [861, 37] width 9 height 12
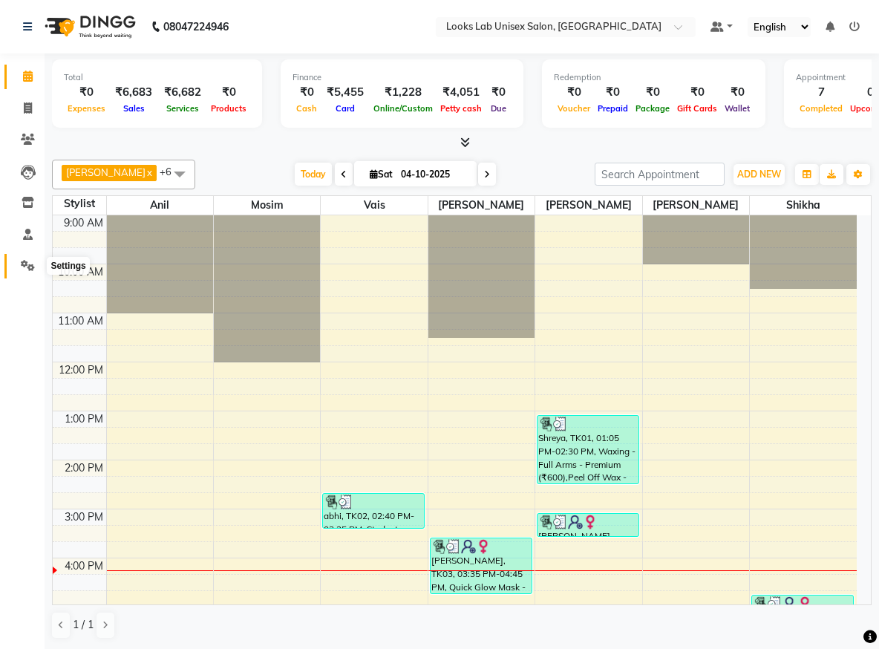
click at [28, 261] on icon at bounding box center [28, 265] width 14 height 11
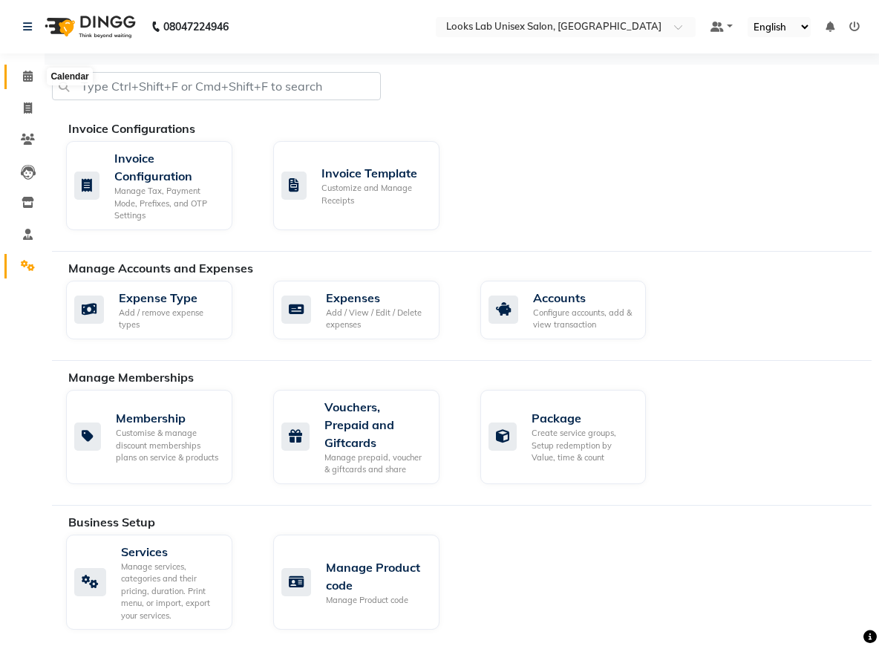
click at [20, 69] on span at bounding box center [28, 76] width 26 height 17
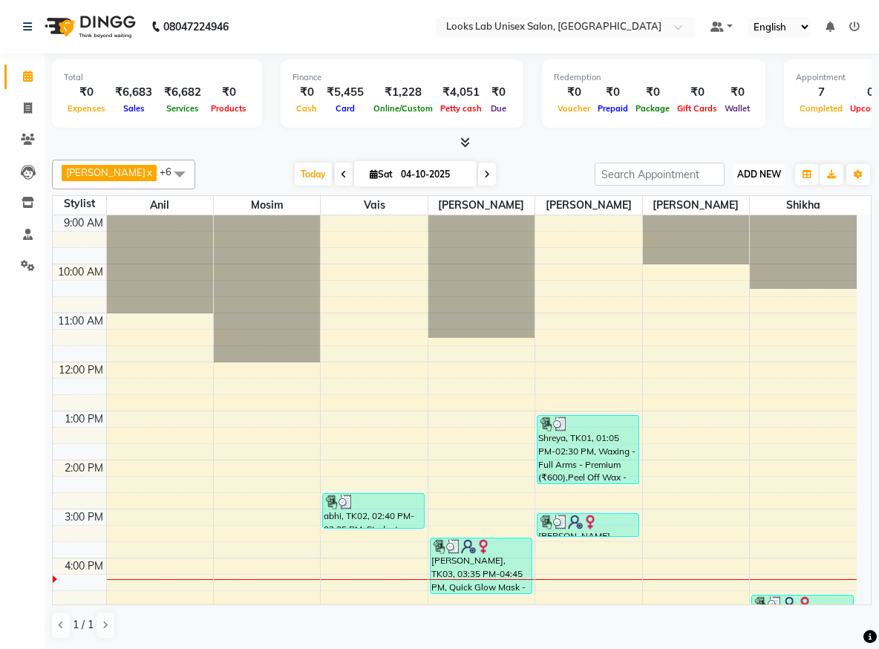
click at [765, 174] on span "ADD NEW" at bounding box center [759, 174] width 44 height 11
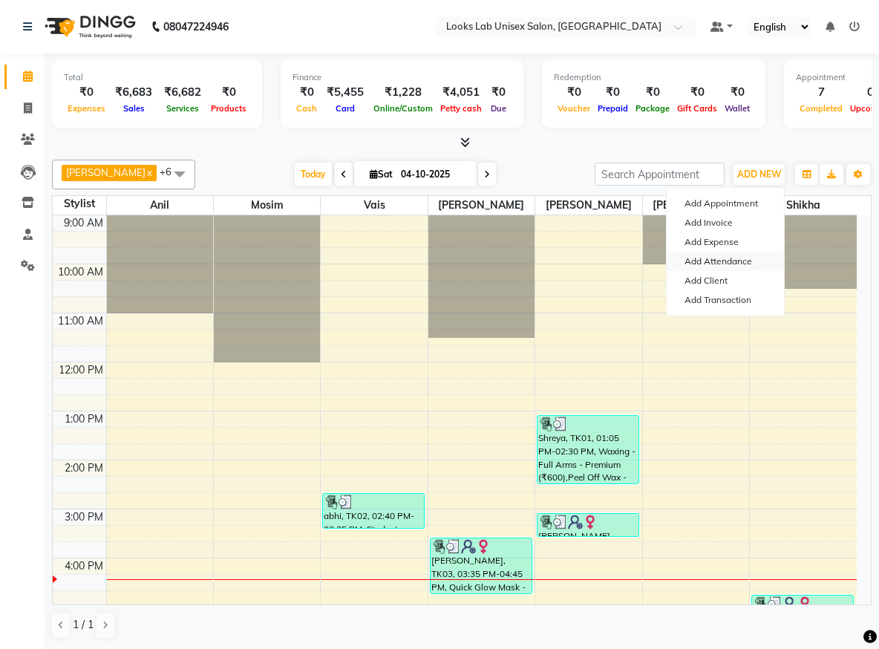
click at [719, 258] on link "Add Attendance" at bounding box center [725, 261] width 117 height 19
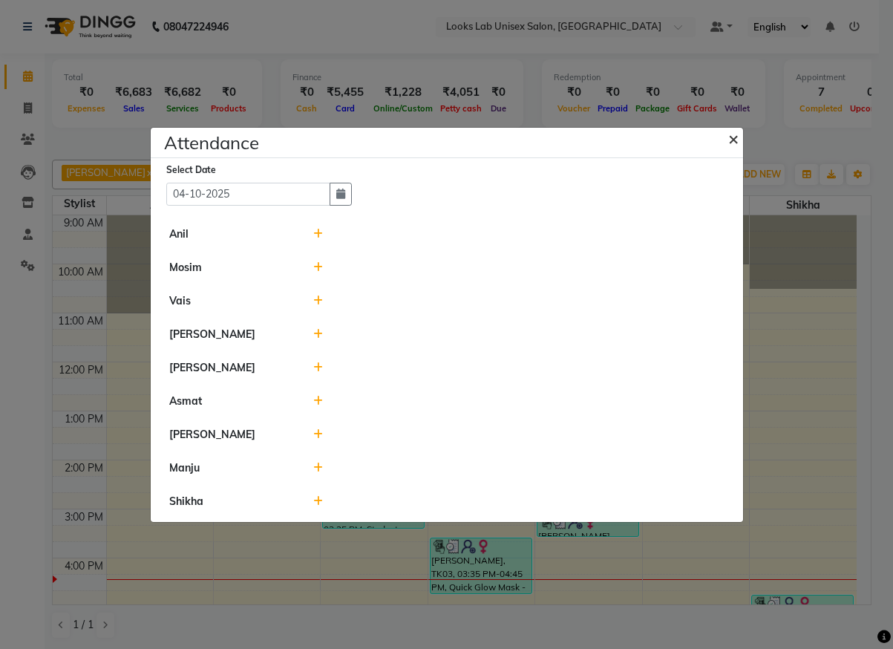
click at [728, 148] on span "×" at bounding box center [733, 138] width 10 height 22
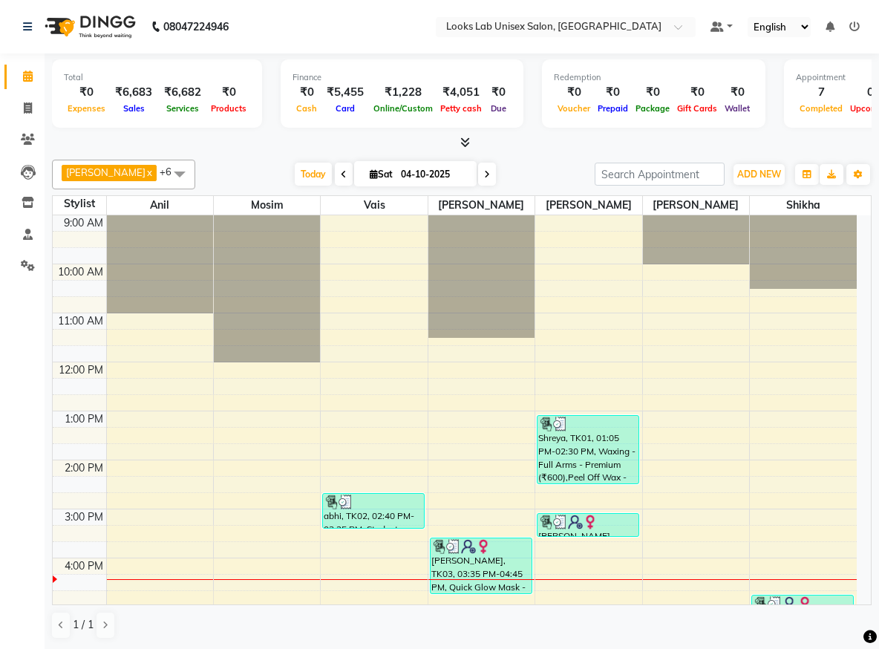
click at [743, 149] on div at bounding box center [462, 143] width 820 height 16
